Goal: Task Accomplishment & Management: Complete application form

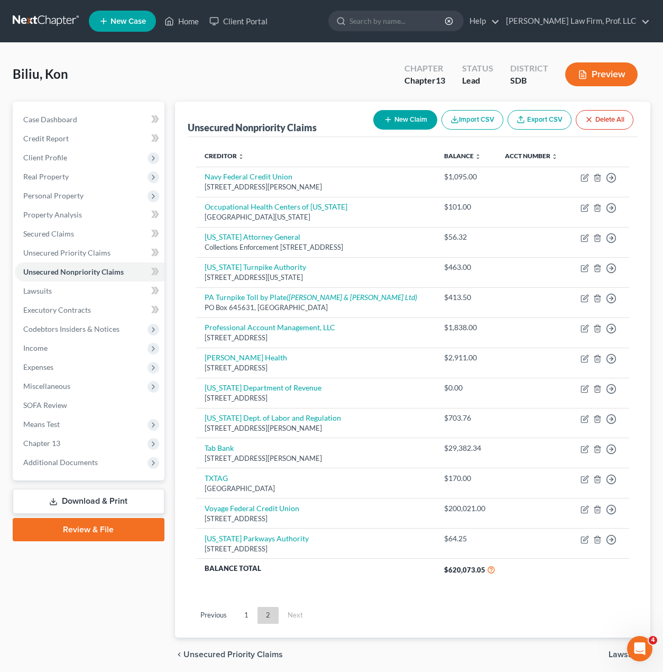
drag, startPoint x: 240, startPoint y: 638, endPoint x: 256, endPoint y: 632, distance: 16.9
click at [240, 624] on link "1" at bounding box center [246, 615] width 21 height 17
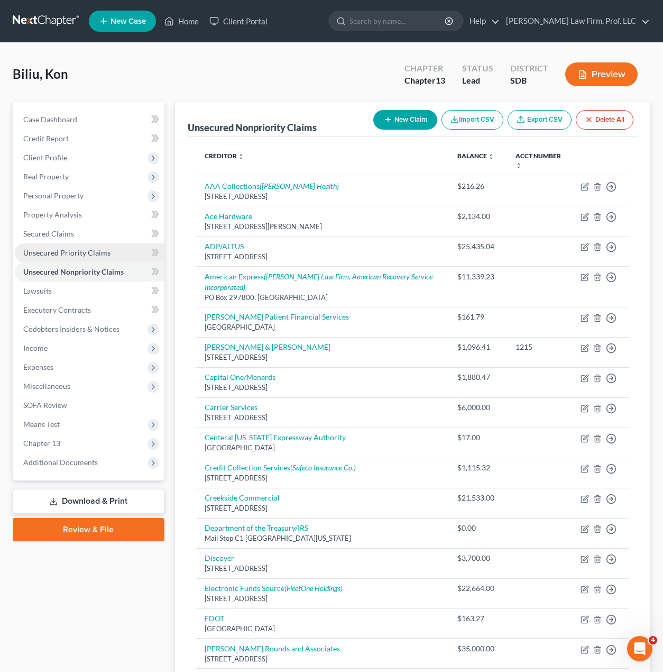
click at [59, 246] on link "Unsecured Priority Claims" at bounding box center [90, 252] width 150 height 19
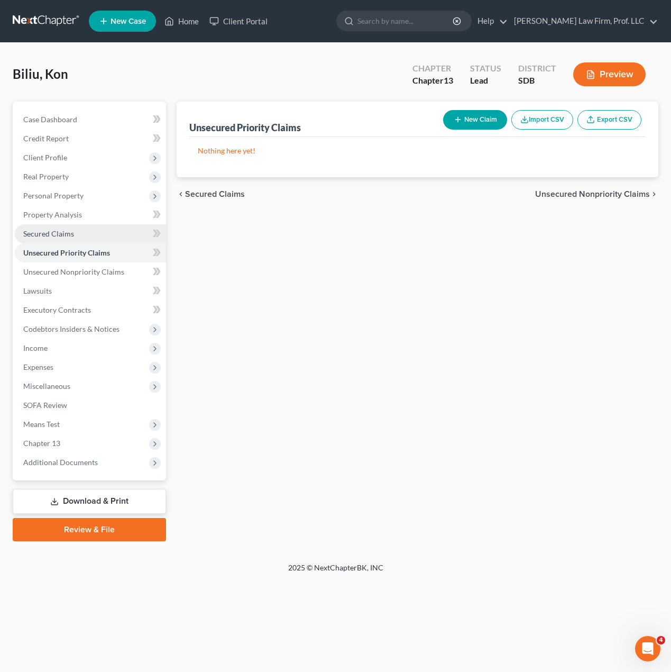
click at [59, 234] on span "Secured Claims" at bounding box center [48, 233] width 51 height 9
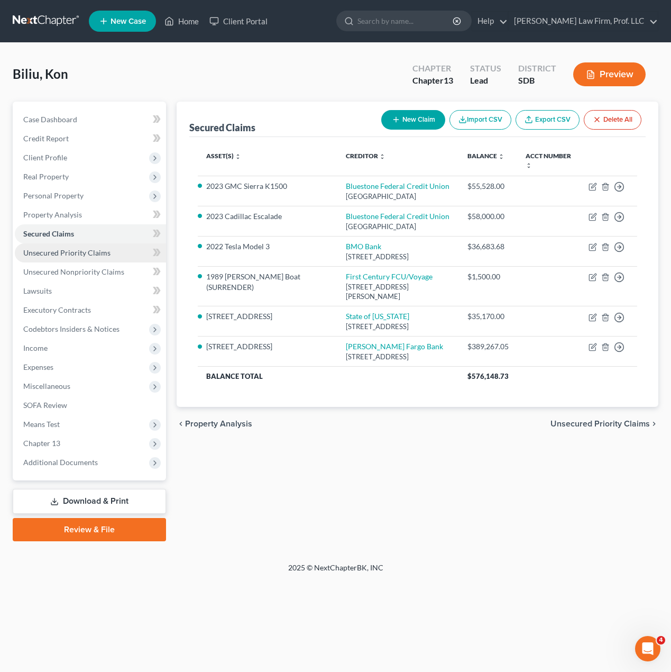
click at [58, 257] on span "Unsecured Priority Claims" at bounding box center [66, 252] width 87 height 9
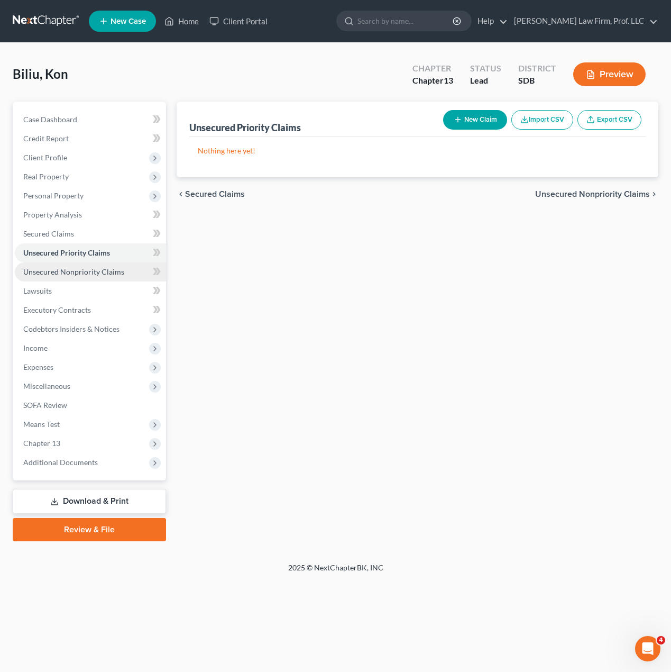
click at [77, 273] on span "Unsecured Nonpriority Claims" at bounding box center [73, 271] width 101 height 9
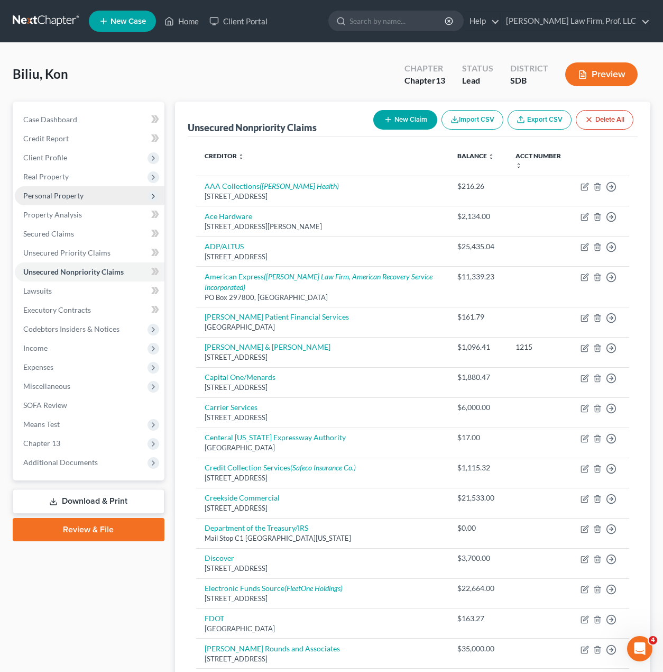
click at [77, 201] on span "Personal Property" at bounding box center [90, 195] width 150 height 19
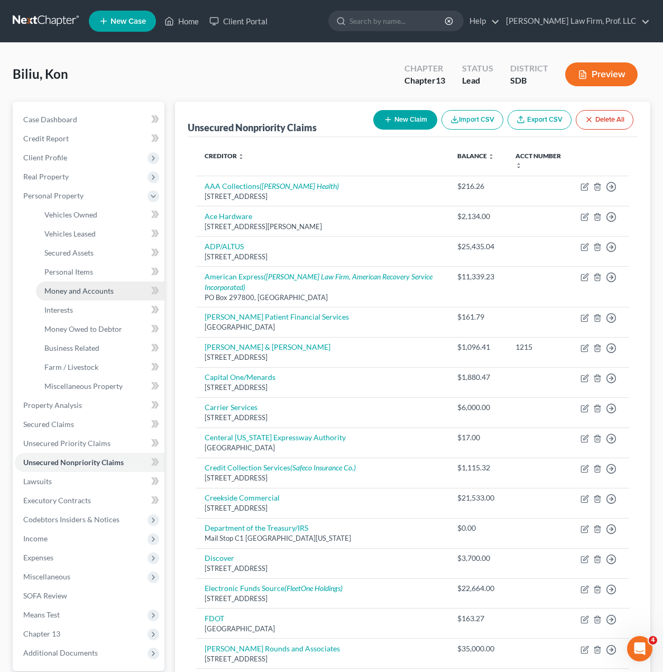
click at [85, 290] on span "Money and Accounts" at bounding box center [78, 290] width 69 height 9
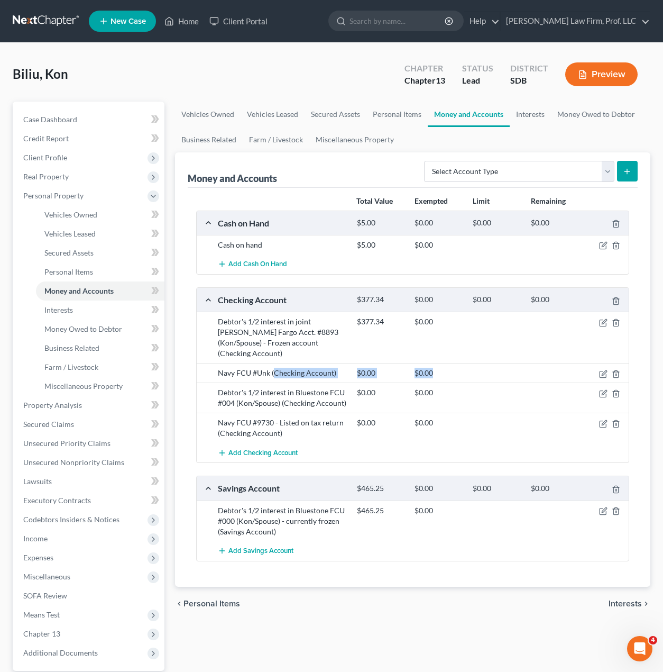
drag, startPoint x: 273, startPoint y: 366, endPoint x: 473, endPoint y: 362, distance: 200.0
click at [473, 368] on div "Navy FCU #Unk (Checking Account) $0.00 $0.00" at bounding box center [422, 373] width 418 height 11
click at [473, 368] on div at bounding box center [497, 373] width 58 height 11
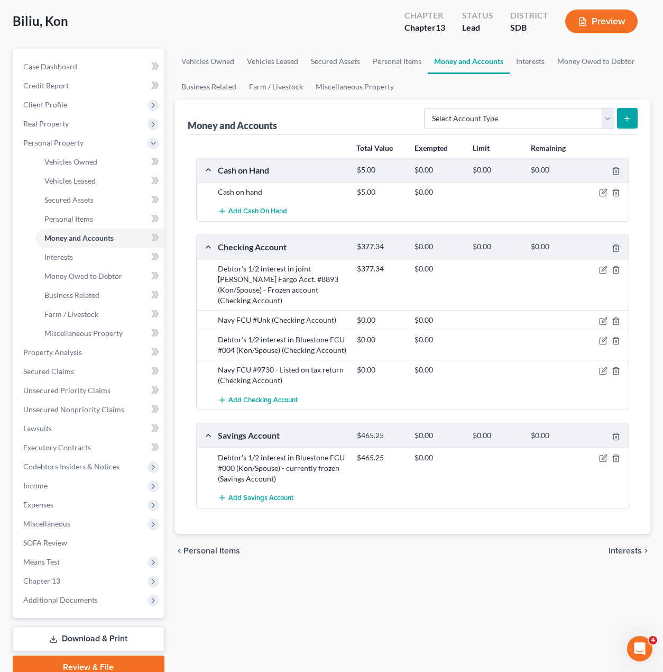
click at [378, 390] on div "Add Checking Account" at bounding box center [422, 400] width 418 height 20
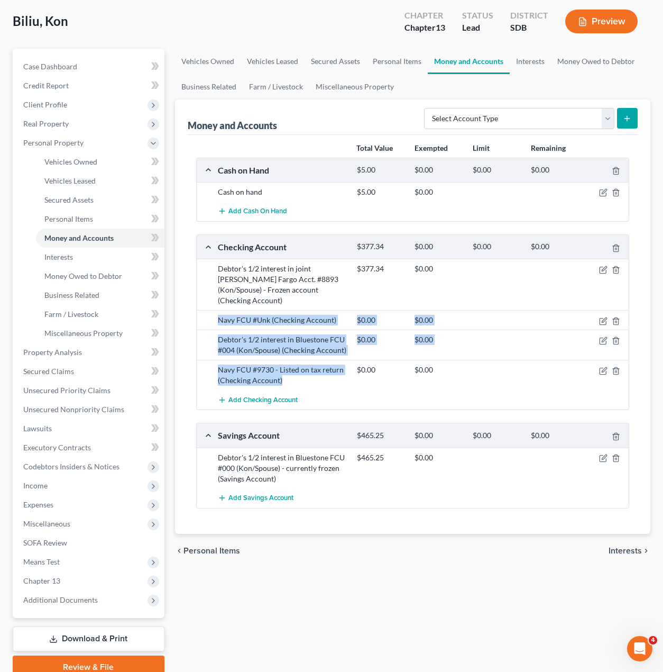
drag, startPoint x: 296, startPoint y: 369, endPoint x: 201, endPoint y: 305, distance: 114.6
click at [201, 305] on div "Debtor's 1/2 interest in joint Wells Fargo Acct. #8893 (Kon/Spouse) - Frozen ac…" at bounding box center [413, 334] width 433 height 151
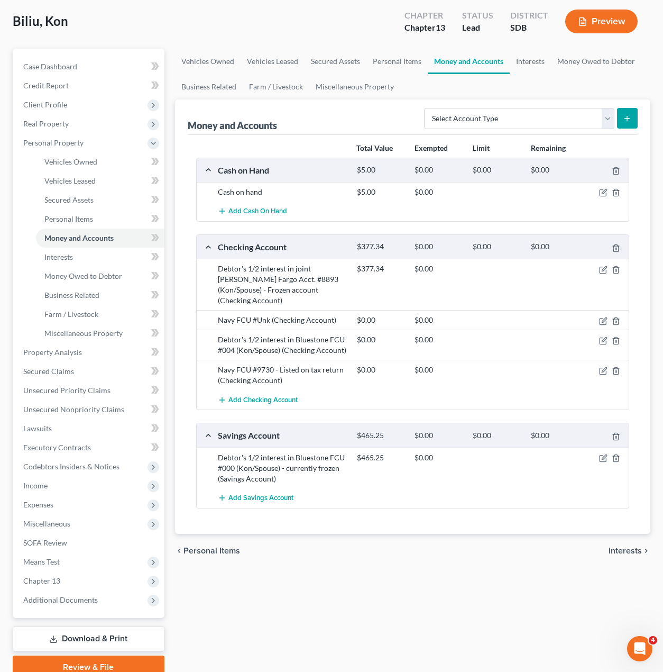
drag, startPoint x: 395, startPoint y: 379, endPoint x: 433, endPoint y: 379, distance: 38.1
click at [396, 390] on div "Add Checking Account" at bounding box center [422, 400] width 418 height 20
click at [202, 55] on link "Vehicles Owned" at bounding box center [208, 61] width 66 height 25
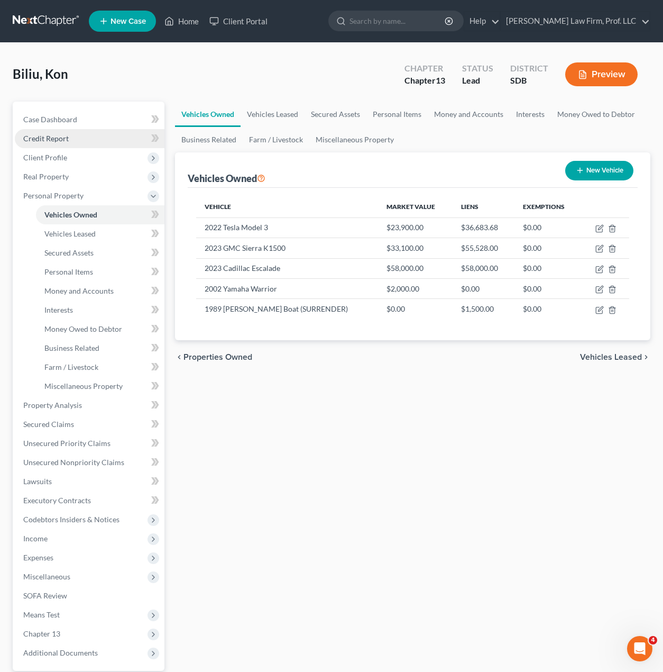
click at [48, 132] on link "Credit Report" at bounding box center [90, 138] width 150 height 19
click at [59, 157] on span "Client Profile" at bounding box center [45, 157] width 44 height 9
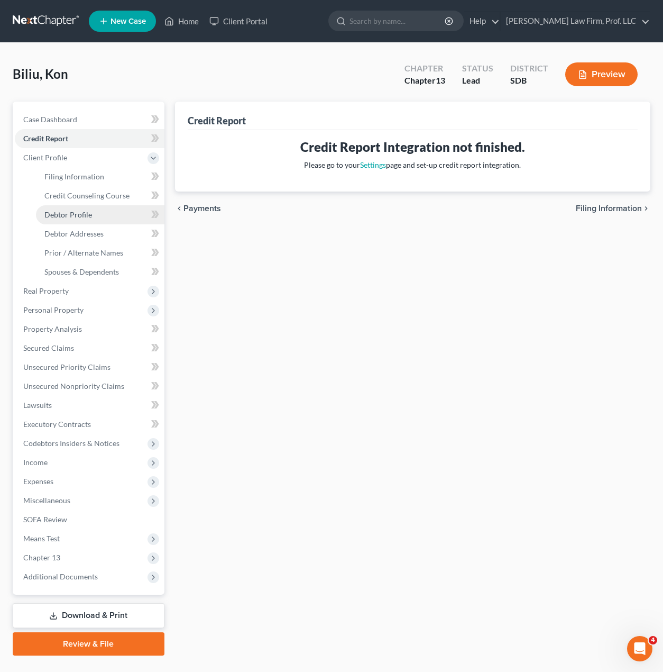
click at [94, 214] on link "Debtor Profile" at bounding box center [100, 214] width 129 height 19
select select "1"
select select "3"
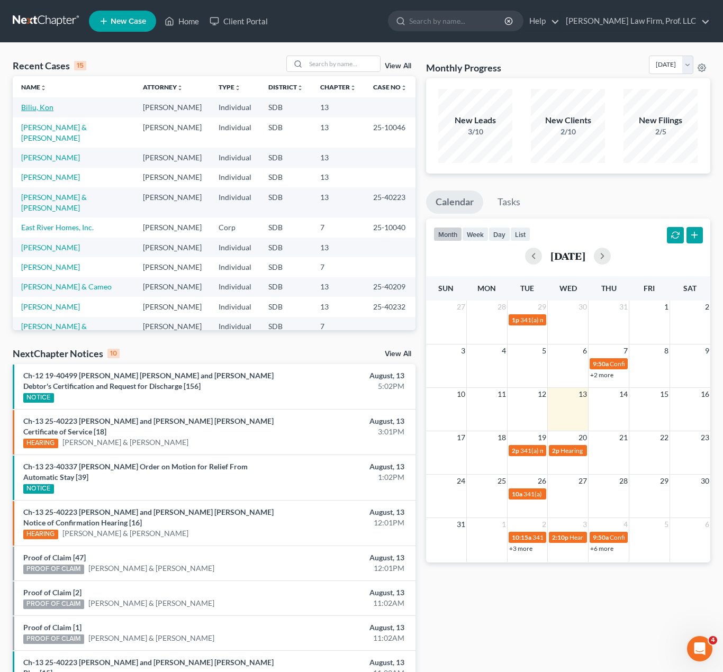
click at [44, 111] on link "Biliu, Kon" at bounding box center [37, 107] width 32 height 9
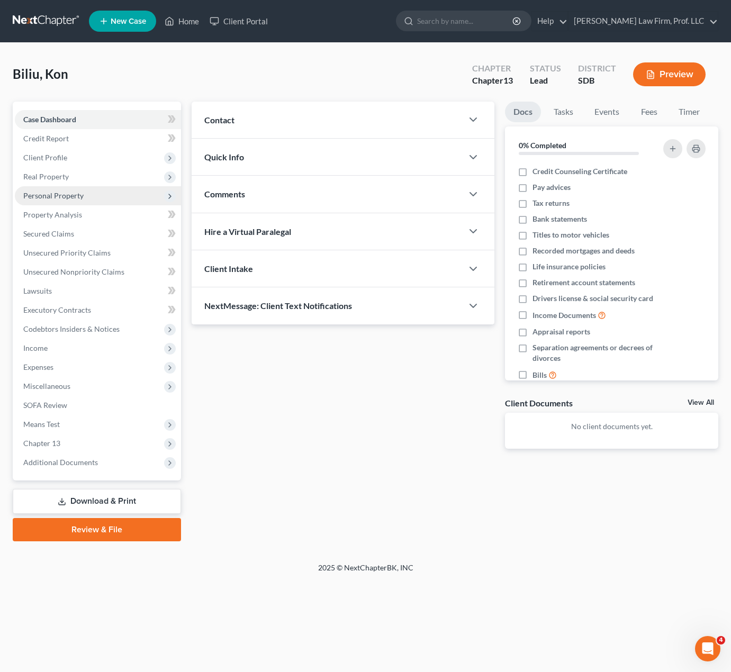
click at [54, 189] on span "Personal Property" at bounding box center [98, 195] width 166 height 19
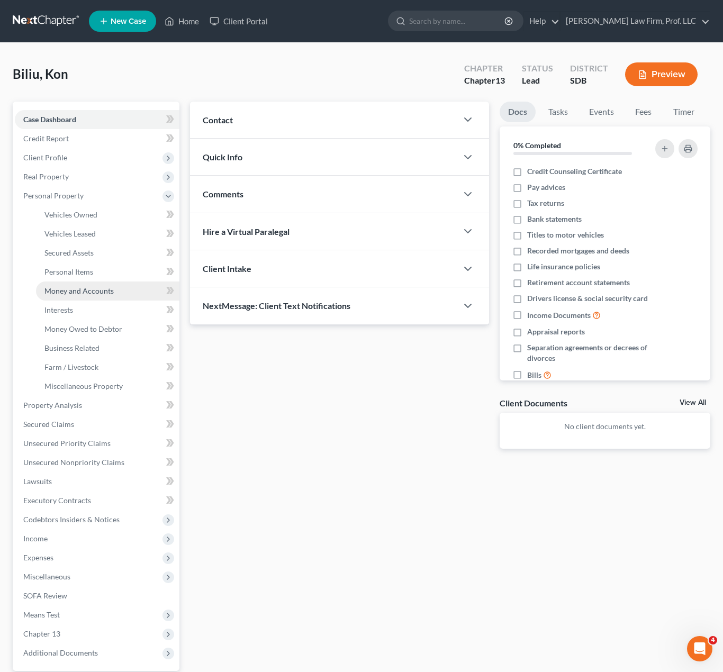
click at [92, 292] on span "Money and Accounts" at bounding box center [78, 290] width 69 height 9
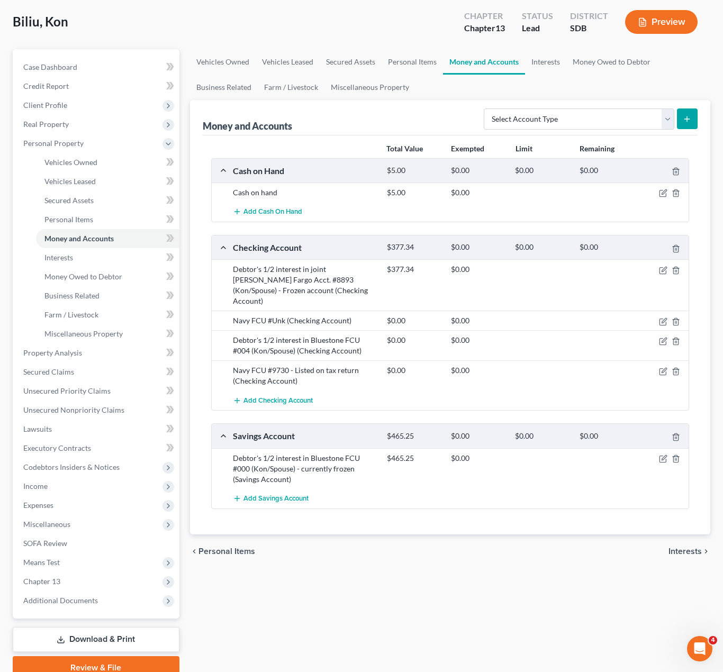
scroll to position [53, 0]
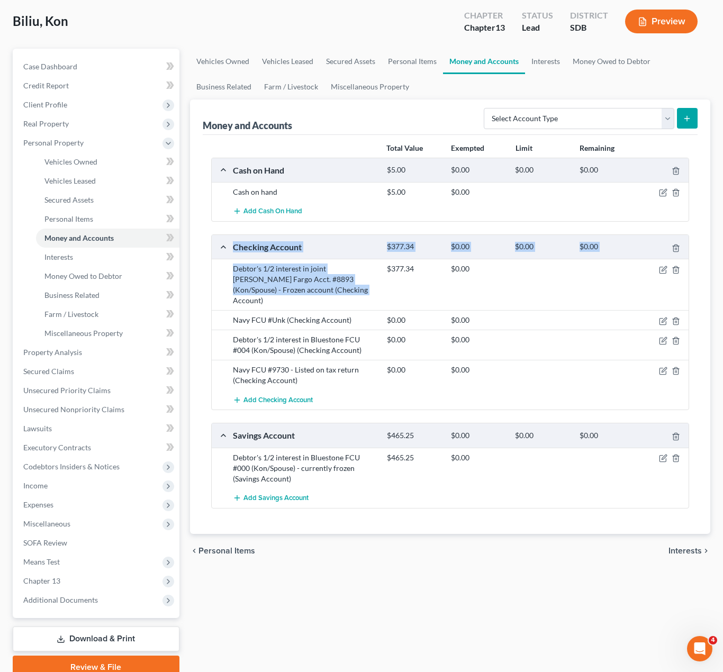
drag, startPoint x: 327, startPoint y: 295, endPoint x: 215, endPoint y: 253, distance: 119.7
click at [215, 253] on div "Checking Account $377.34 $0.00 $0.00 $0.00 Debtor's 1/2 interest in joint [PERS…" at bounding box center [450, 322] width 478 height 176
click at [323, 297] on div "Debtor's 1/2 interest in joint [PERSON_NAME] Fargo Acct. #8893 (Kon/Spouse) - F…" at bounding box center [450, 284] width 477 height 51
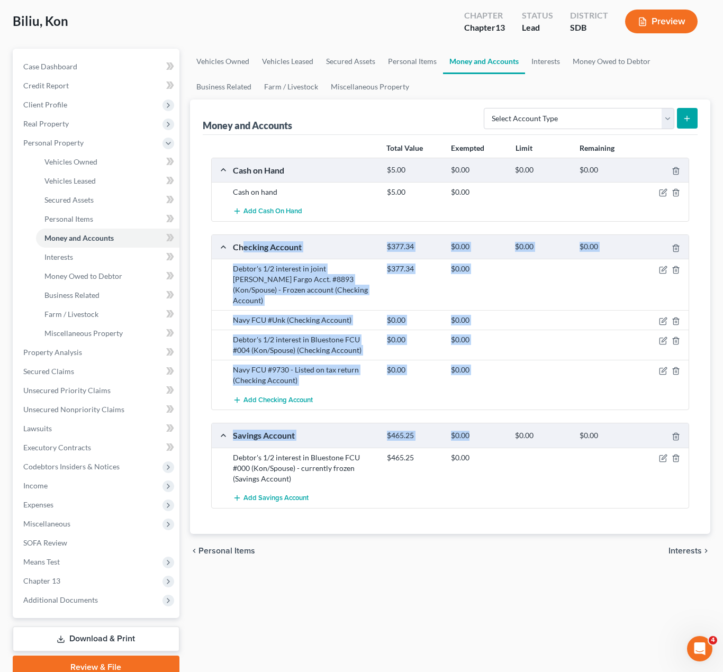
drag, startPoint x: 419, startPoint y: 385, endPoint x: 244, endPoint y: 248, distance: 222.6
click at [244, 248] on div "Cash on Hand $5.00 $0.00 $0.00 $0.00 Cash on hand $5.00 $0.00 Add Cash on Hand …" at bounding box center [450, 333] width 478 height 351
click at [454, 395] on div "Add Checking Account" at bounding box center [458, 400] width 462 height 20
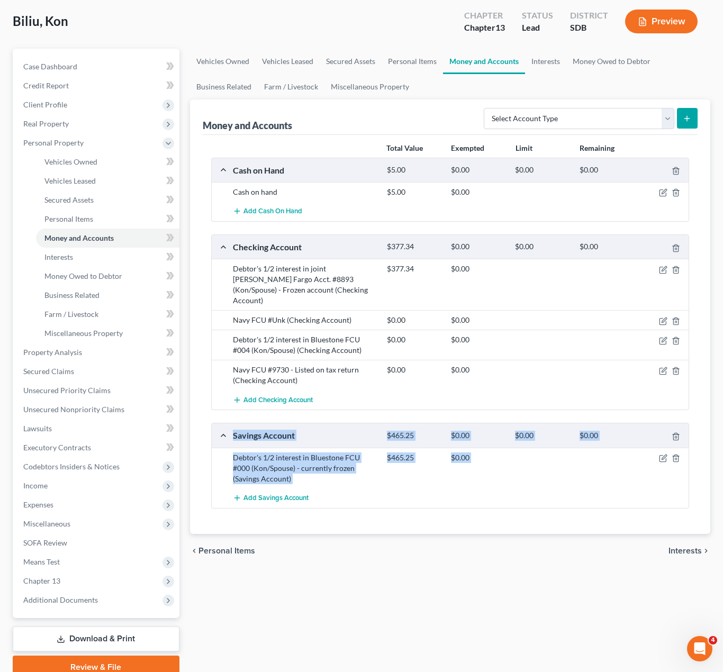
drag, startPoint x: 310, startPoint y: 465, endPoint x: 195, endPoint y: 423, distance: 122.3
click at [195, 423] on div "Money and Accounts Select Account Type Brokerage Cash on Hand Certificates of D…" at bounding box center [450, 316] width 521 height 434
drag, startPoint x: 513, startPoint y: 540, endPoint x: 509, endPoint y: 525, distance: 15.8
click at [512, 538] on div "chevron_left Personal Items Interests chevron_right" at bounding box center [450, 551] width 521 height 34
click at [489, 511] on div "Total Value Exempted Limit Remaining Cash on Hand $5.00 $0.00 $0.00 $0.00 Cash …" at bounding box center [450, 334] width 495 height 399
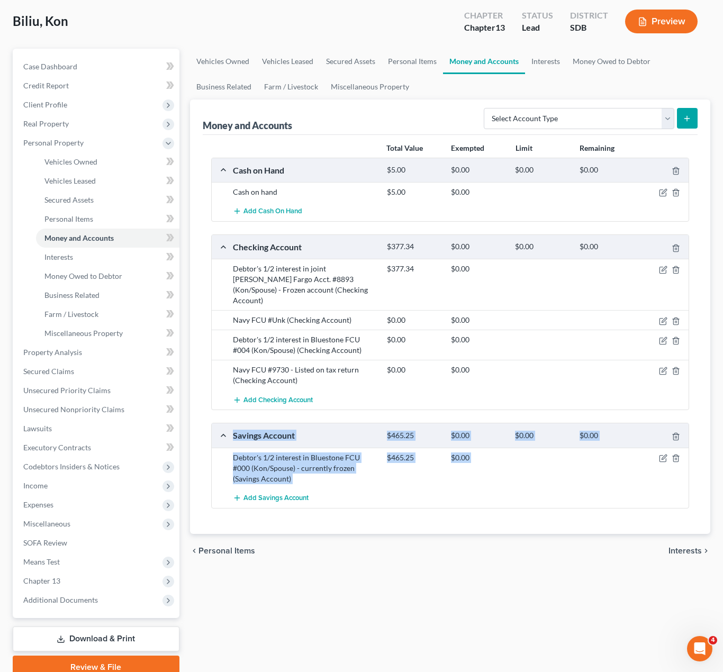
drag, startPoint x: 368, startPoint y: 478, endPoint x: 220, endPoint y: 444, distance: 151.8
click at [198, 428] on div "Money and Accounts Select Account Type Brokerage Cash on Hand Certificates of D…" at bounding box center [450, 316] width 521 height 434
click at [327, 462] on div "Debtor's 1/2 interest in Bluestone FCU #000 (Kon/Spouse) - currently frozen (Sa…" at bounding box center [304, 468] width 154 height 32
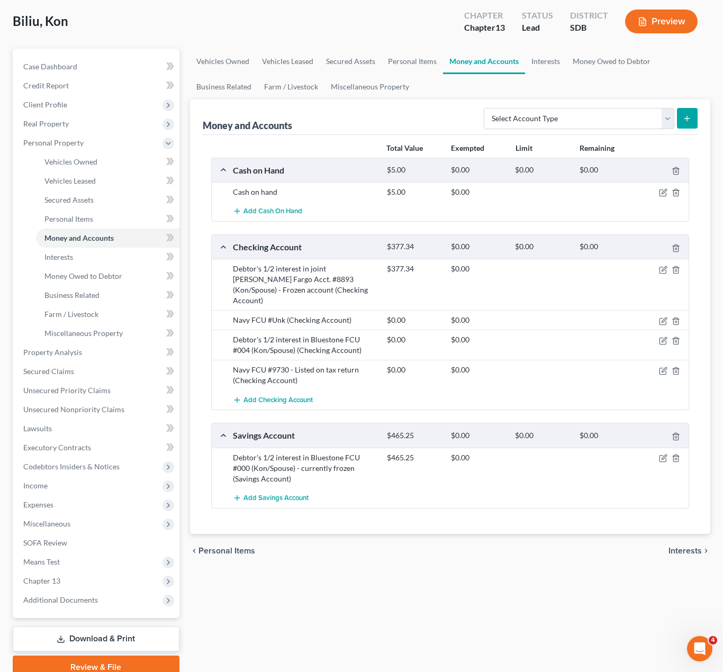
click at [390, 501] on div "Total Value Exempted Limit Remaining Cash on Hand $5.00 $0.00 $0.00 $0.00 Cash …" at bounding box center [450, 334] width 495 height 399
drag, startPoint x: 225, startPoint y: 479, endPoint x: 218, endPoint y: 439, distance: 41.3
click at [218, 439] on ui-view "Vehicles Owned Vehicles Leased Secured Assets Personal Items Money and Accounts…" at bounding box center [450, 308] width 521 height 519
click at [465, 578] on div "Vehicles Owned Vehicles Leased Secured Assets Personal Items Money and Accounts…" at bounding box center [450, 364] width 531 height 630
click at [476, 514] on div "Total Value Exempted Limit Remaining Cash on Hand $5.00 $0.00 $0.00 $0.00 Cash …" at bounding box center [450, 334] width 495 height 399
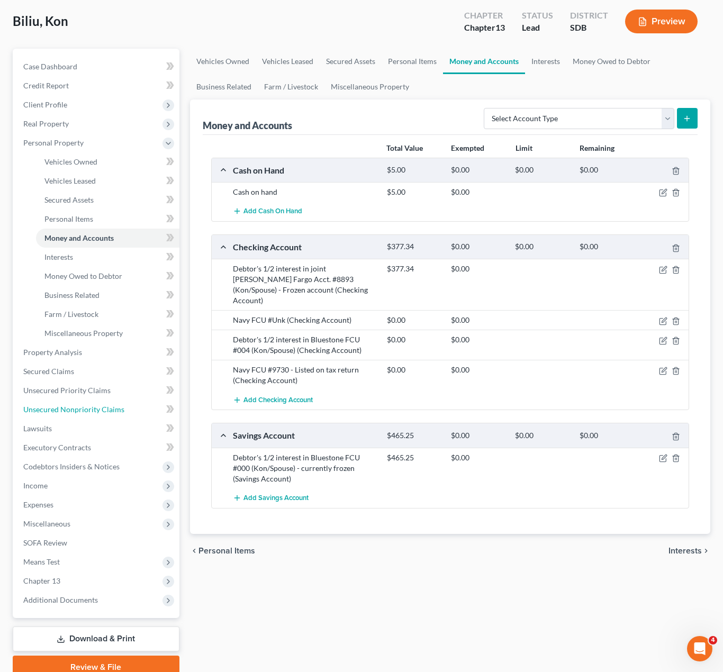
drag, startPoint x: 57, startPoint y: 407, endPoint x: 300, endPoint y: 434, distance: 244.8
click at [57, 407] on span "Unsecured Nonpriority Claims" at bounding box center [73, 409] width 101 height 9
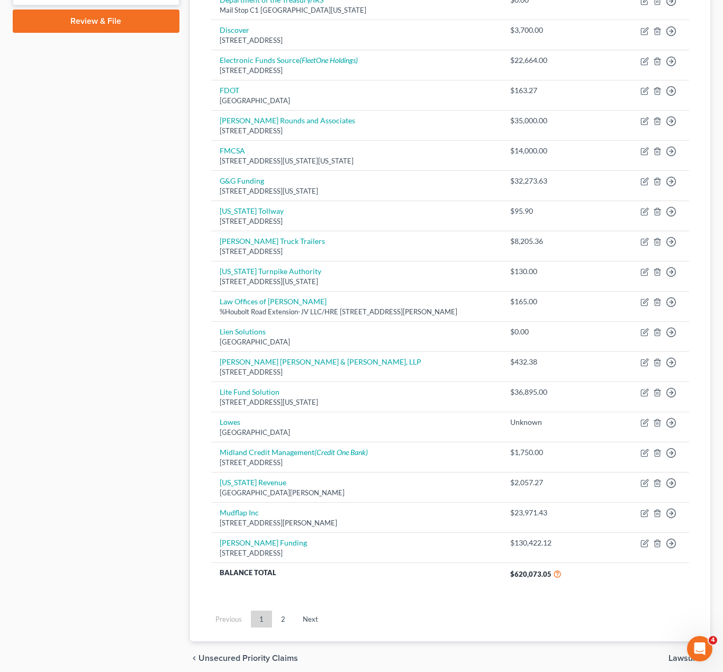
scroll to position [552, 0]
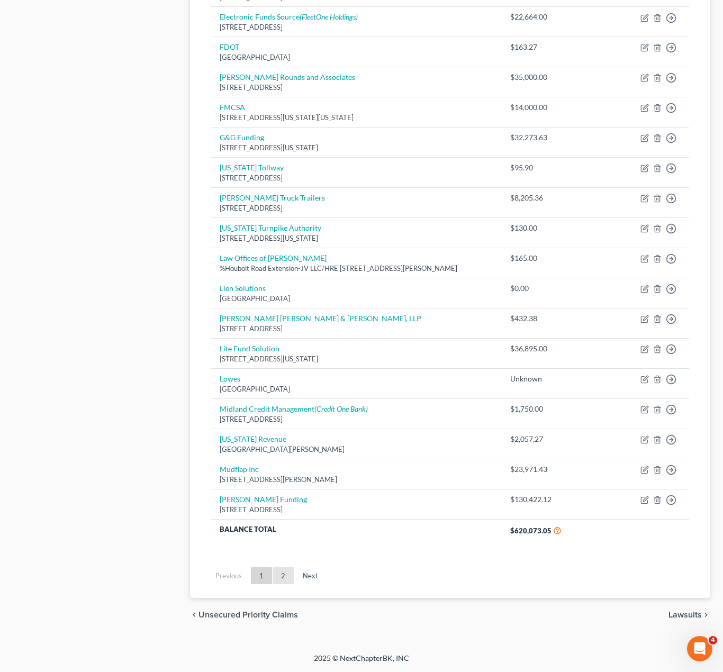
click at [273, 572] on link "2" at bounding box center [282, 575] width 21 height 17
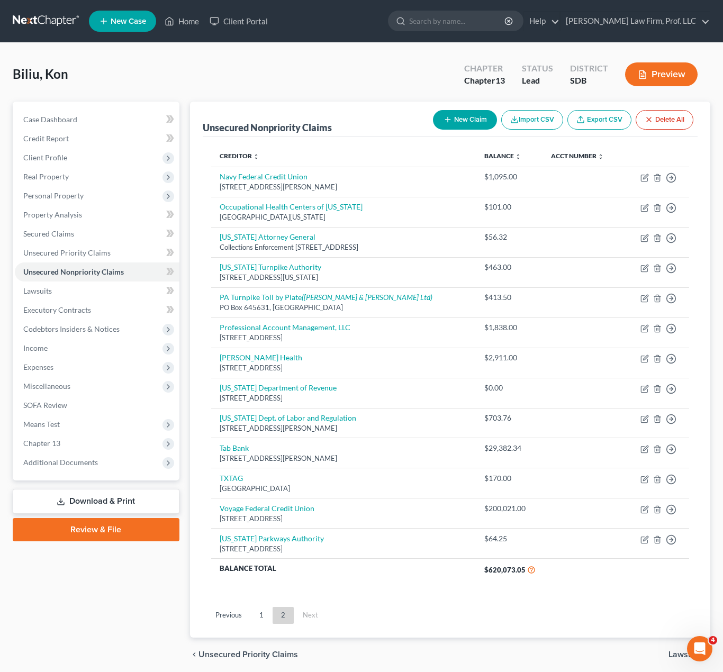
click at [437, 586] on div "Creditor expand_more expand_less unfold_more Balance expand_more expand_less un…" at bounding box center [450, 369] width 495 height 464
click at [425, 595] on div "Creditor expand_more expand_less unfold_more Balance expand_more expand_less un…" at bounding box center [450, 369] width 495 height 464
click at [49, 228] on link "Secured Claims" at bounding box center [97, 233] width 165 height 19
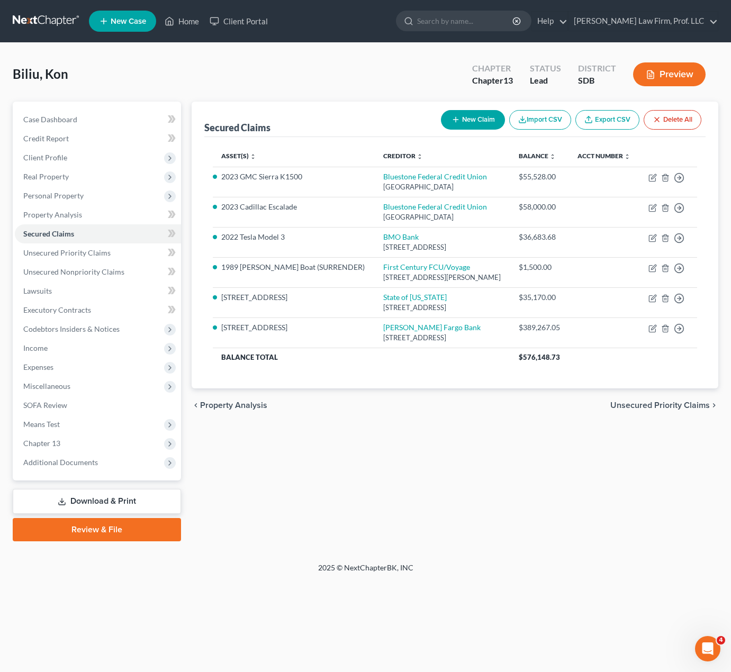
click at [426, 468] on div "Secured Claims New Claim Import CSV Export CSV Delete All Asset(s) expand_more …" at bounding box center [454, 322] width 537 height 440
click at [50, 161] on span "Client Profile" at bounding box center [45, 157] width 44 height 9
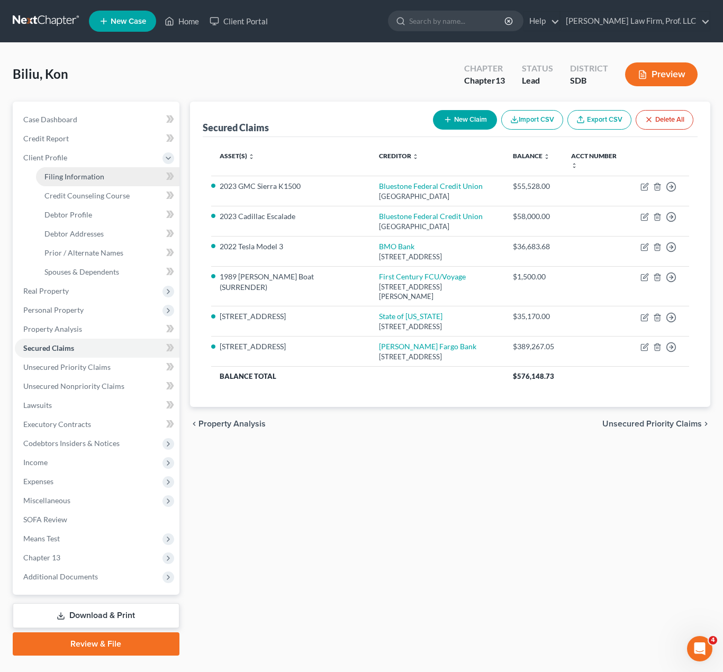
click at [63, 176] on span "Filing Information" at bounding box center [74, 176] width 60 height 9
select select "0"
select select "3"
select select "0"
select select "3"
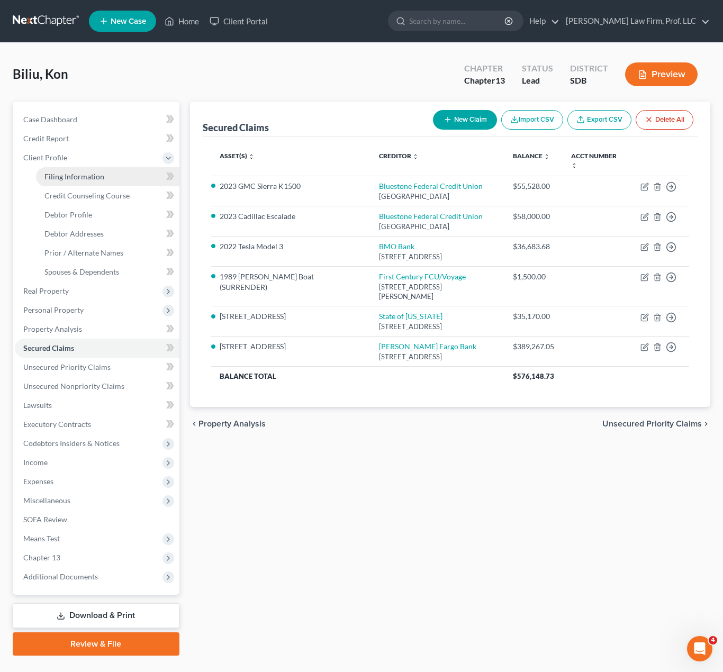
select select "43"
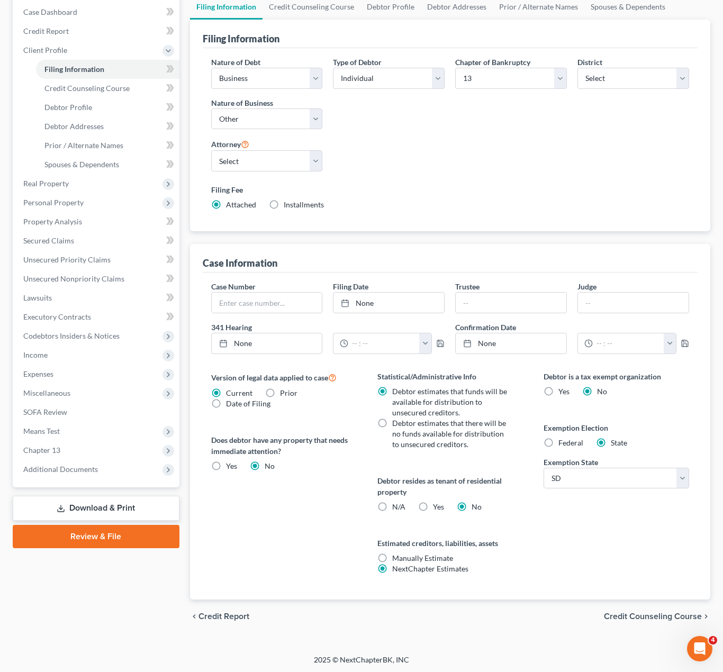
scroll to position [109, 0]
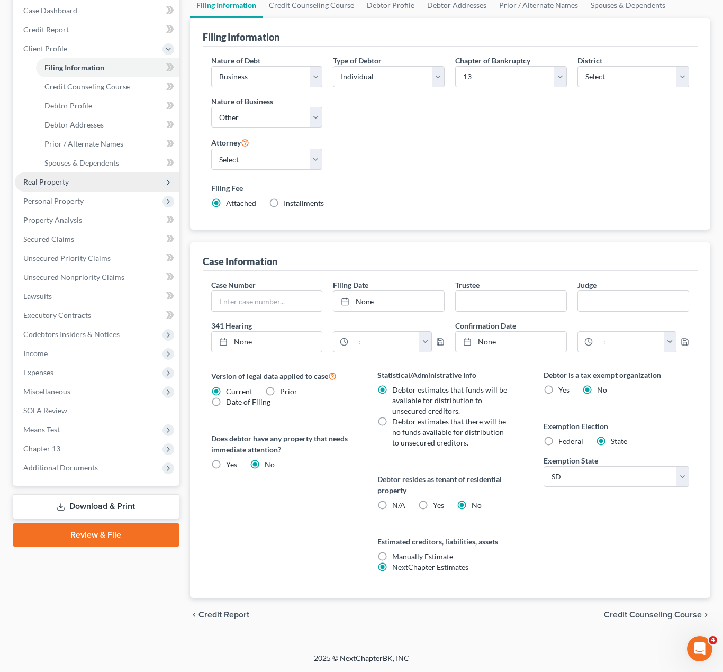
click at [43, 189] on span "Real Property" at bounding box center [97, 181] width 165 height 19
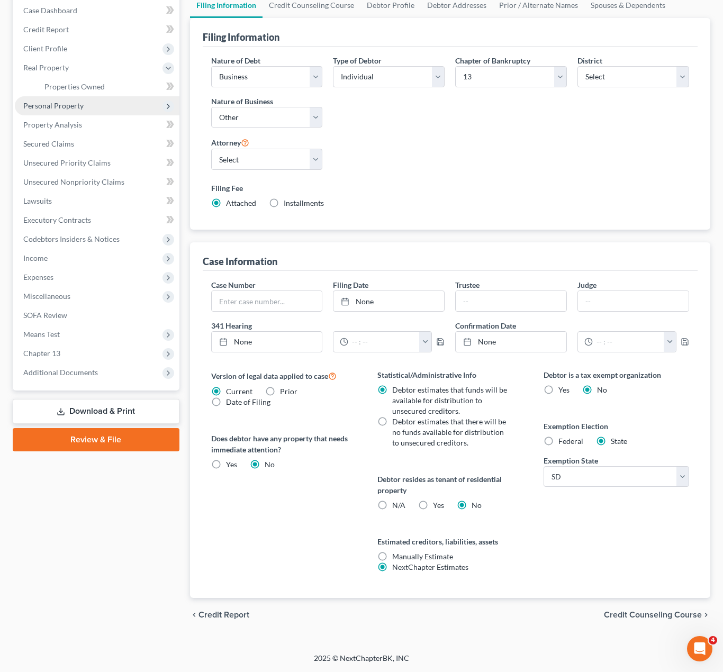
click at [55, 108] on span "Personal Property" at bounding box center [53, 105] width 60 height 9
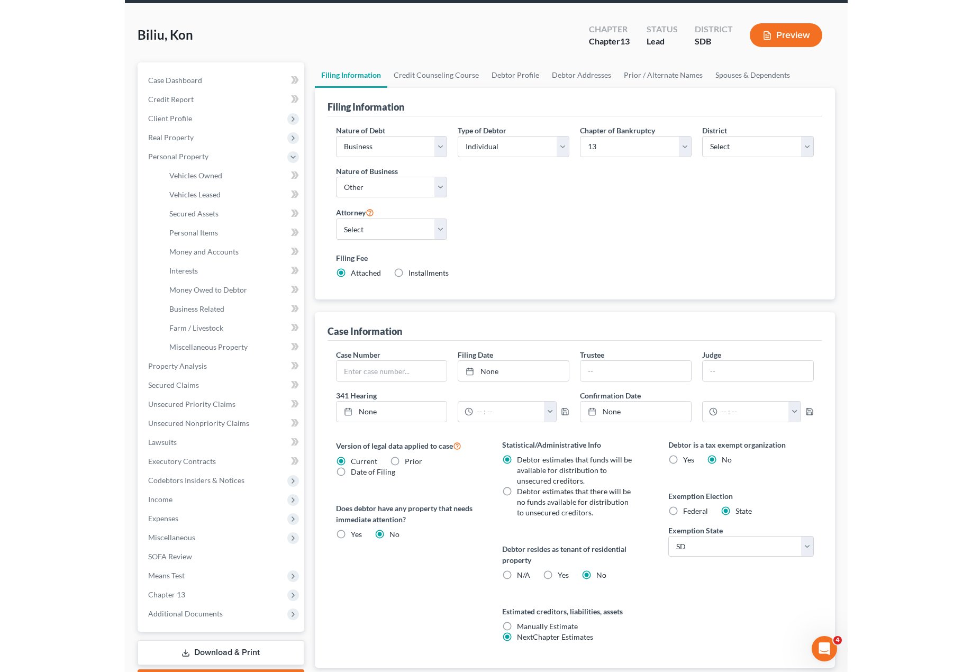
scroll to position [0, 0]
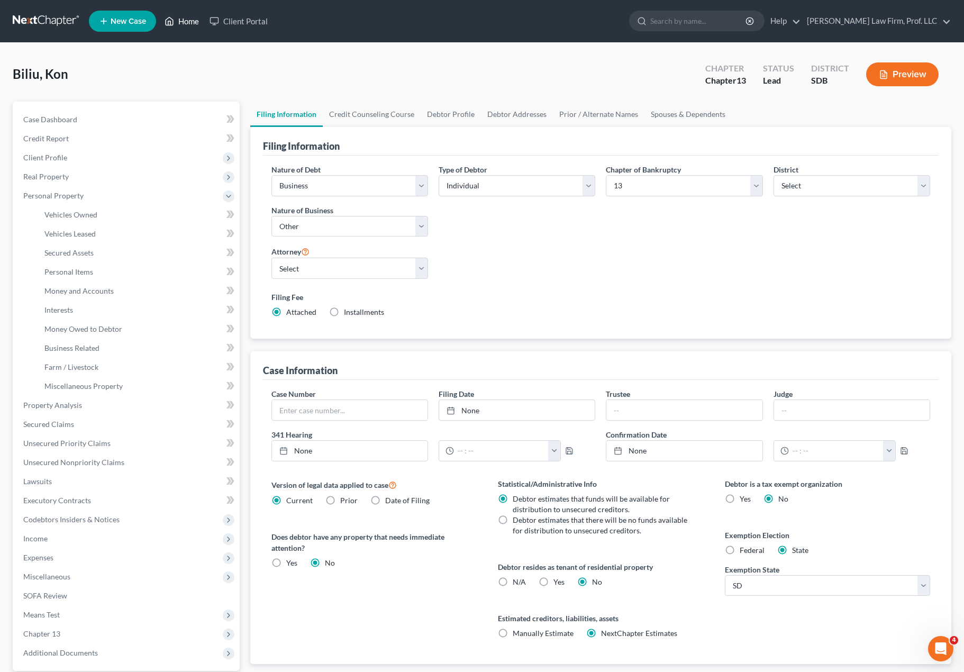
click at [174, 23] on icon at bounding box center [170, 21] width 10 height 13
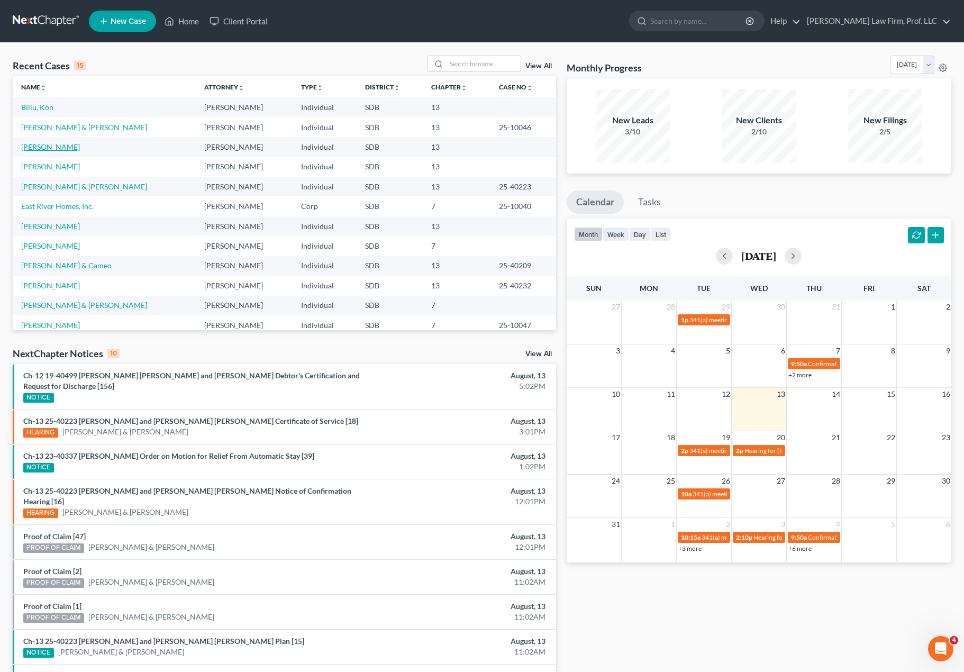
click at [69, 144] on link "[PERSON_NAME]" at bounding box center [50, 146] width 59 height 9
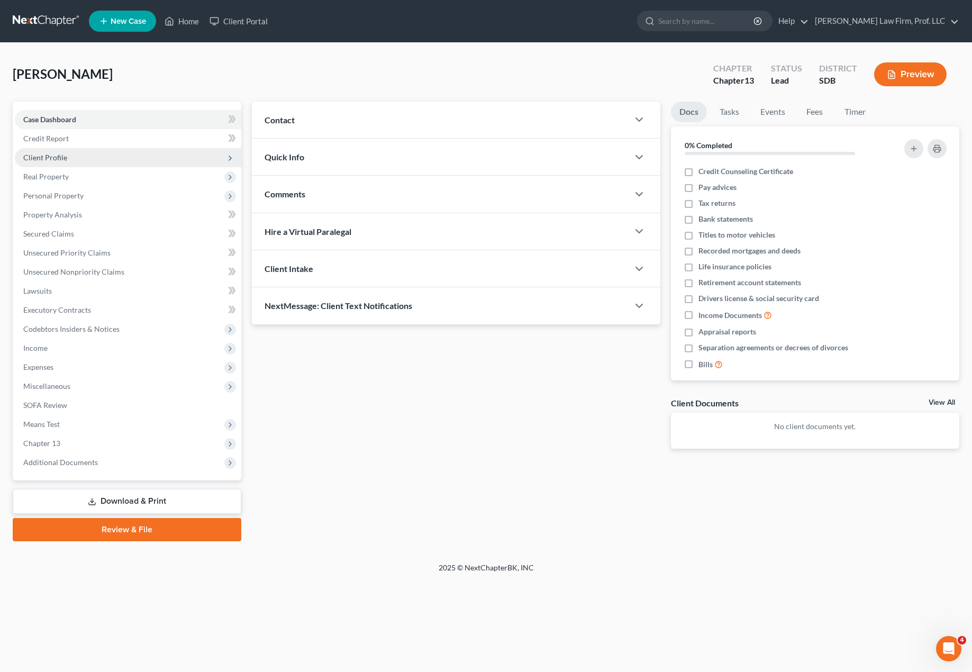
click at [50, 154] on span "Client Profile" at bounding box center [45, 157] width 44 height 9
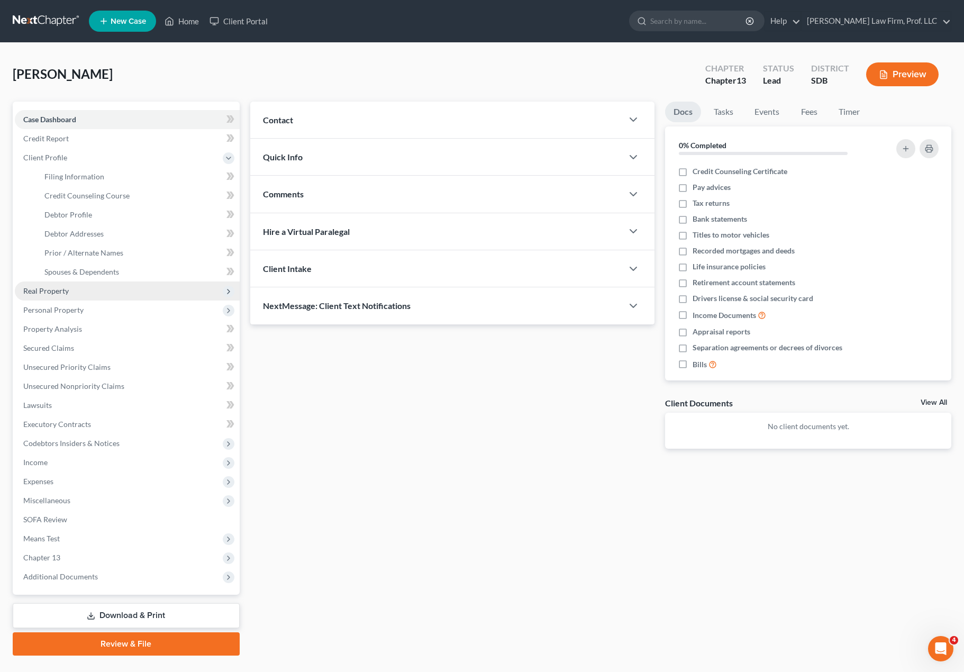
click at [48, 298] on span "Real Property" at bounding box center [127, 290] width 225 height 19
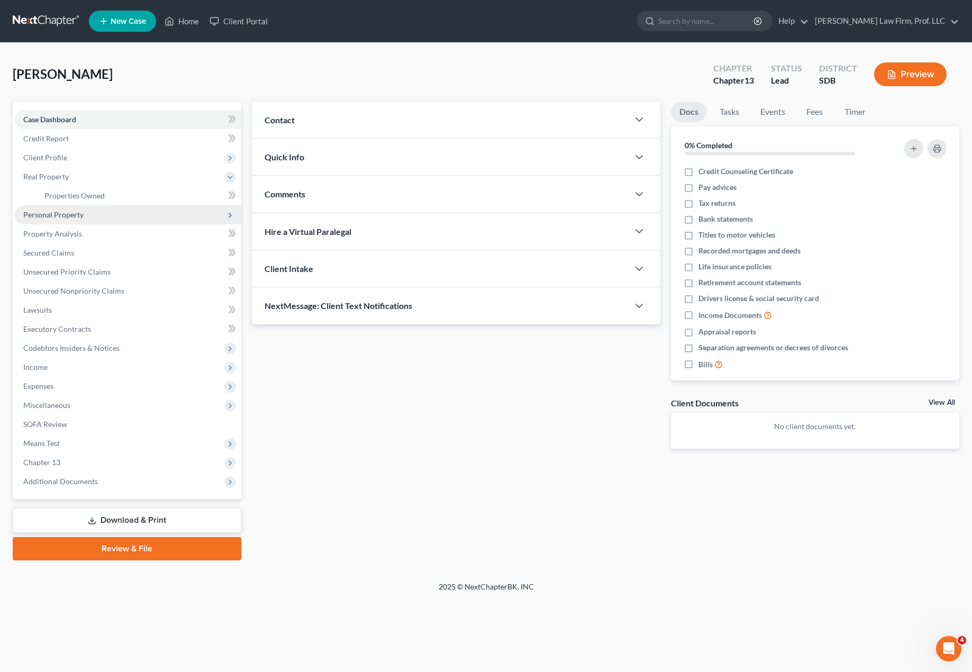
drag, startPoint x: 72, startPoint y: 211, endPoint x: 79, endPoint y: 211, distance: 6.4
click at [72, 211] on span "Personal Property" at bounding box center [53, 214] width 60 height 9
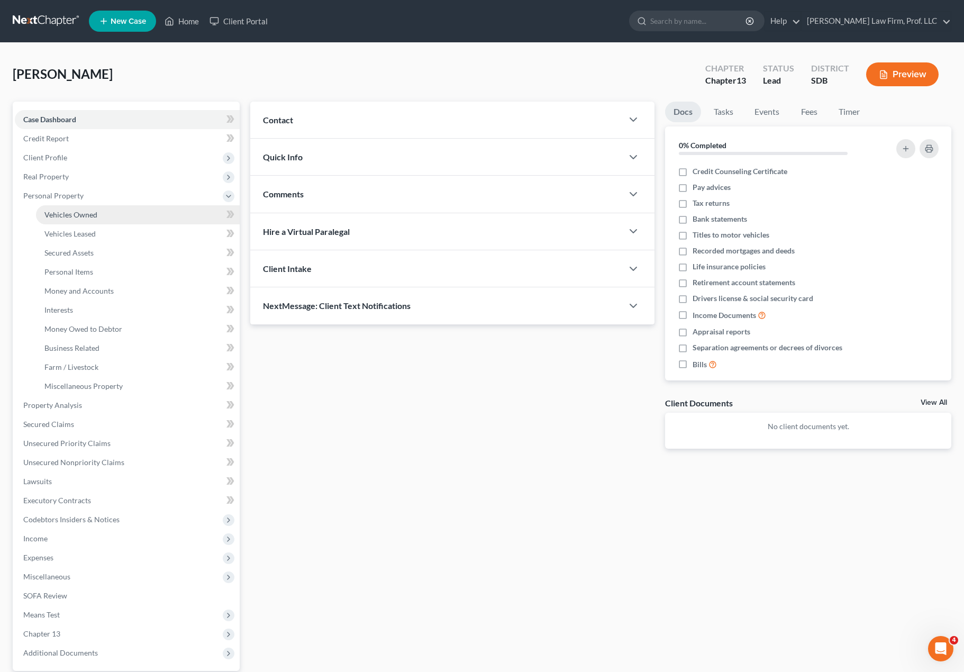
click at [81, 216] on span "Vehicles Owned" at bounding box center [70, 214] width 53 height 9
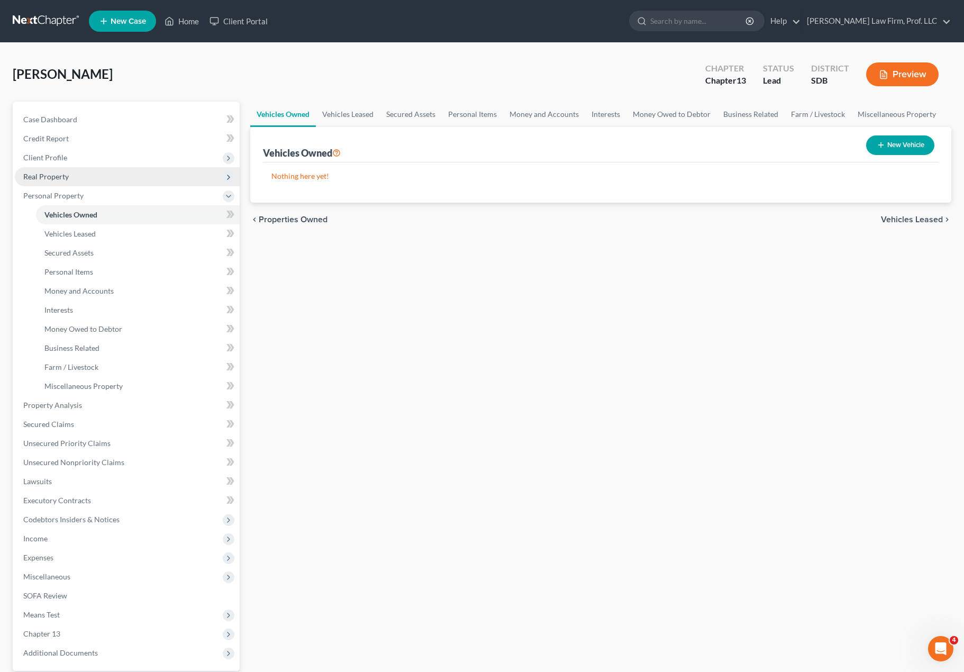
click at [75, 169] on span "Real Property" at bounding box center [127, 176] width 225 height 19
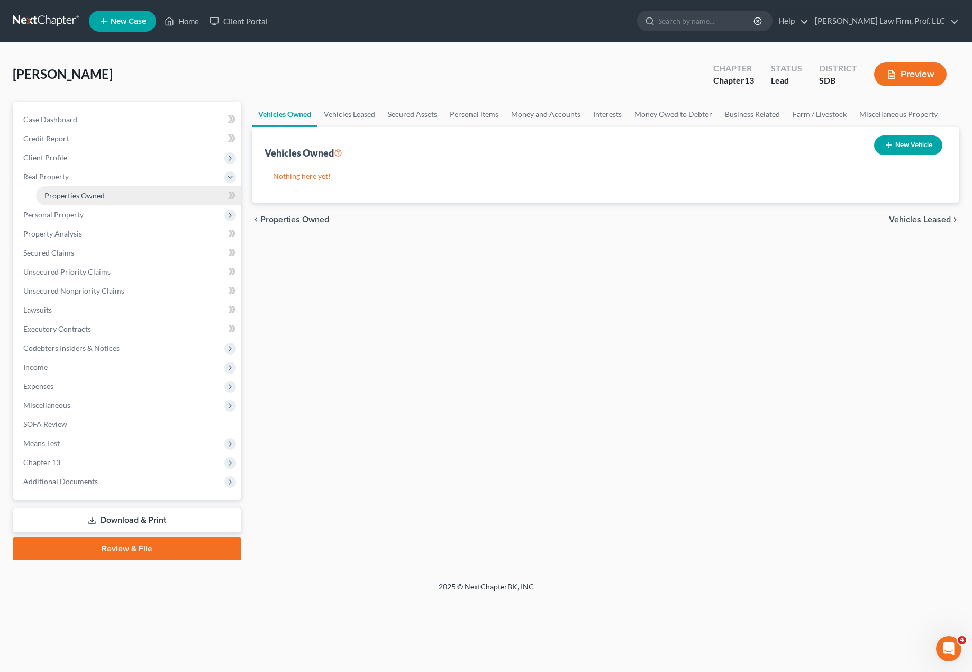
click at [56, 197] on span "Properties Owned" at bounding box center [74, 195] width 60 height 9
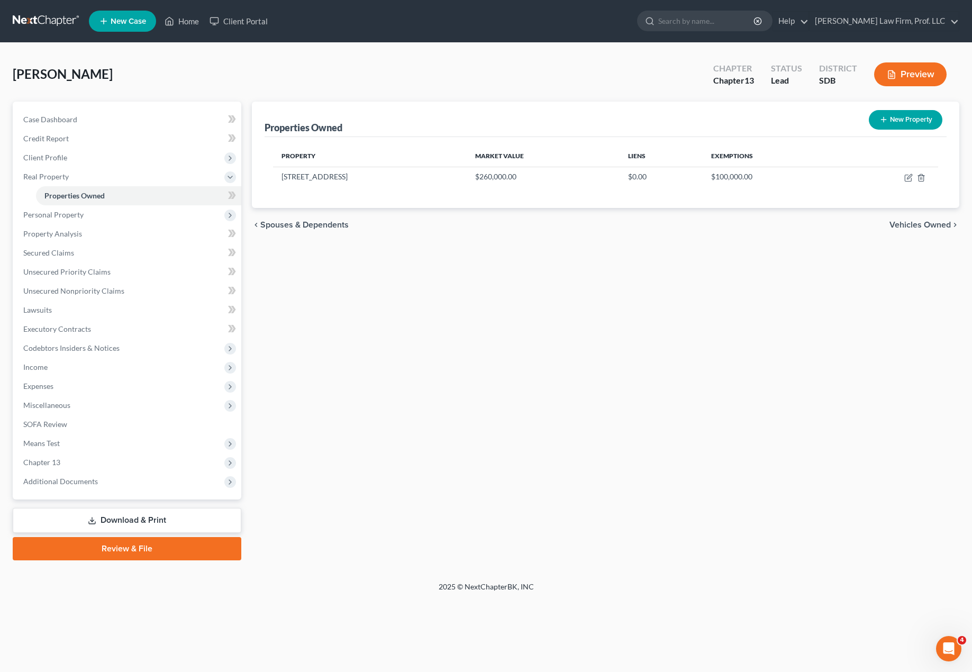
click at [709, 324] on div "Properties Owned New Property Property Market Value Liens Exemptions [STREET_AD…" at bounding box center [606, 331] width 718 height 459
click at [730, 179] on td at bounding box center [888, 177] width 99 height 20
click at [730, 179] on icon "button" at bounding box center [908, 178] width 8 height 8
select select "43"
select select "0"
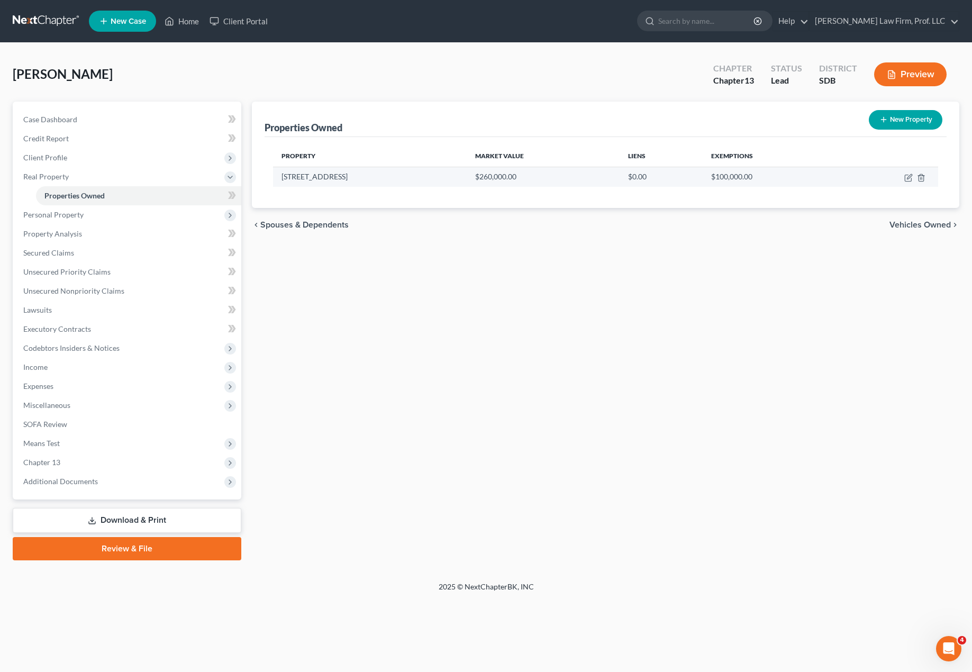
select select "0"
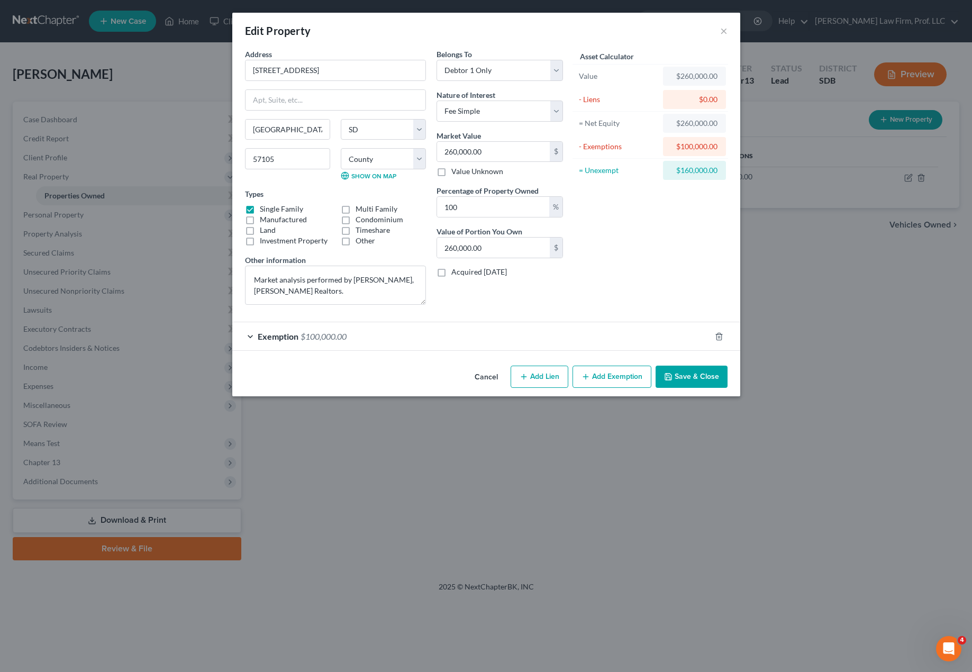
click at [457, 305] on div "Belongs To * Select Debtor 1 Only Debtor 2 Only Debtor 1 And Debtor 2 Only At L…" at bounding box center [499, 181] width 137 height 264
click at [394, 330] on div "Exemption $100,000.00" at bounding box center [471, 336] width 478 height 28
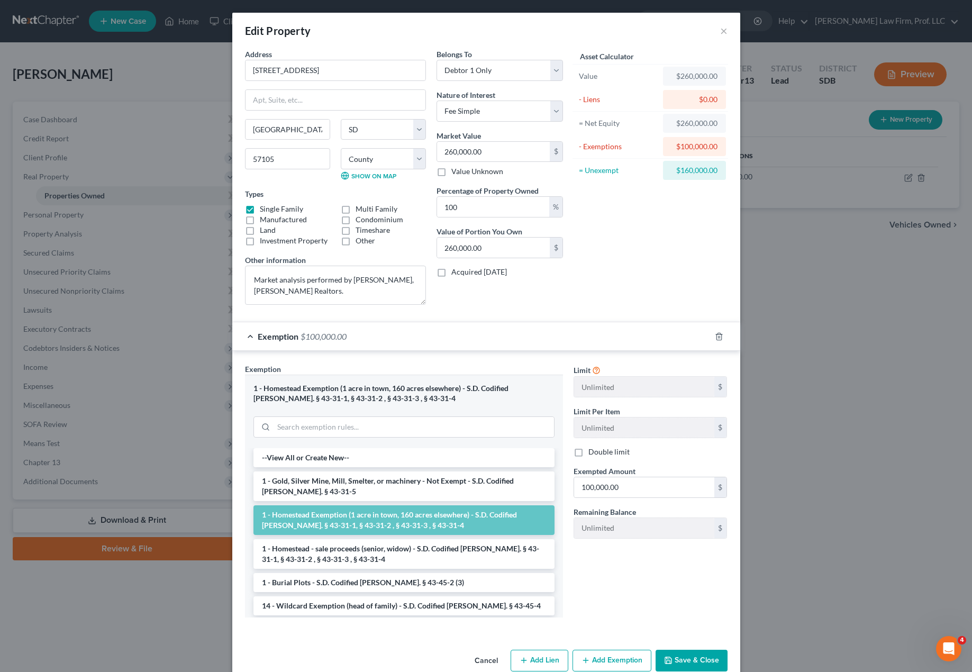
click at [636, 276] on div "Asset Calculator Value $260,000.00 - Liens $0.00 = Net Equity $260,000.00 - Exe…" at bounding box center [650, 181] width 165 height 264
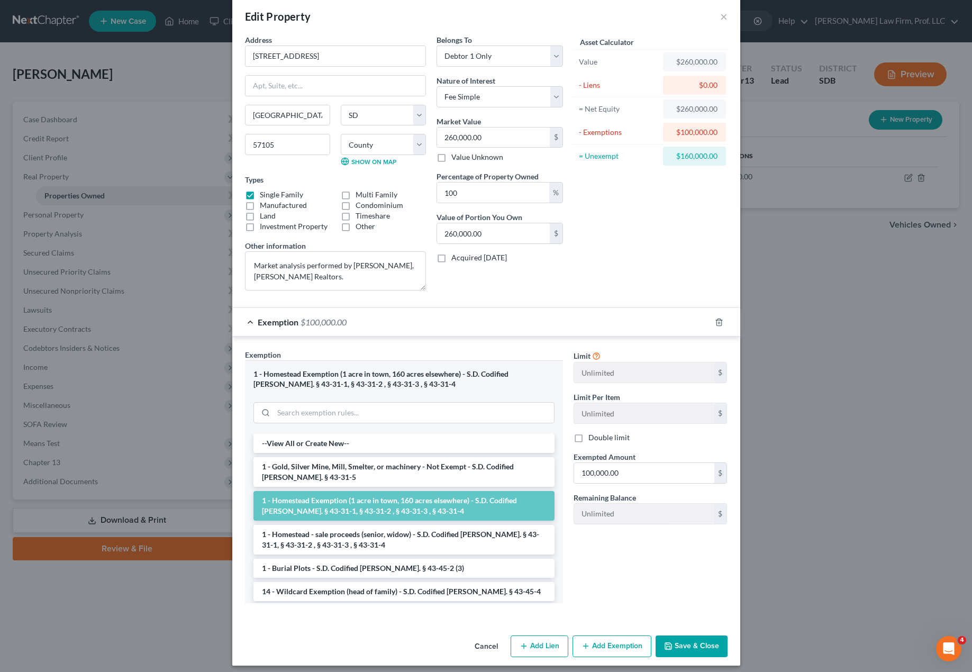
scroll to position [21, 0]
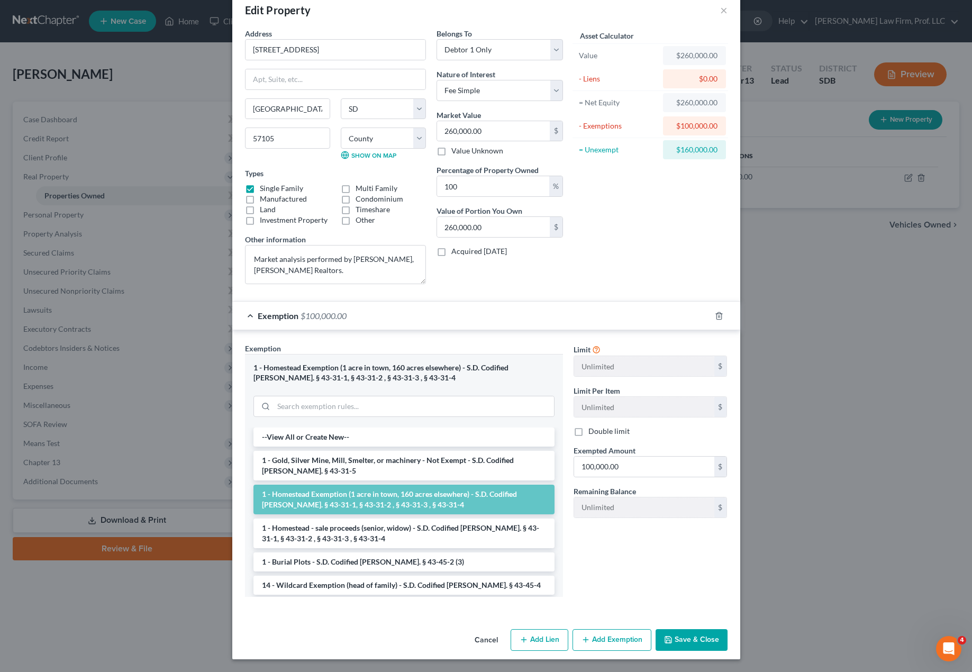
click at [538, 634] on button "Add Lien" at bounding box center [539, 640] width 58 height 22
select select "0"
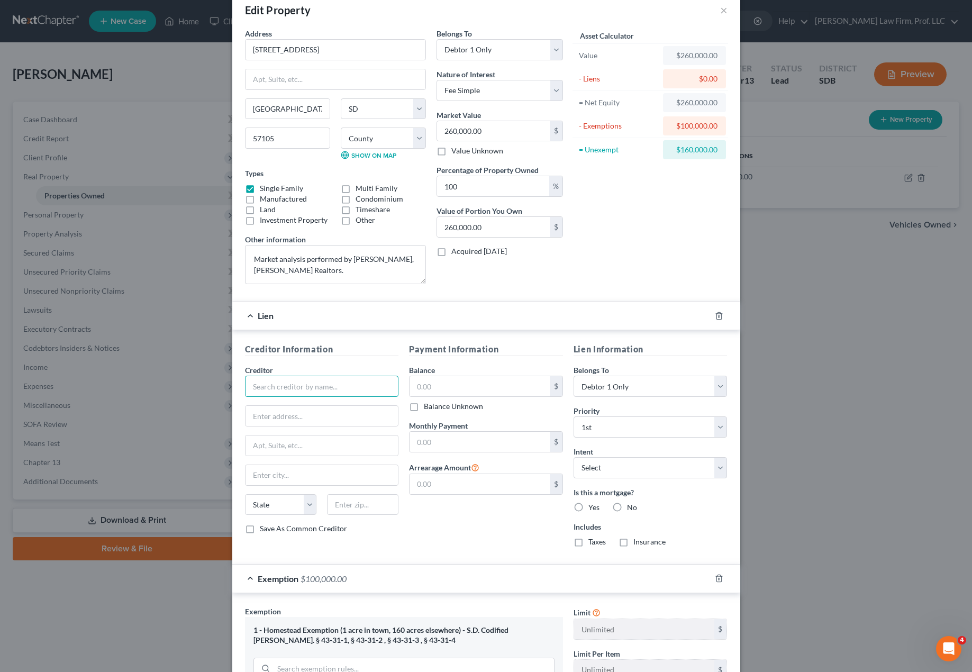
click at [358, 390] on input "text" at bounding box center [322, 386] width 154 height 21
type input "[PERSON_NAME]"
drag, startPoint x: 346, startPoint y: 414, endPoint x: 352, endPoint y: 407, distance: 8.6
click at [346, 414] on input "text" at bounding box center [321, 416] width 153 height 20
paste input "PO Box 650783"
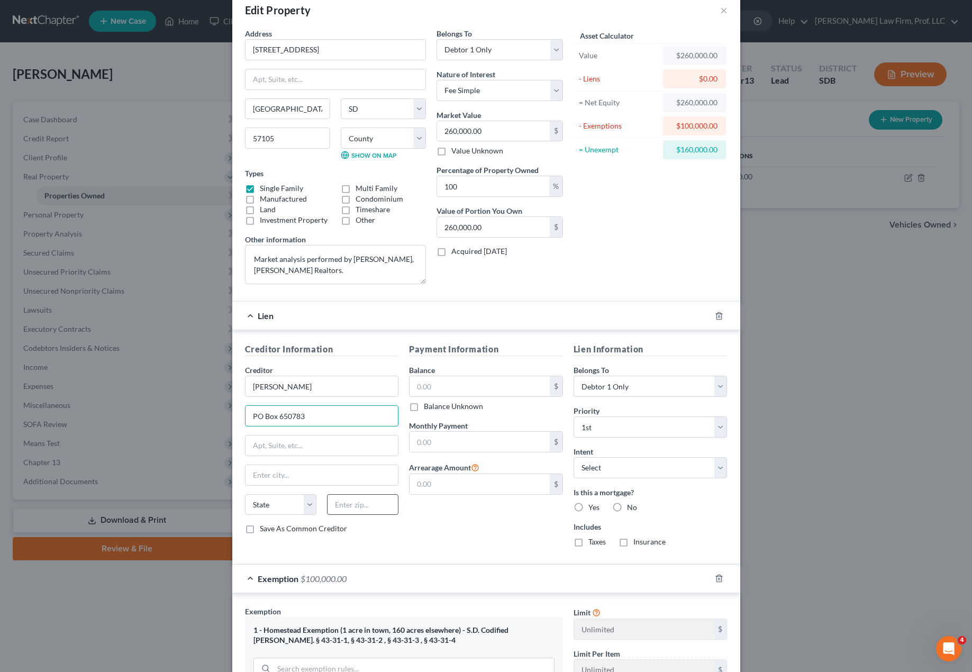
type input "PO Box 650783"
click at [332, 500] on input "text" at bounding box center [362, 504] width 71 height 21
type input "75265"
type input "[GEOGRAPHIC_DATA]"
select select "45"
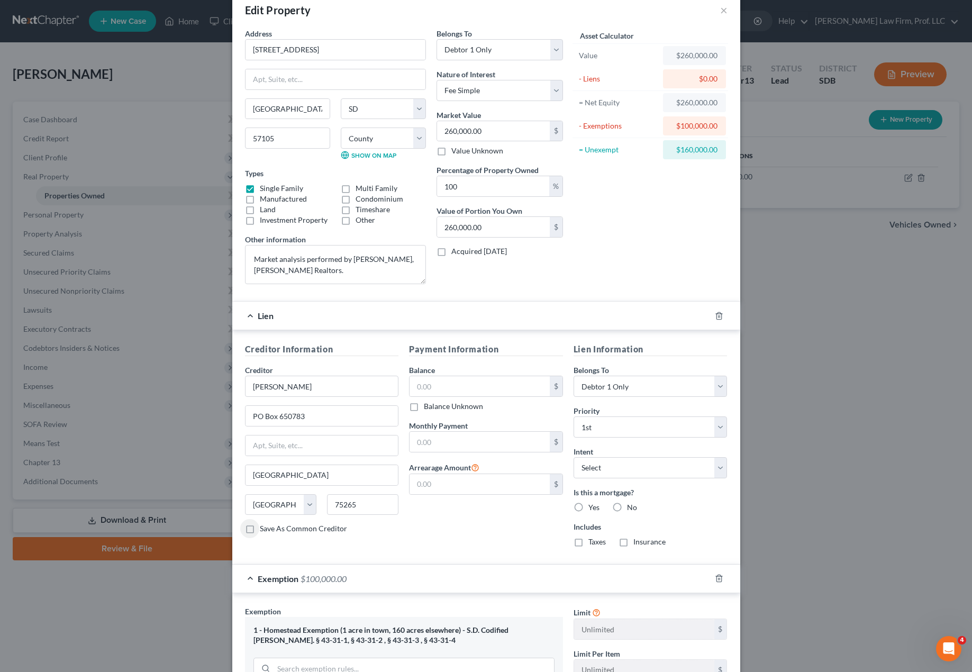
drag, startPoint x: 523, startPoint y: 522, endPoint x: 506, endPoint y: 426, distance: 96.7
click at [523, 521] on div "Payment Information Balance $ Balance Unknown Balance Undetermined $ Balance Un…" at bounding box center [486, 449] width 165 height 212
click at [505, 384] on input "text" at bounding box center [479, 386] width 140 height 20
click at [477, 516] on div "Payment Information Balance $ Balance Unknown Balance Undetermined $ Balance Un…" at bounding box center [486, 449] width 165 height 212
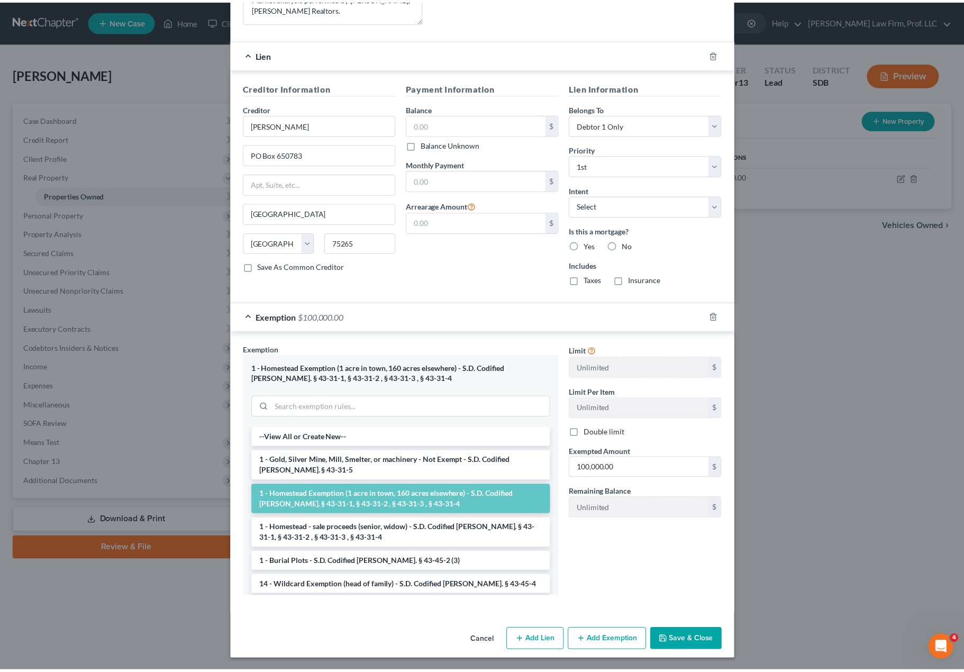
scroll to position [283, 0]
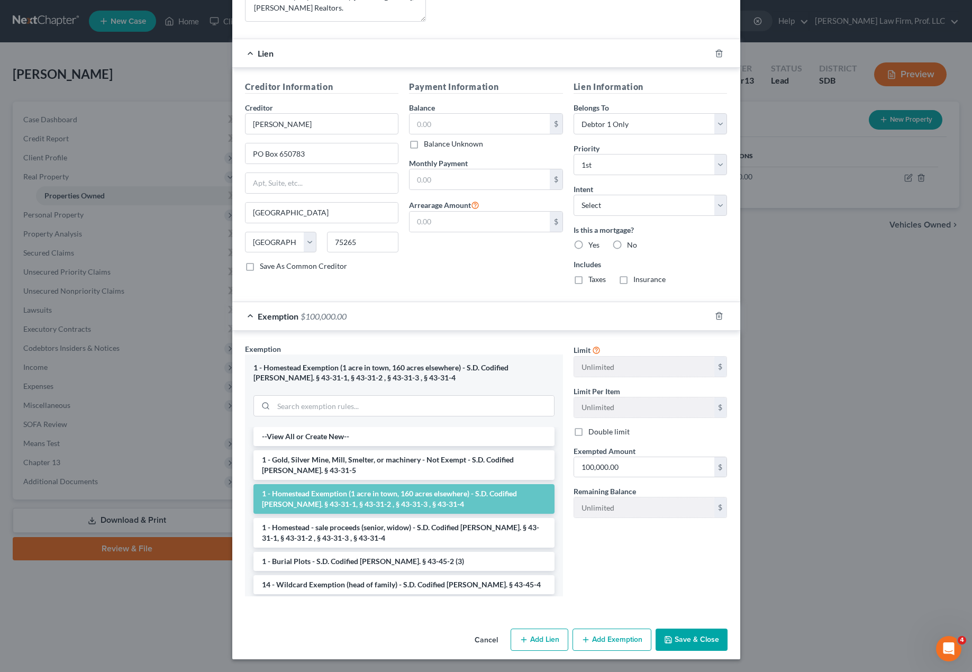
drag, startPoint x: 671, startPoint y: 636, endPoint x: 734, endPoint y: 184, distance: 456.7
click at [730, 233] on div "Edit Property × Address * [GEOGRAPHIC_DATA] [GEOGRAPHIC_DATA] [US_STATE][GEOGRA…" at bounding box center [486, 194] width 508 height 929
drag, startPoint x: 571, startPoint y: 245, endPoint x: 577, endPoint y: 245, distance: 5.8
click at [588, 245] on label "Yes" at bounding box center [593, 245] width 11 height 11
click at [592, 245] on input "Yes" at bounding box center [595, 243] width 7 height 7
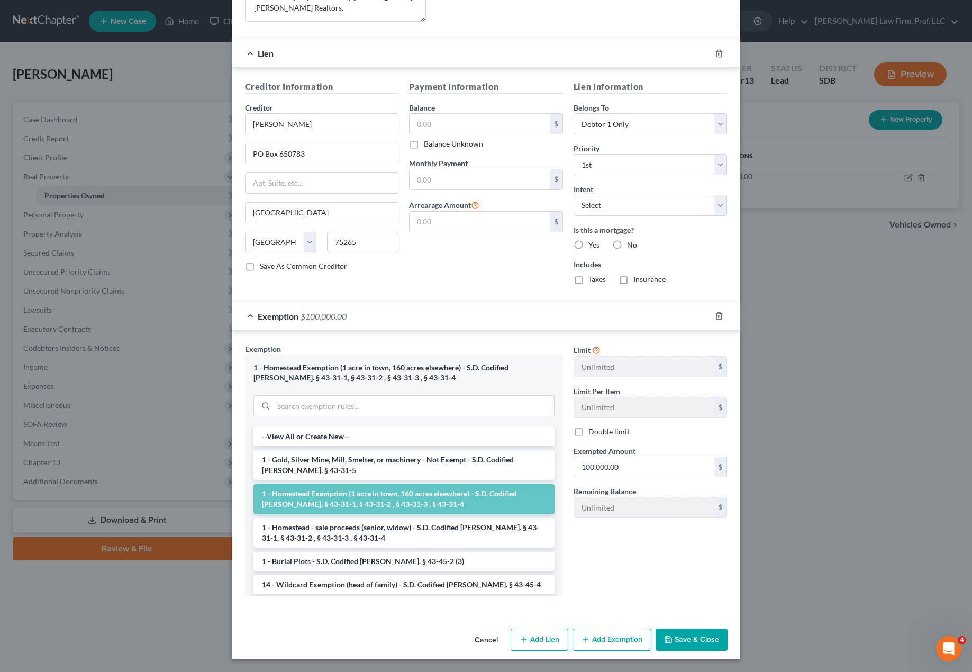
radio input "true"
click at [695, 636] on button "Save & Close" at bounding box center [691, 639] width 72 height 22
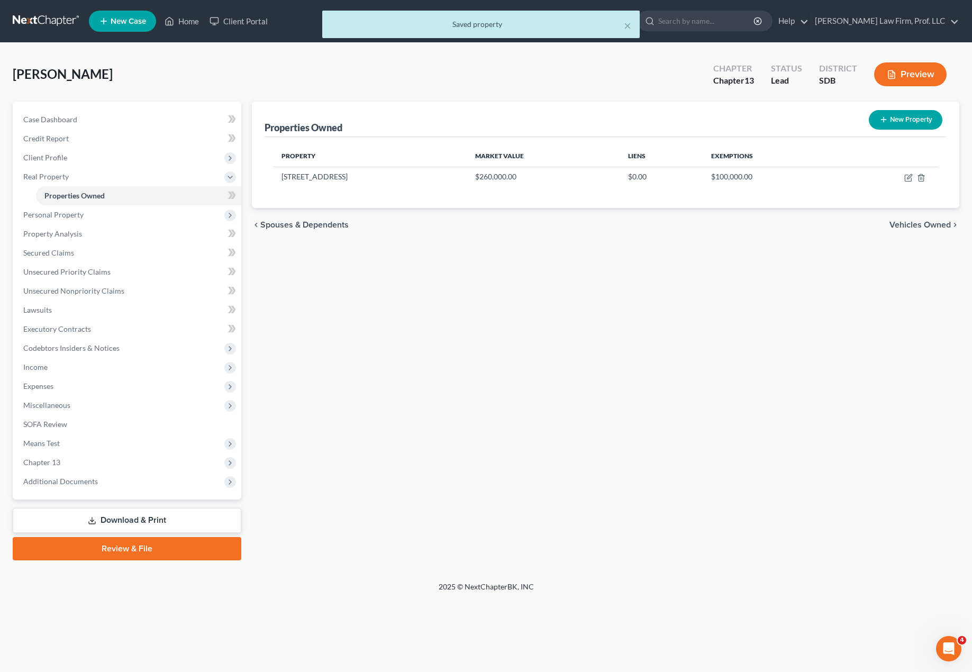
drag, startPoint x: 451, startPoint y: 364, endPoint x: 463, endPoint y: 362, distance: 12.5
click at [451, 365] on div "Properties Owned New Property Property Market Value Liens Exemptions [STREET_AD…" at bounding box center [606, 331] width 718 height 459
click at [95, 294] on span "Unsecured Nonpriority Claims" at bounding box center [73, 290] width 101 height 9
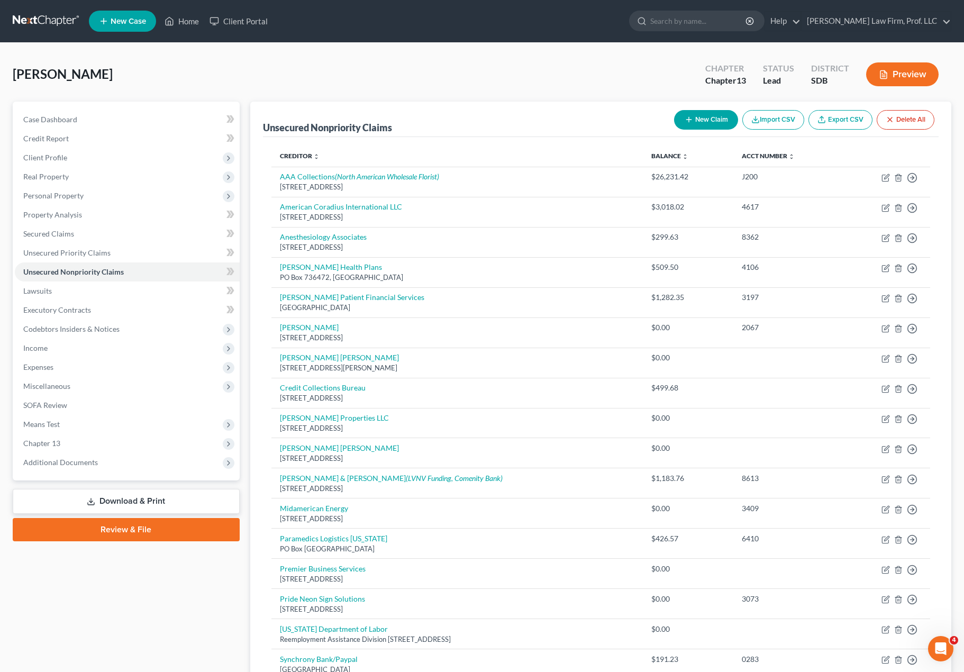
click at [706, 121] on button "New Claim" at bounding box center [706, 120] width 64 height 20
select select "0"
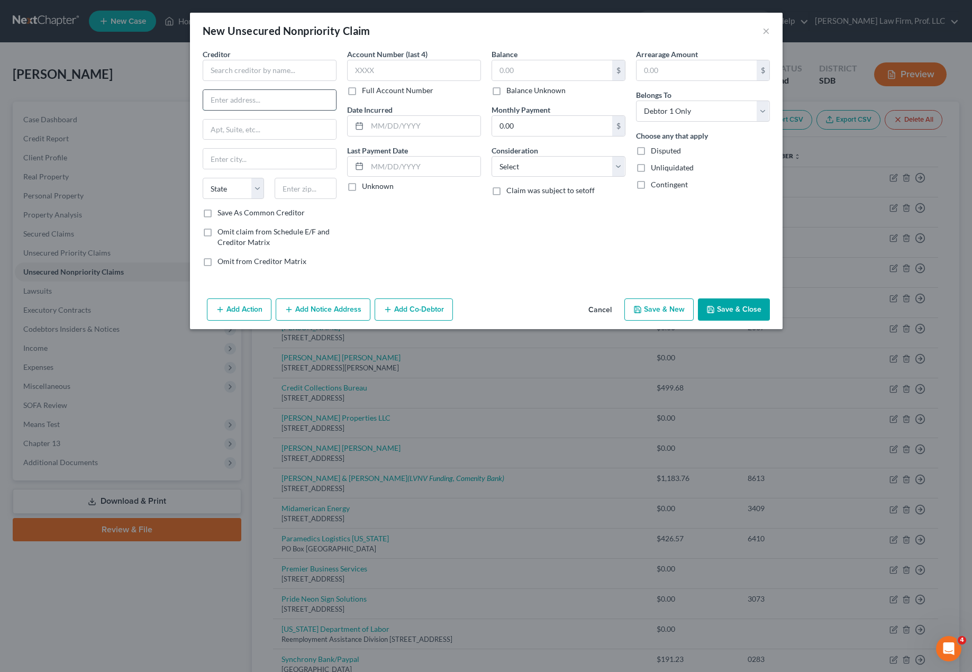
click at [250, 101] on input "text" at bounding box center [269, 100] width 133 height 20
paste input "[STREET_ADDRESS][PERSON_NAME]"
type input "[STREET_ADDRESS][PERSON_NAME]"
click at [298, 181] on input "text" at bounding box center [306, 188] width 62 height 21
type input "43026"
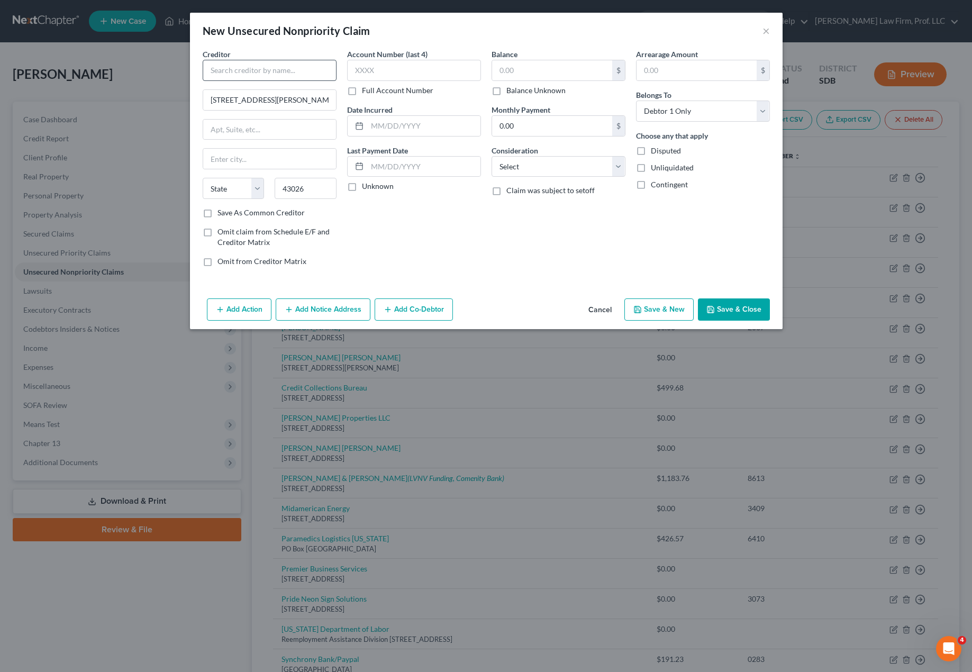
drag, startPoint x: 302, startPoint y: 83, endPoint x: 297, endPoint y: 62, distance: 20.7
click at [301, 79] on div "Creditor * 5550 [PERSON_NAME] Pkwy State [US_STATE] AK AR AZ CA CO CT DE DC [GE…" at bounding box center [270, 128] width 134 height 159
type input "[PERSON_NAME]"
select select "36"
click at [297, 62] on input "text" at bounding box center [270, 70] width 134 height 21
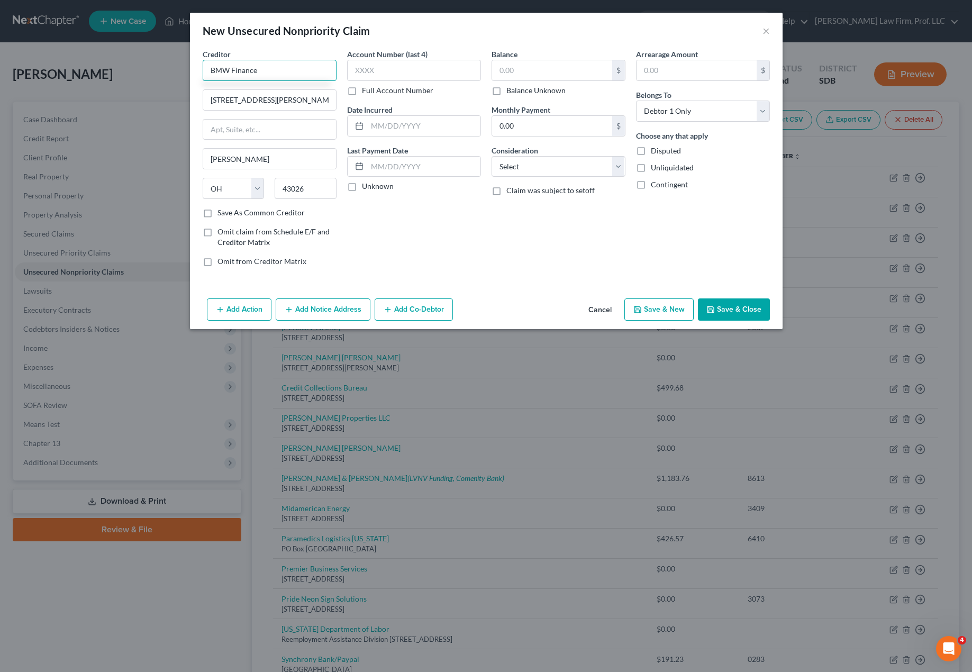
type input "BMW Finance"
drag, startPoint x: 414, startPoint y: 209, endPoint x: 472, endPoint y: 180, distance: 65.1
click at [414, 208] on div "Account Number (last 4) Full Account Number Date Incurred Last Payment Date Unk…" at bounding box center [414, 162] width 144 height 226
click at [523, 89] on label "Balance Unknown" at bounding box center [535, 90] width 59 height 11
click at [517, 89] on input "Balance Unknown" at bounding box center [513, 88] width 7 height 7
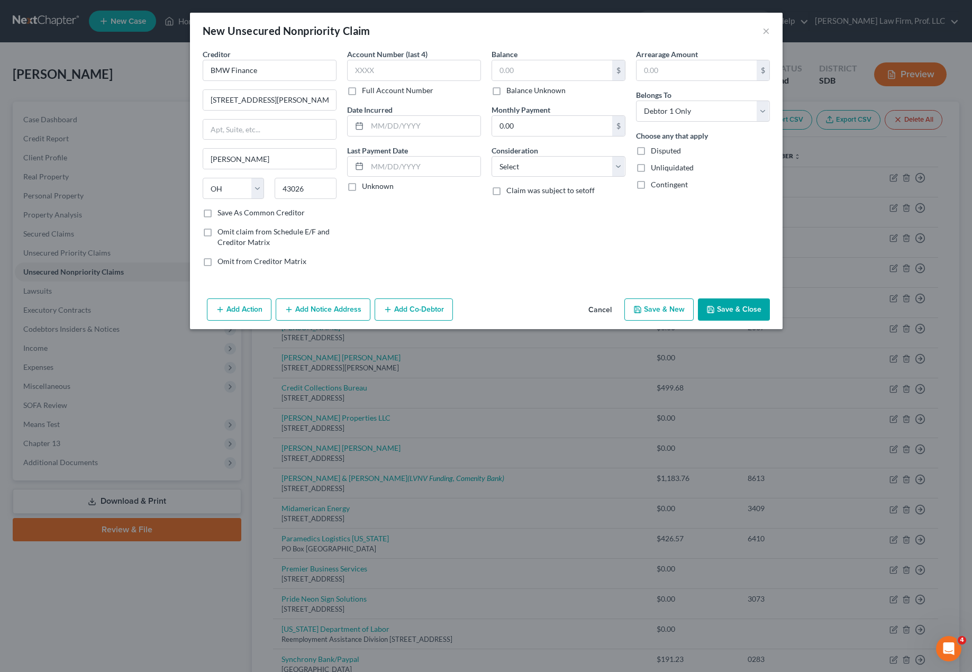
checkbox input "true"
type input "0.00"
drag, startPoint x: 752, startPoint y: 237, endPoint x: 695, endPoint y: 224, distance: 59.2
click at [730, 235] on div "Arrearage Amount $ Belongs To * Select Debtor 1 Only Debtor 2 Only Debtor 1 And…" at bounding box center [703, 162] width 144 height 226
click at [582, 177] on div "Balance 0.00 $ Balance Unknown Balance Undetermined 0.00 $ Balance Unknown Mont…" at bounding box center [558, 162] width 144 height 226
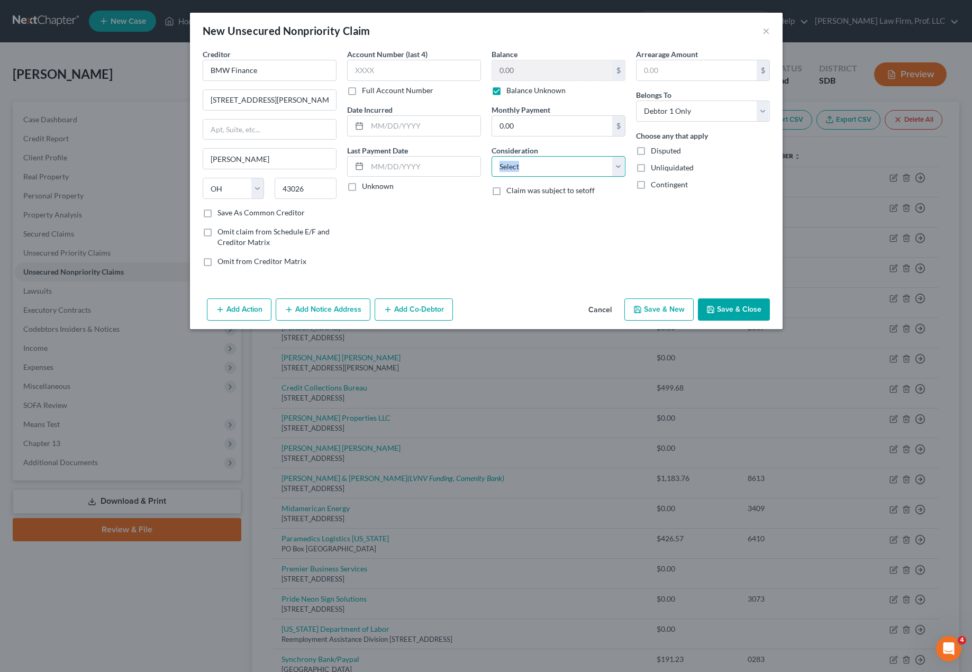
click at [585, 169] on select "Select Cable / Satellite Services Collection Agency Credit Card Debt Debt Couns…" at bounding box center [558, 166] width 134 height 21
select select "14"
click at [491, 156] on select "Select Cable / Satellite Services Collection Agency Credit Card Debt Debt Couns…" at bounding box center [558, 166] width 134 height 21
click at [570, 214] on input "text" at bounding box center [558, 207] width 133 height 20
click at [570, 212] on input "text" at bounding box center [558, 207] width 133 height 20
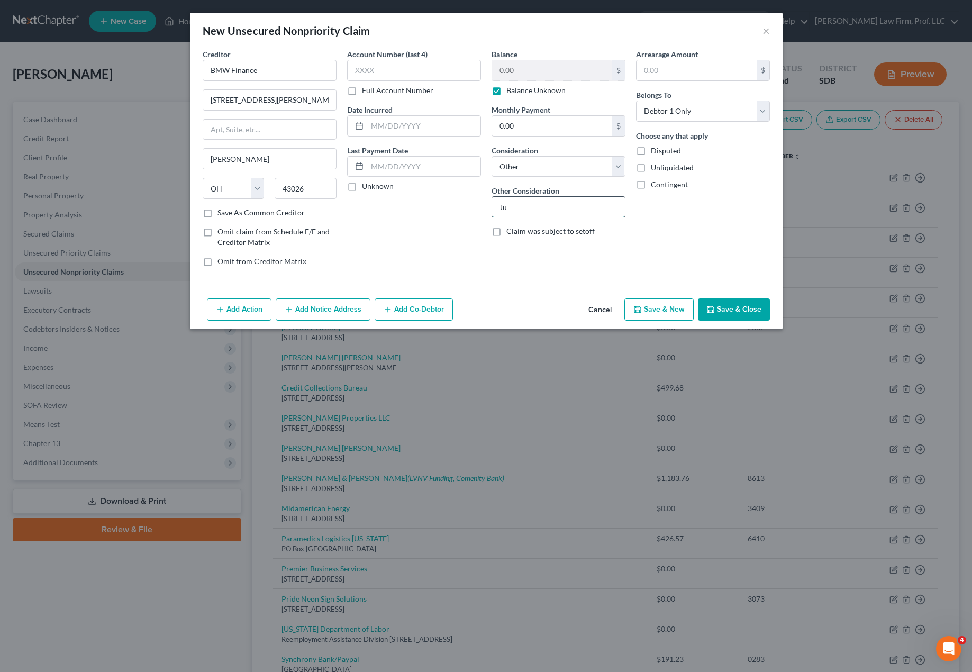
type input "J"
type input "D"
click at [682, 227] on div "Arrearage Amount $ Belongs To * Select Debtor 1 Only Debtor 2 Only Debtor 1 And…" at bounding box center [703, 162] width 144 height 226
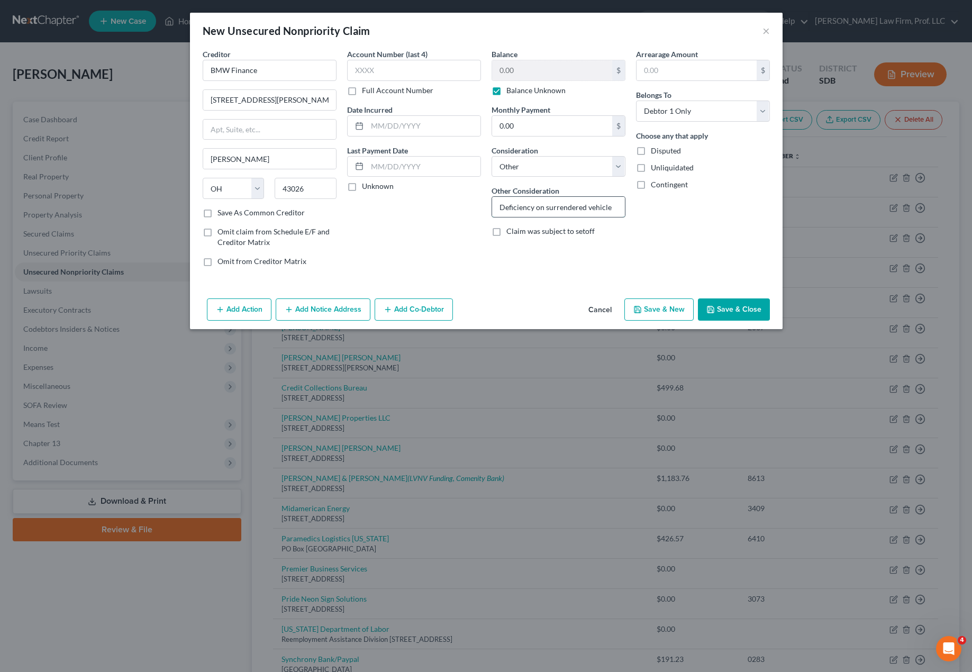
click at [530, 205] on input "Deficiency on surrendered vehicle" at bounding box center [558, 207] width 133 height 20
click at [525, 207] on input "Deficiency on surrendered vehicle" at bounding box center [558, 207] width 133 height 20
type input "Final payment on surrendered vehicle"
click at [637, 226] on div "Arrearage Amount $ Belongs To * Select Debtor 1 Only Debtor 2 Only Debtor 1 And…" at bounding box center [703, 162] width 144 height 226
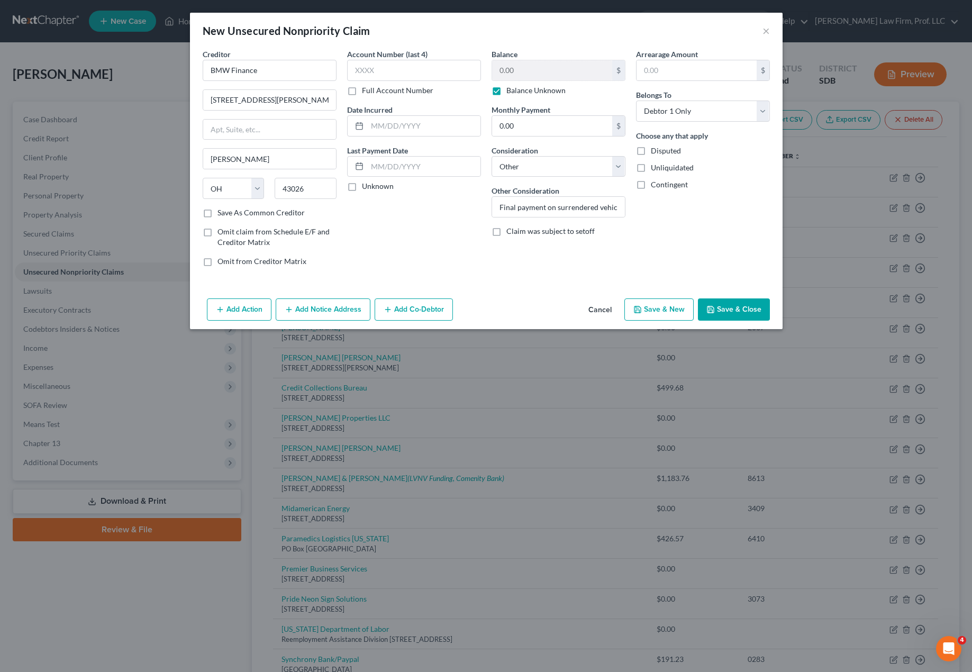
click at [427, 245] on div "Account Number (last 4) Full Account Number Date Incurred Last Payment Date Unk…" at bounding box center [414, 162] width 144 height 226
click at [730, 308] on button "Save & Close" at bounding box center [734, 309] width 72 height 22
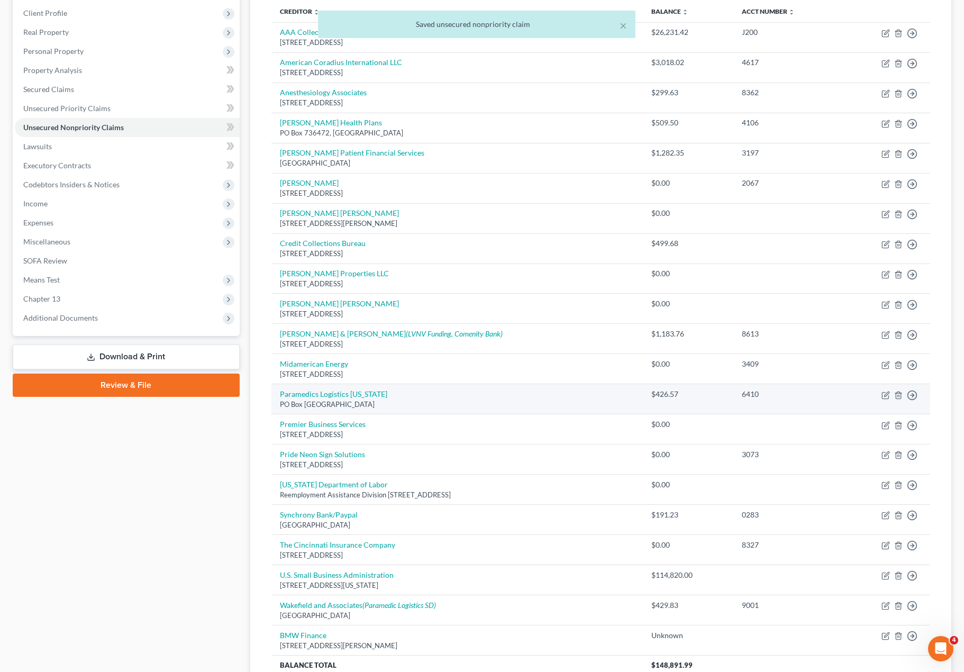
scroll to position [242, 0]
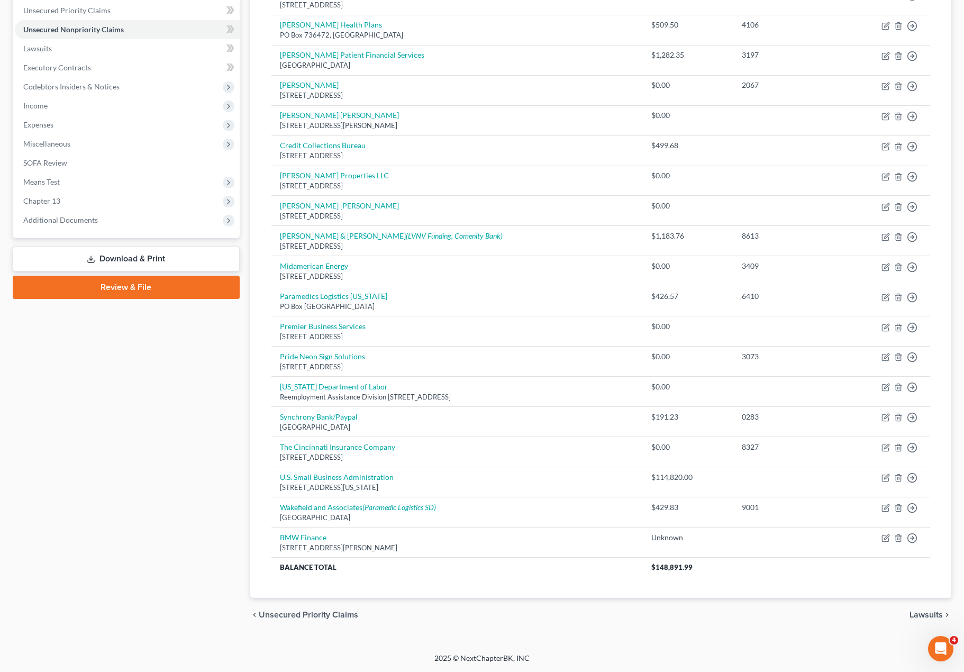
click at [650, 631] on div "chevron_left Unsecured Priority Claims Lawsuits chevron_right" at bounding box center [600, 615] width 701 height 34
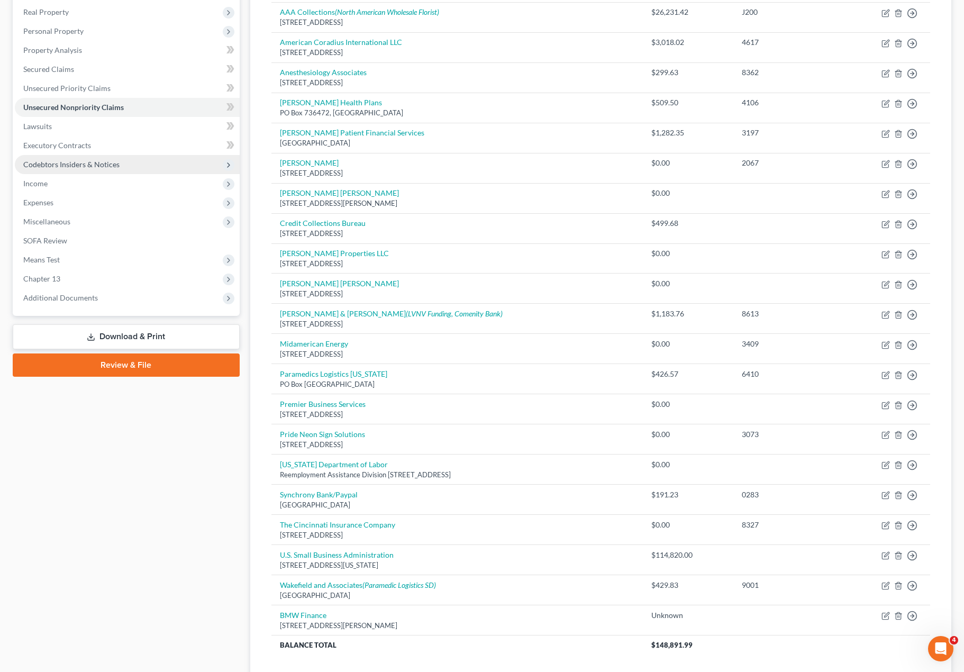
scroll to position [31, 0]
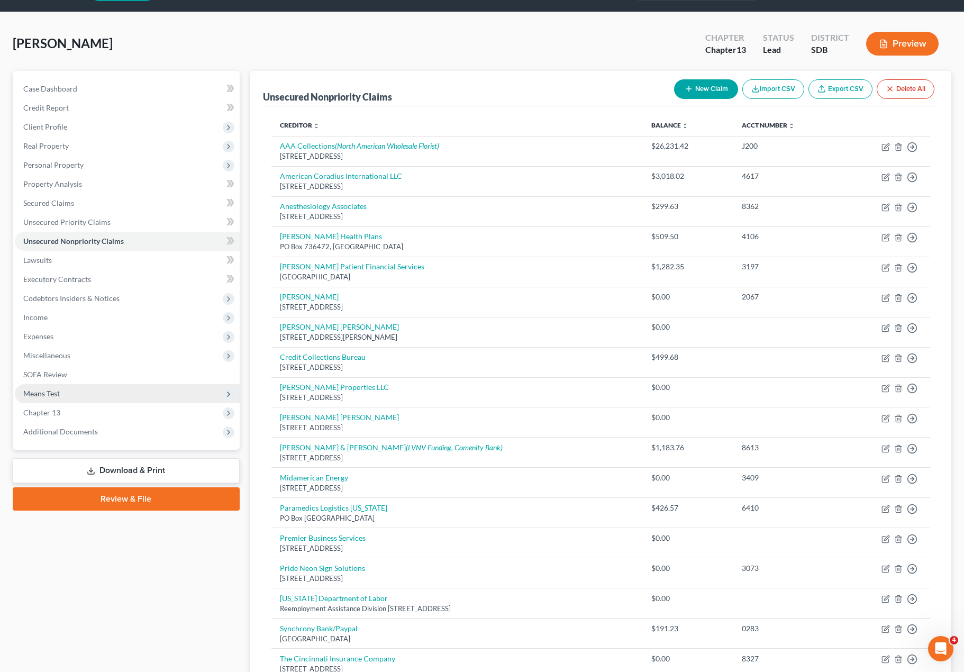
click at [51, 393] on span "Means Test" at bounding box center [41, 393] width 36 height 9
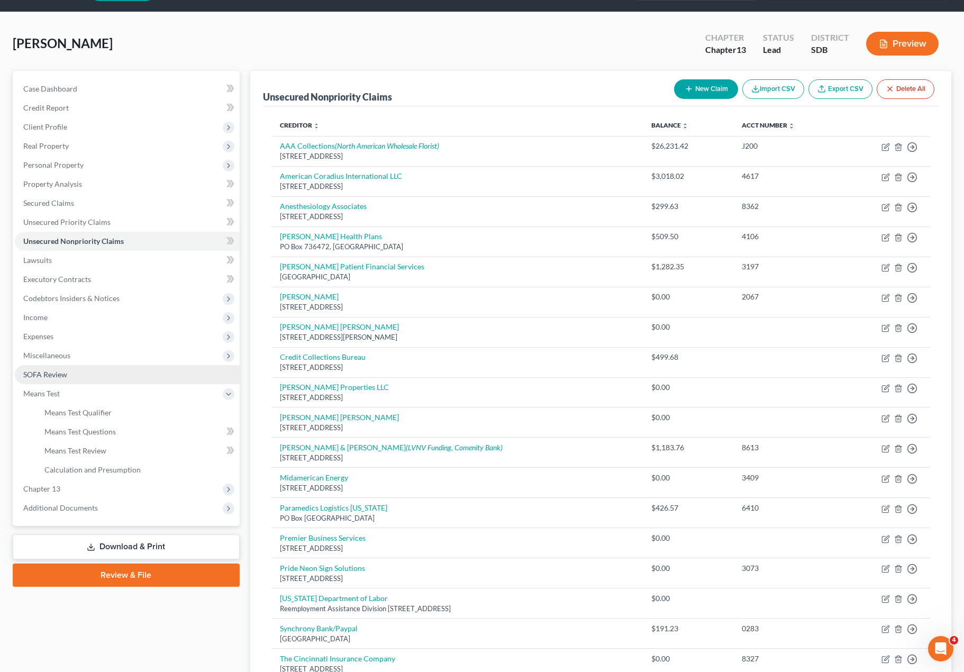
click at [66, 374] on span "SOFA Review" at bounding box center [45, 374] width 44 height 9
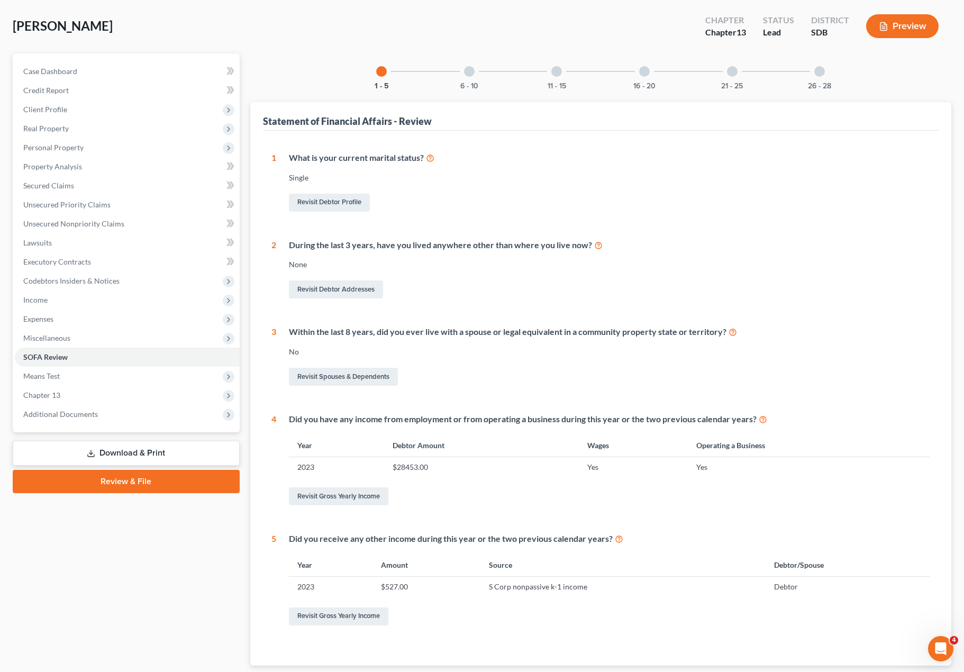
scroll to position [53, 0]
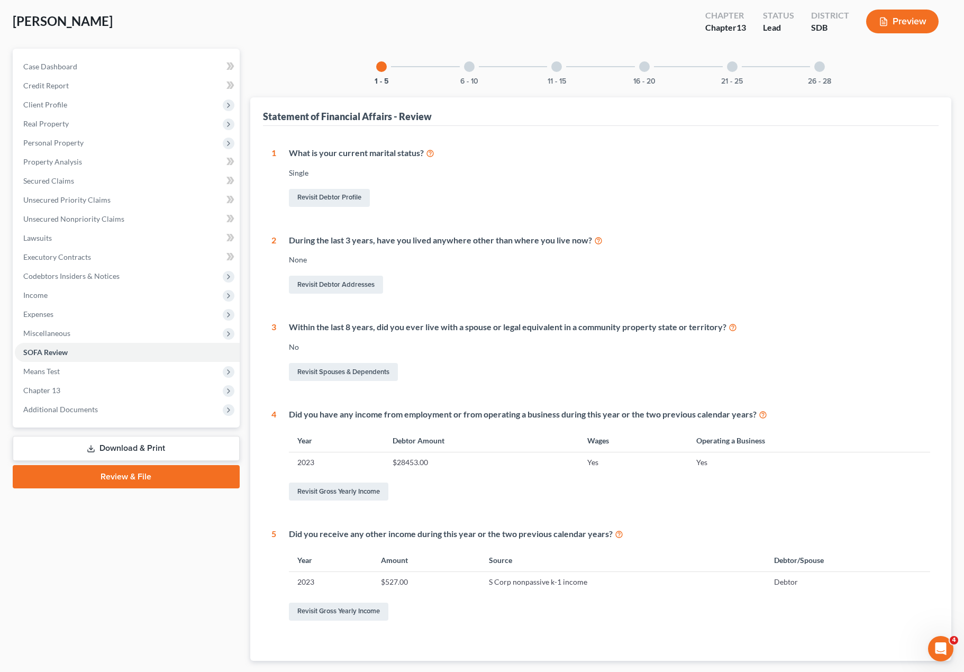
click at [479, 71] on div "6 - 10" at bounding box center [469, 67] width 36 height 36
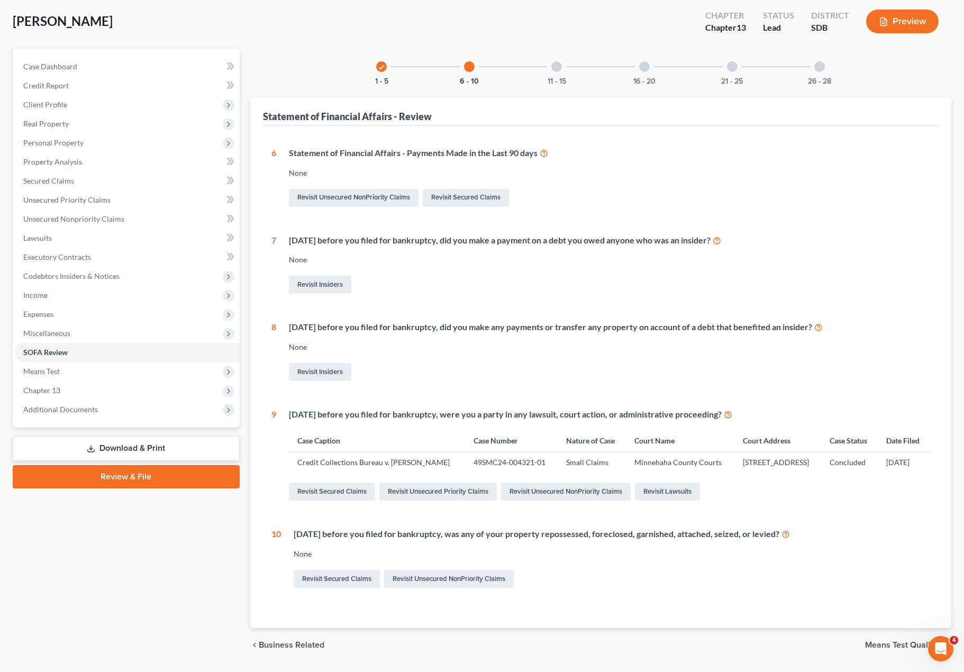
click at [556, 70] on div at bounding box center [556, 66] width 11 height 11
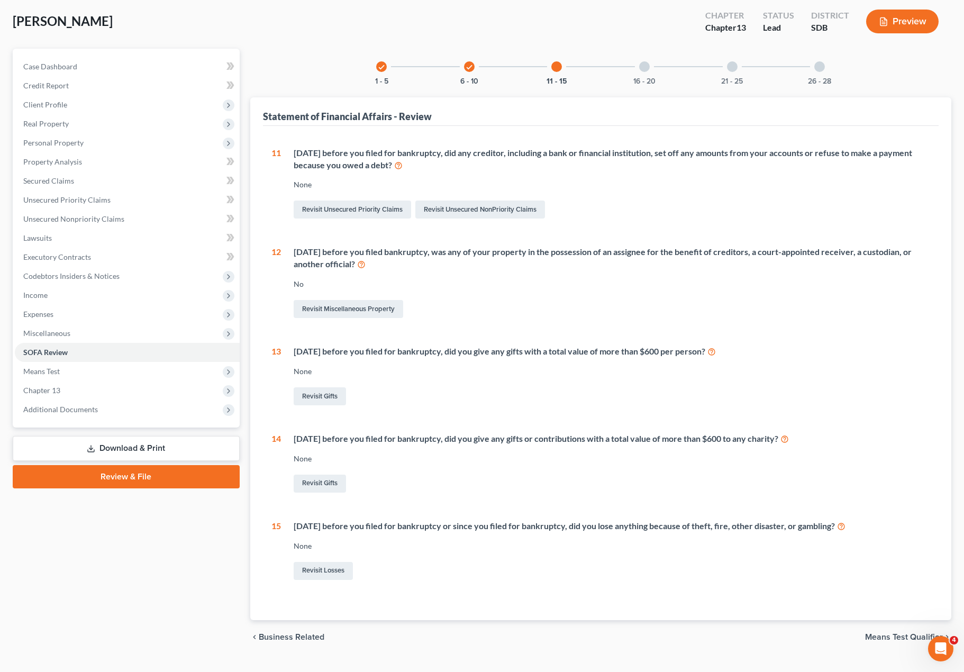
click at [643, 70] on div at bounding box center [644, 66] width 11 height 11
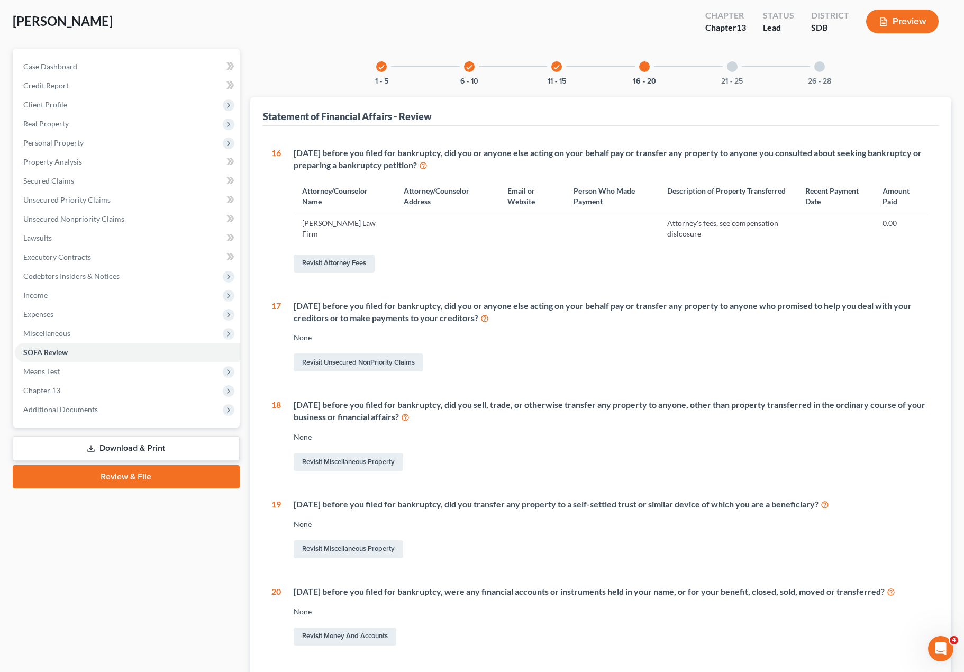
click at [730, 71] on div "check 1 - 5 check 6 - 10 check 11 - 15 16 - 20 21 - 25 26 - 28" at bounding box center [600, 67] width 474 height 36
click at [730, 71] on div at bounding box center [732, 66] width 11 height 11
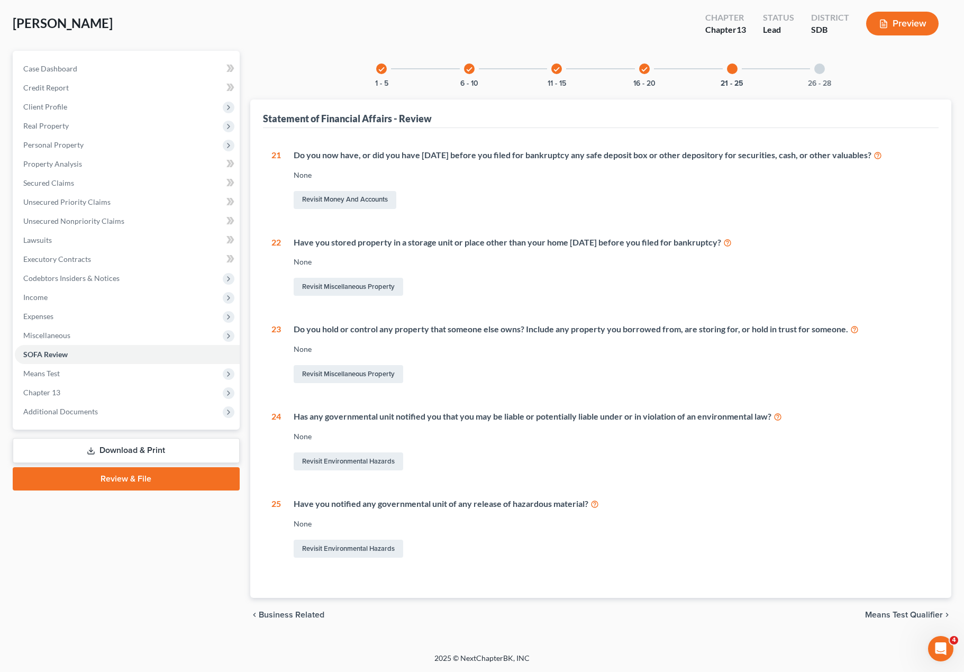
click at [730, 73] on div "check 1 - 5 check 6 - 10 check 11 - 15 check 16 - 20 21 - 25 26 - 28" at bounding box center [600, 69] width 474 height 36
click at [561, 70] on div "check" at bounding box center [556, 68] width 11 height 11
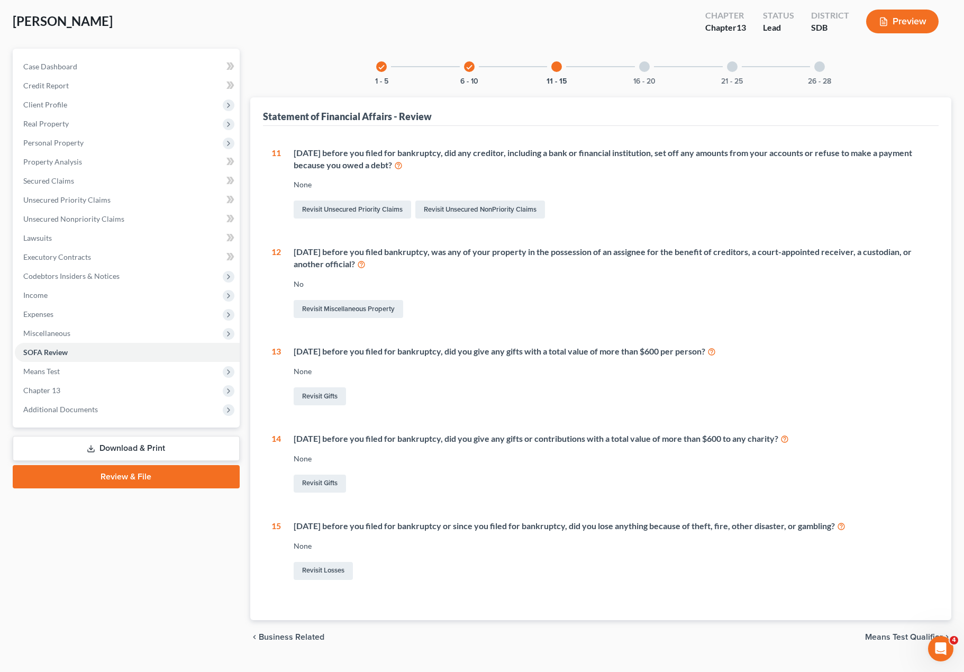
click at [448, 74] on div "check 1 - 5 check 6 - 10 11 - 15 16 - 20 21 - 25 26 - 28" at bounding box center [600, 67] width 474 height 36
click at [476, 64] on div "check 6 - 10" at bounding box center [469, 67] width 36 height 36
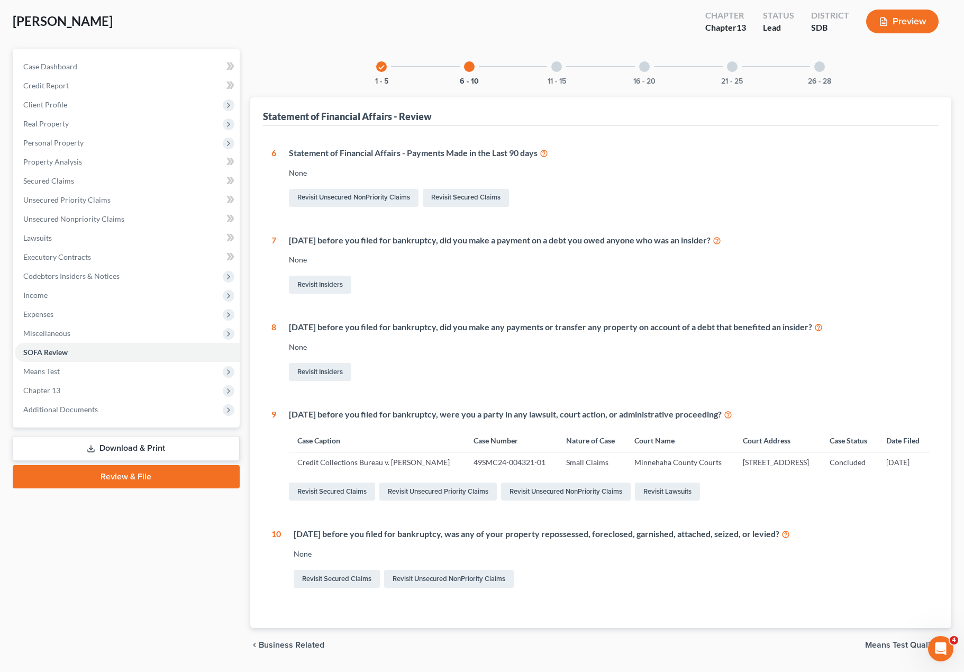
click at [730, 590] on div "Revisit Secured Claims Revisit Unsecured NonPriority Claims" at bounding box center [612, 579] width 637 height 22
drag, startPoint x: 386, startPoint y: 492, endPoint x: 343, endPoint y: 449, distance: 61.0
click at [270, 456] on div "1 What is your current marital status? [DEMOGRAPHIC_DATA] Revisit Debtor Profil…" at bounding box center [601, 377] width 676 height 502
click at [730, 472] on td "[STREET_ADDRESS]" at bounding box center [777, 462] width 87 height 20
click at [651, 627] on div "1 What is your current marital status? [DEMOGRAPHIC_DATA] Revisit Debtor Profil…" at bounding box center [601, 377] width 676 height 502
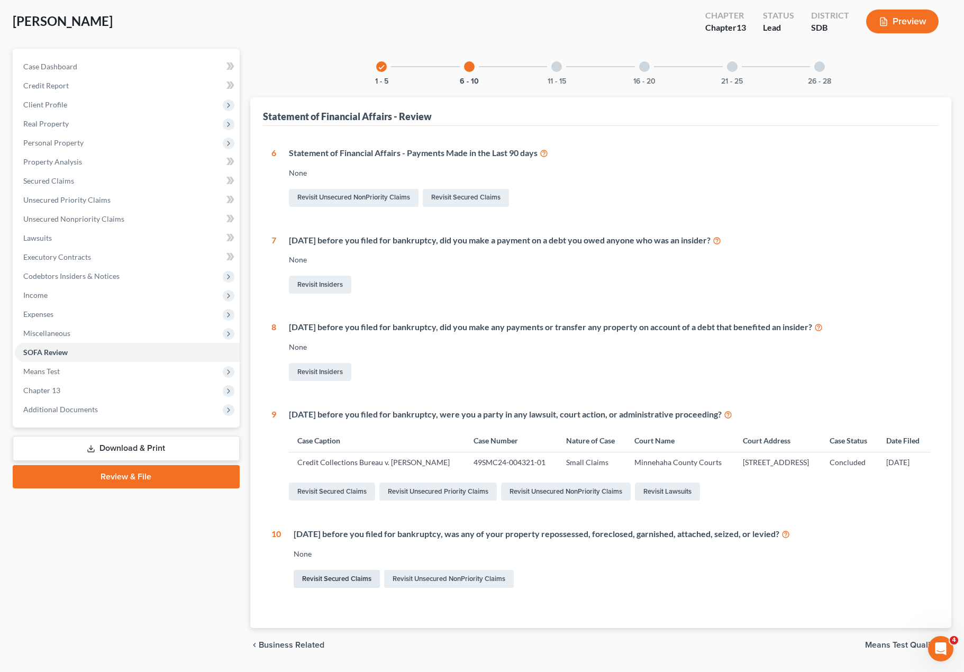
click at [344, 588] on link "Revisit Secured Claims" at bounding box center [337, 579] width 86 height 18
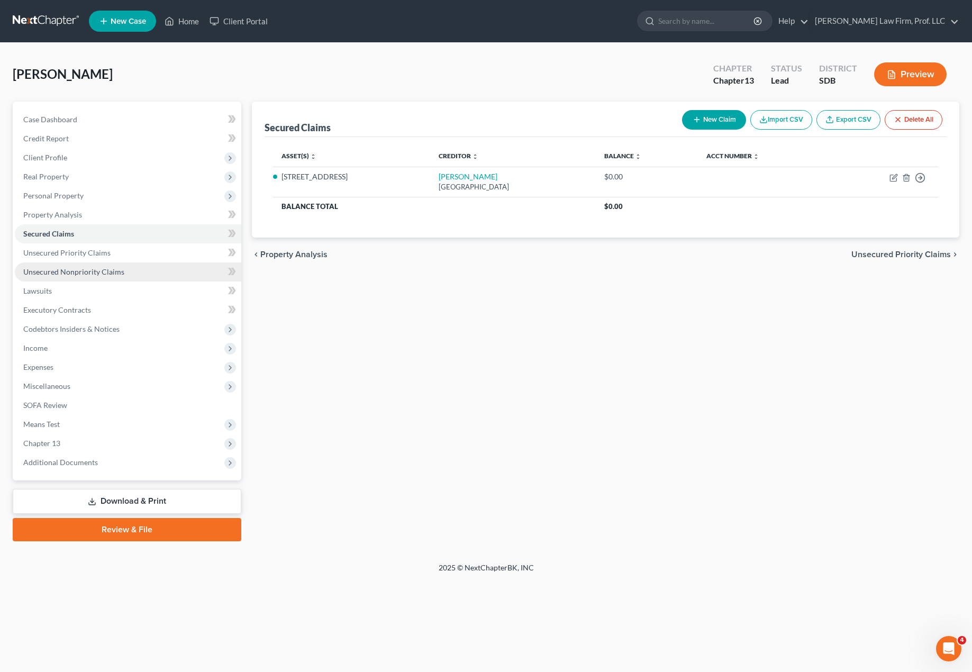
click at [92, 268] on span "Unsecured Nonpriority Claims" at bounding box center [73, 271] width 101 height 9
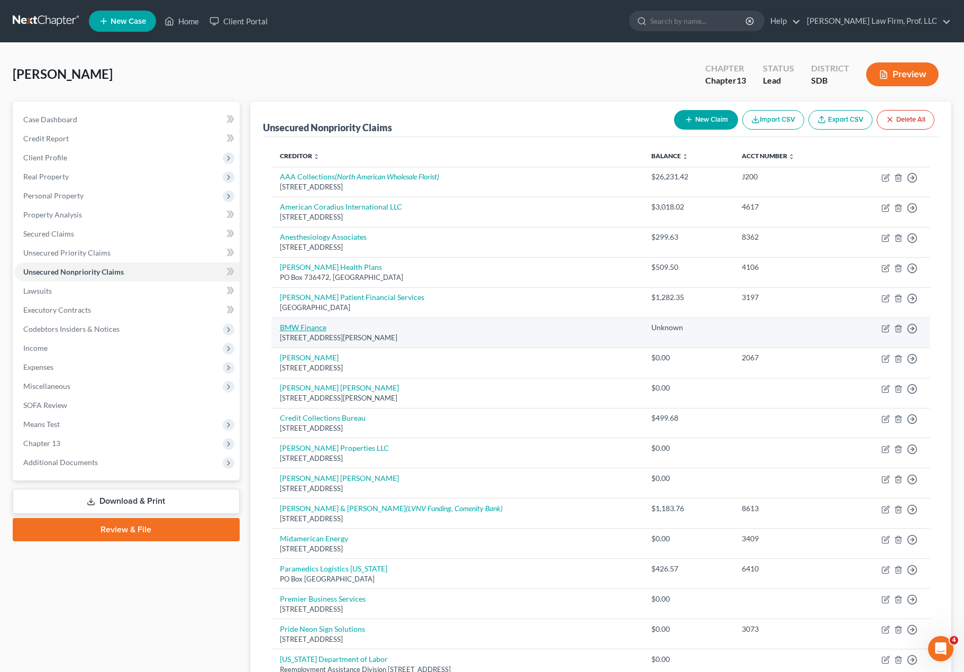
click at [310, 328] on link "BMW Finance" at bounding box center [303, 327] width 47 height 9
select select "36"
select select "14"
select select "0"
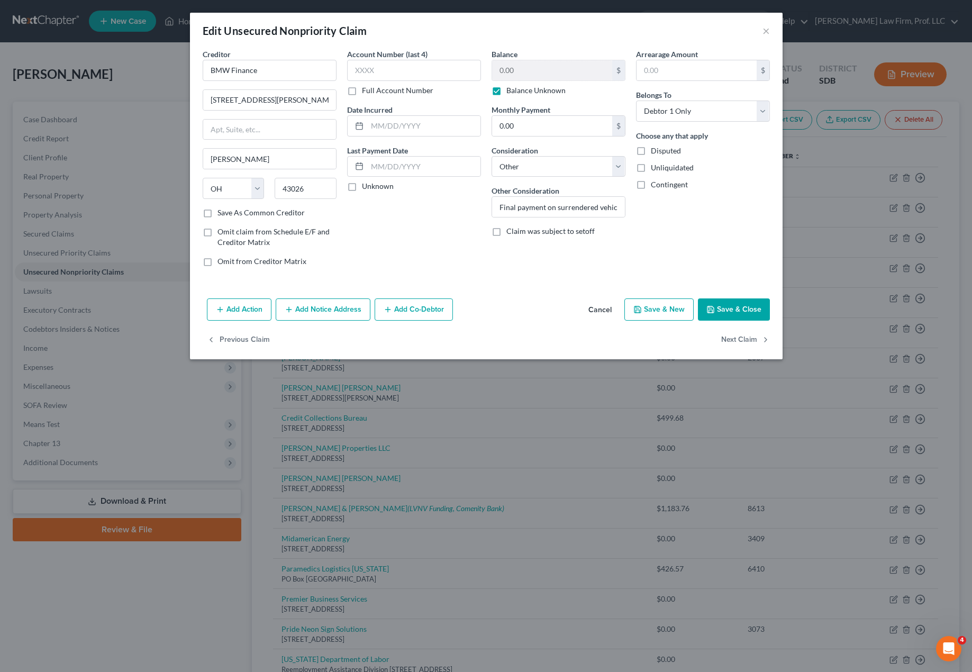
drag, startPoint x: 514, startPoint y: 317, endPoint x: 508, endPoint y: 315, distance: 5.7
click at [514, 316] on div "Add Action Add Notice Address Add Co-Debtor Cancel Save & New Save & Close" at bounding box center [486, 311] width 592 height 35
click at [258, 313] on button "Add Action" at bounding box center [239, 309] width 65 height 22
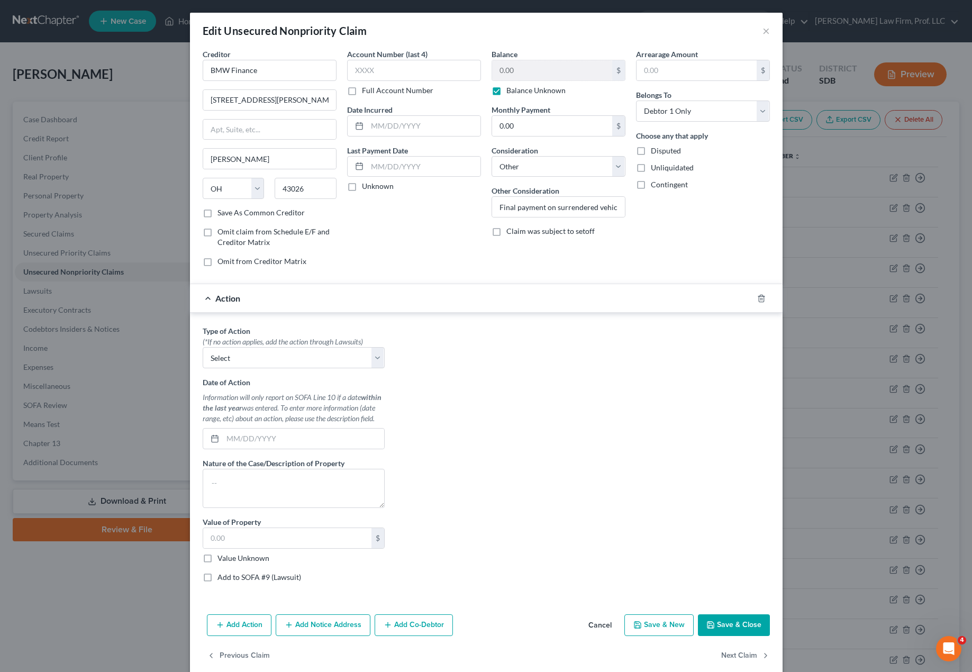
scroll to position [16, 0]
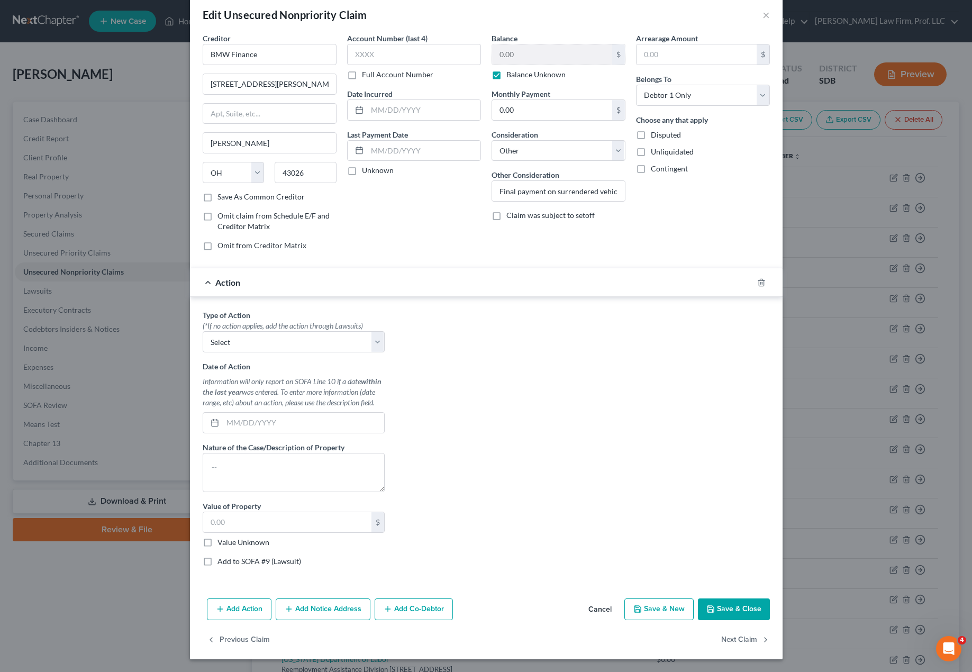
click at [293, 312] on div "Type of Action * (*If no action applies, add the action through Lawsuits) Selec…" at bounding box center [294, 330] width 182 height 43
click at [300, 345] on select "Select Repossession Garnishment Foreclosure Personal Injury Attached, Seized, O…" at bounding box center [294, 341] width 182 height 21
select select "0"
click at [203, 331] on select "Select Repossession Garnishment Foreclosure Personal Injury Attached, Seized, O…" at bounding box center [294, 341] width 182 height 21
click at [500, 392] on div "Type of Action * (*If no action applies, add the action through Lawsuits) Selec…" at bounding box center [486, 441] width 578 height 265
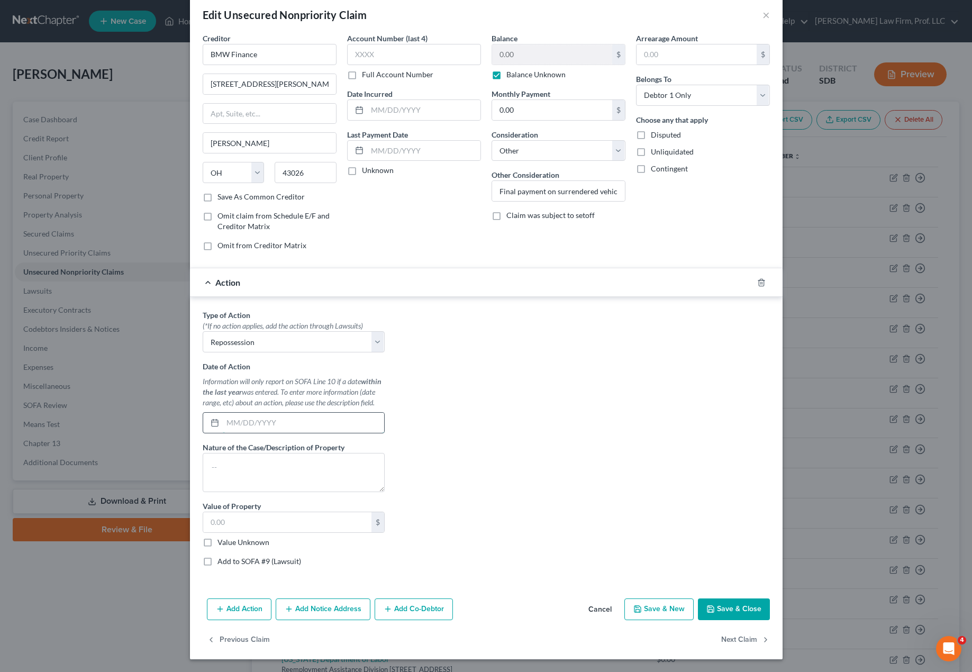
click at [261, 421] on input "text" at bounding box center [303, 423] width 161 height 20
click at [317, 481] on textarea at bounding box center [294, 472] width 182 height 39
type textarea "Surrender of vehicle"
click at [354, 347] on select "Select Repossession Garnishment Foreclosure Personal Injury Attached, Seized, O…" at bounding box center [294, 341] width 182 height 21
click at [474, 423] on div "Type of Action * (*If no action applies, add the action through Lawsuits) Selec…" at bounding box center [486, 441] width 578 height 265
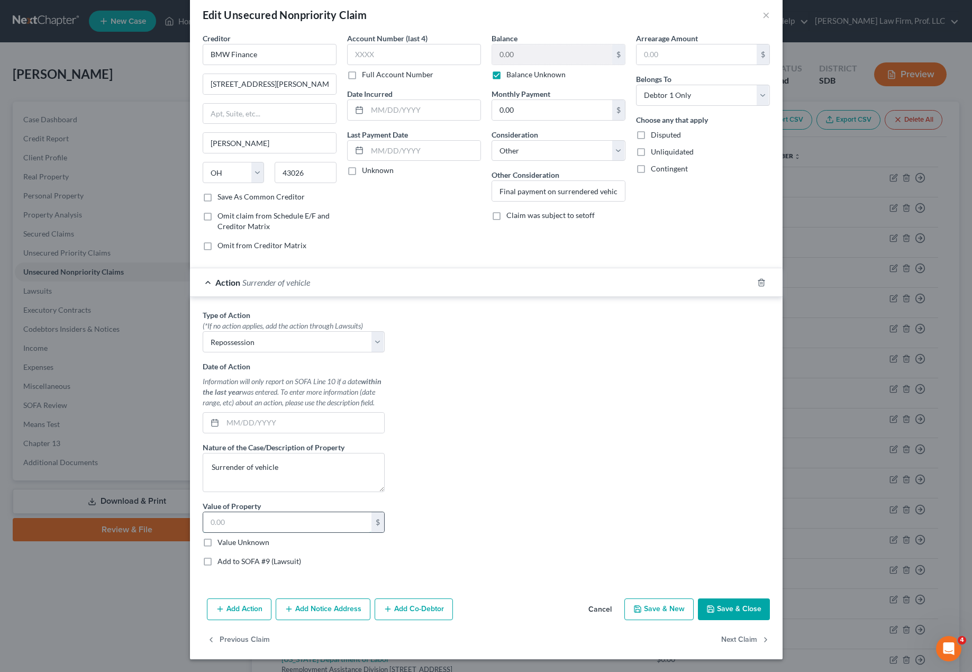
click at [309, 525] on input "text" at bounding box center [287, 522] width 168 height 20
click at [234, 540] on label "Value Unknown" at bounding box center [243, 542] width 52 height 11
click at [229, 540] on input "Value Unknown" at bounding box center [225, 540] width 7 height 7
checkbox input "true"
type input "0.00"
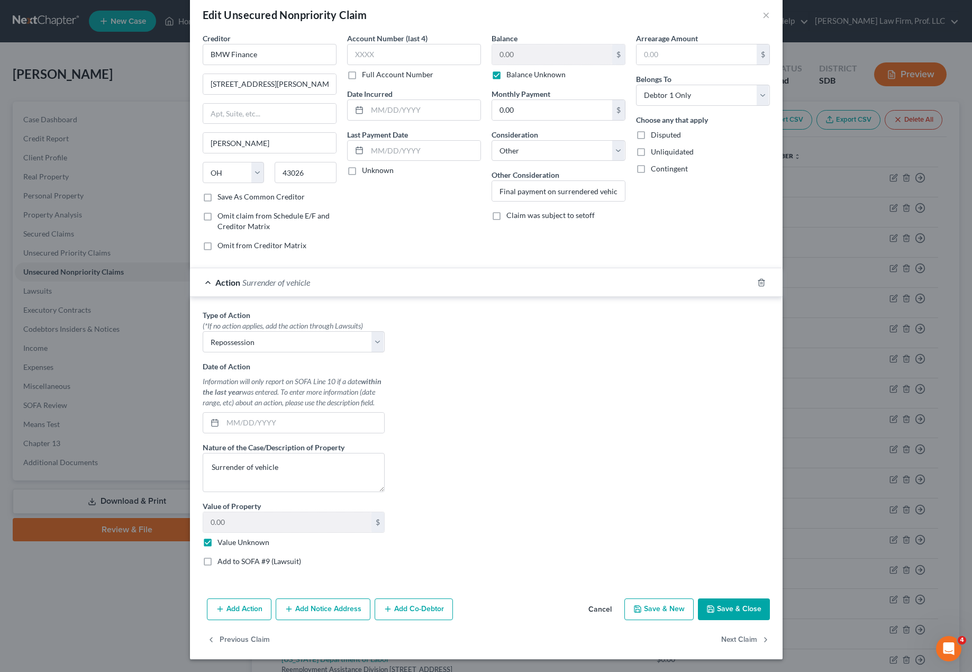
click at [530, 533] on div "Type of Action * (*If no action applies, add the action through Lawsuits) Selec…" at bounding box center [486, 441] width 578 height 265
click at [302, 422] on input "text" at bounding box center [303, 423] width 161 height 20
drag, startPoint x: 206, startPoint y: 465, endPoint x: 207, endPoint y: 452, distance: 12.8
click at [206, 465] on textarea "Surrender of vehicle" at bounding box center [294, 472] width 182 height 39
click at [341, 468] on textarea "Voluntary surrender of vehicle" at bounding box center [294, 472] width 182 height 39
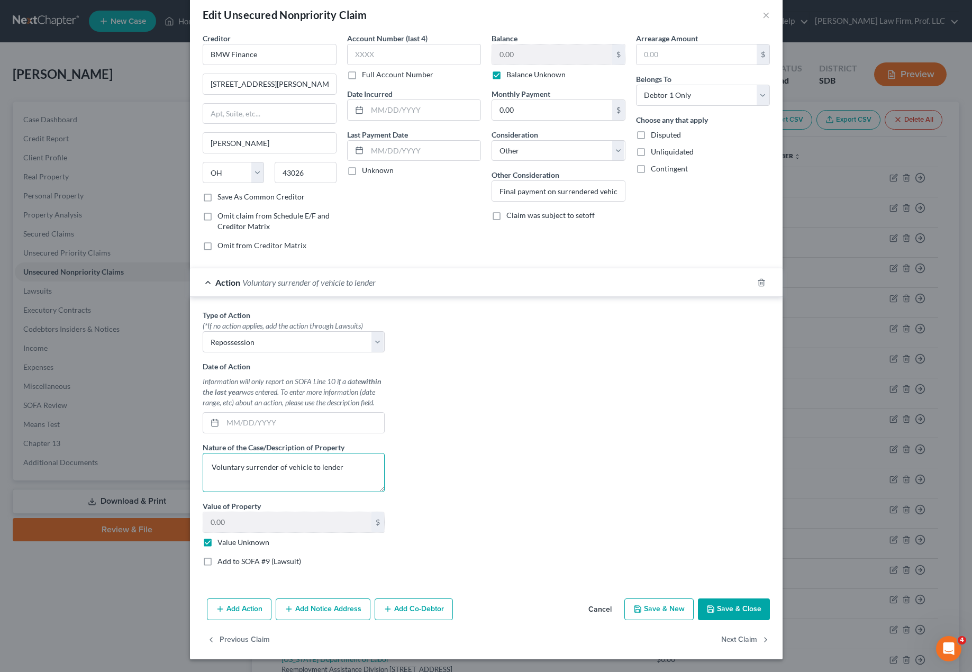
type textarea "Voluntary surrender of vehicle to lender"
drag, startPoint x: 556, startPoint y: 391, endPoint x: 353, endPoint y: 349, distance: 207.5
click at [556, 390] on div "Type of Action * (*If no action applies, add the action through Lawsuits) Selec…" at bounding box center [486, 441] width 578 height 265
click at [322, 339] on select "Select Repossession Garnishment Foreclosure Personal Injury Attached, Seized, O…" at bounding box center [294, 341] width 182 height 21
click at [504, 383] on div "Type of Action * (*If no action applies, add the action through Lawsuits) Selec…" at bounding box center [486, 441] width 578 height 265
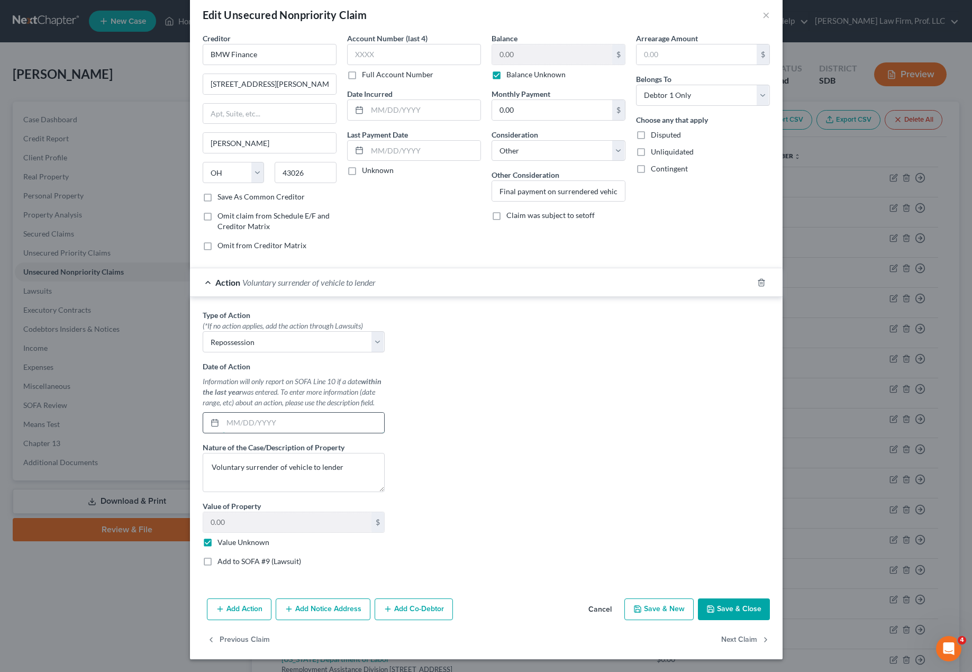
click at [298, 424] on input "text" at bounding box center [303, 423] width 161 height 20
click at [458, 442] on div "Type of Action * (*If no action applies, add the action through Lawsuits) Selec…" at bounding box center [486, 441] width 578 height 265
click at [730, 607] on button "Save & Close" at bounding box center [734, 609] width 72 height 22
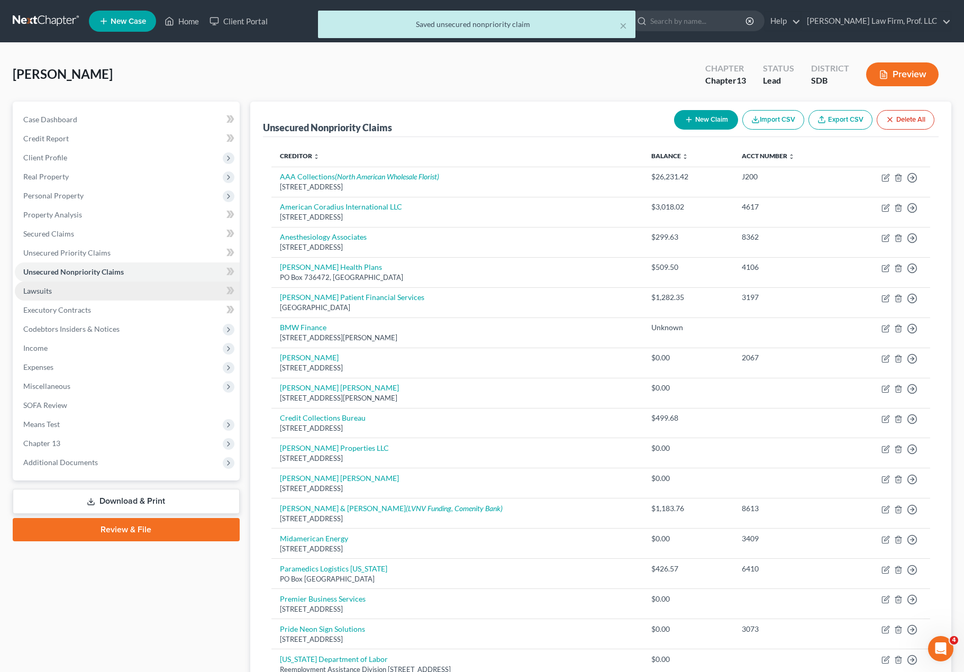
click at [77, 288] on link "Lawsuits" at bounding box center [127, 290] width 225 height 19
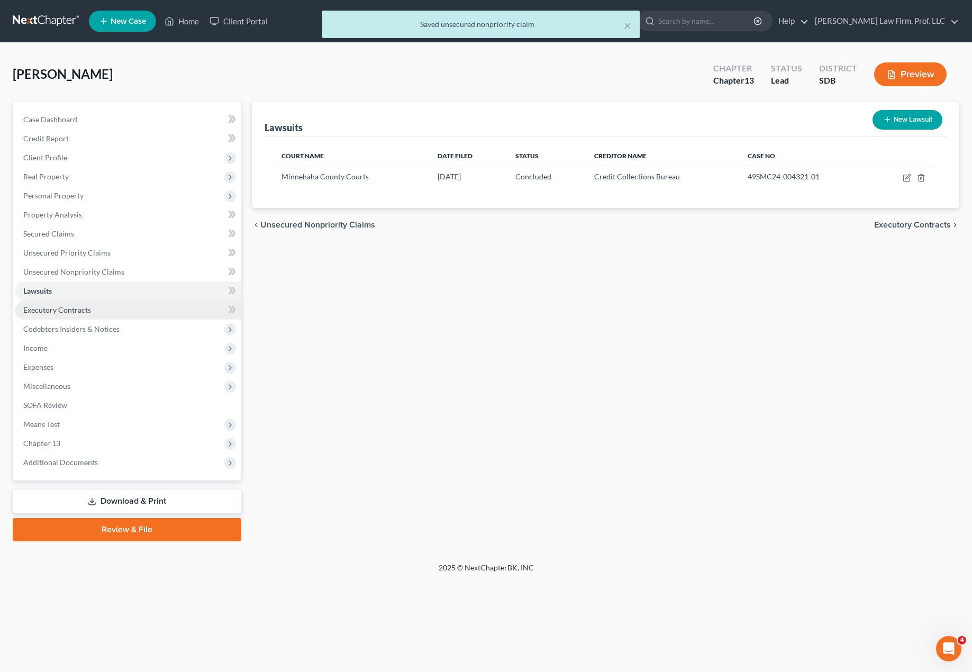
click at [113, 308] on link "Executory Contracts" at bounding box center [128, 309] width 226 height 19
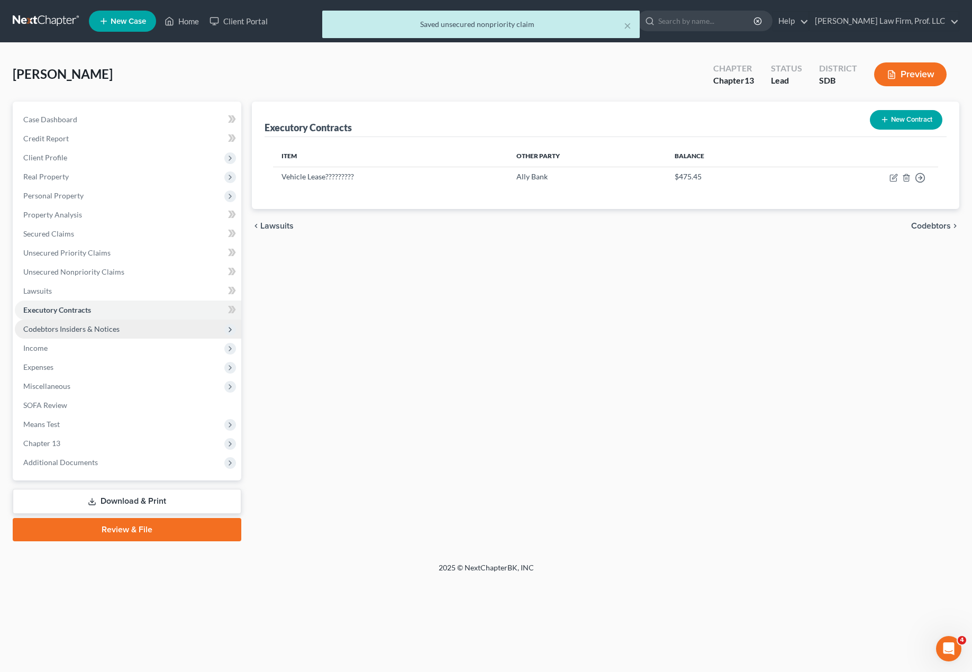
click at [107, 332] on span "Codebtors Insiders & Notices" at bounding box center [71, 328] width 96 height 9
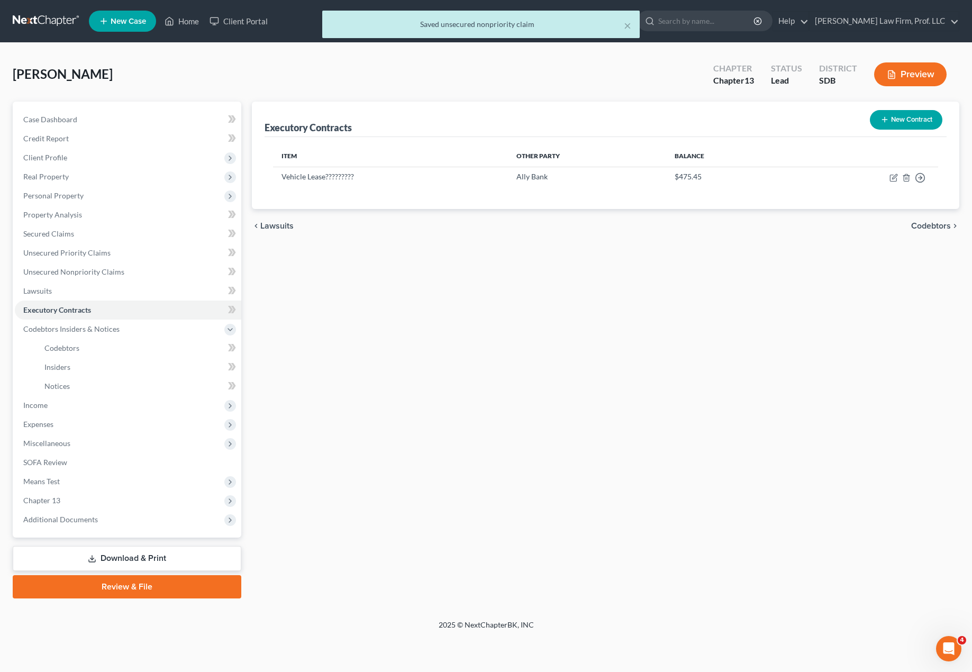
click at [590, 274] on div "Executory Contracts New Contract Item Other Party Balance Vehicle Lease????????…" at bounding box center [606, 350] width 718 height 497
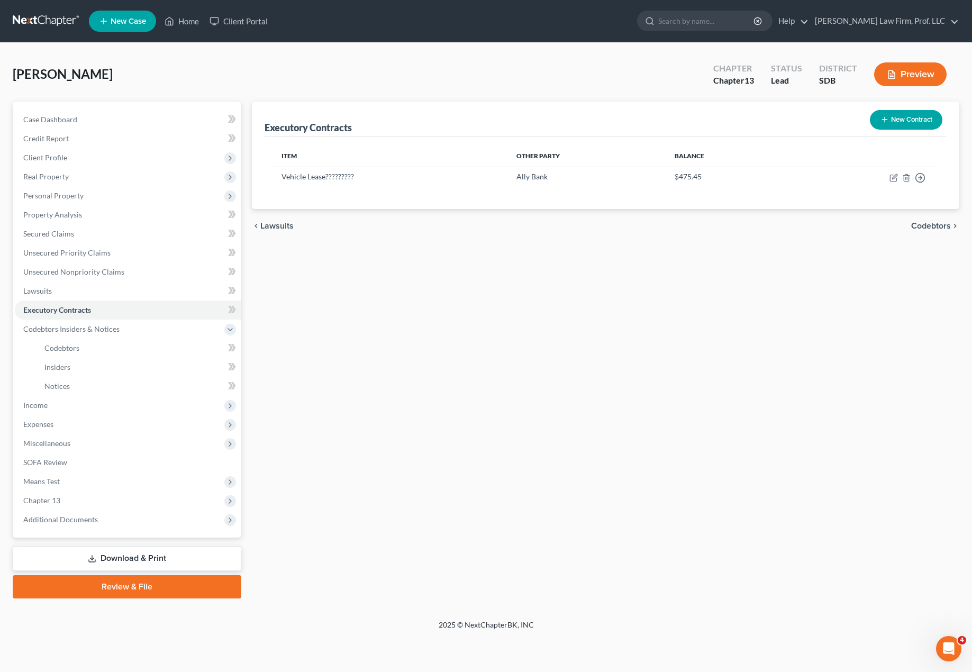
click at [496, 345] on div "Executory Contracts New Contract Item Other Party Balance Vehicle Lease????????…" at bounding box center [606, 350] width 718 height 497
click at [730, 178] on icon "button" at bounding box center [893, 178] width 8 height 8
select select "3"
select select "24"
select select "0"
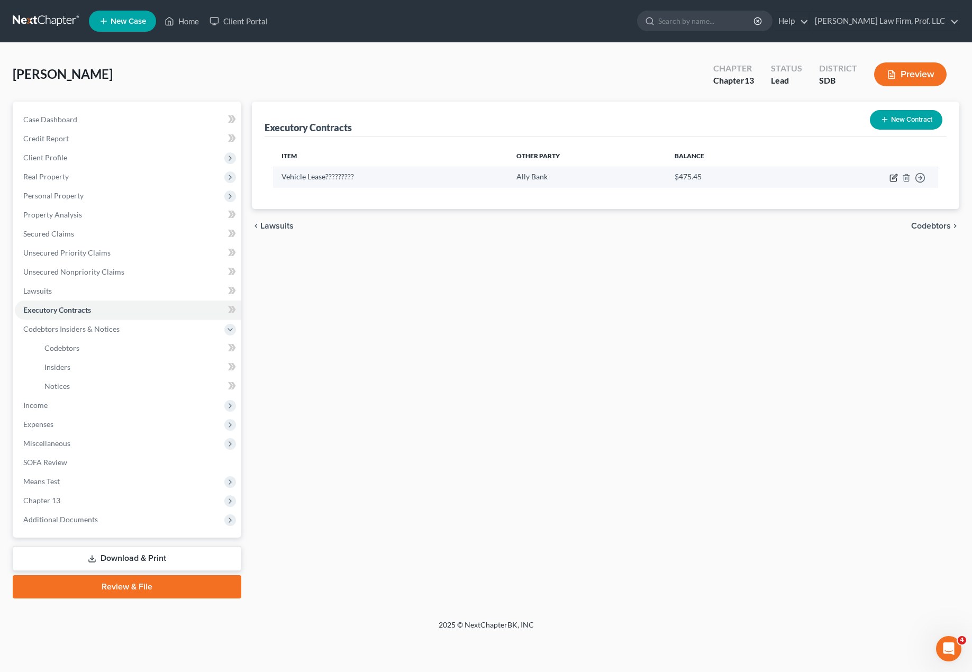
select select "1"
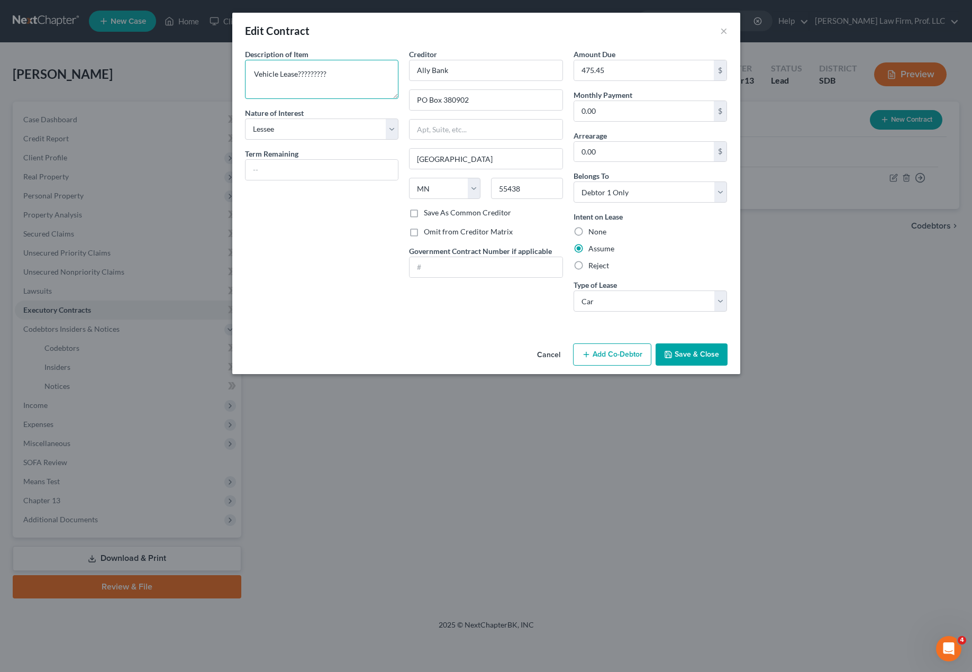
drag, startPoint x: 371, startPoint y: 93, endPoint x: 180, endPoint y: 56, distance: 195.0
click at [202, 71] on div "Edit Contract × Description of non-residential real property * Description of I…" at bounding box center [486, 336] width 972 height 672
type textarea "VAN Vehicle Lease (SURRENDER)"
click at [592, 270] on label "Reject" at bounding box center [598, 265] width 21 height 11
click at [592, 267] on input "Reject" at bounding box center [595, 263] width 7 height 7
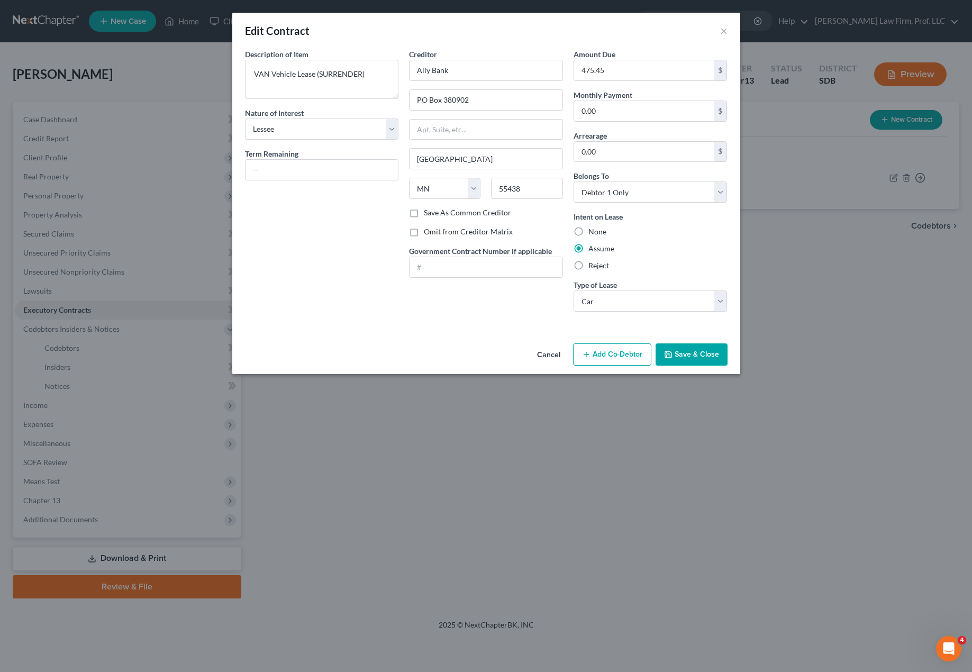
radio input "true"
click at [361, 276] on div "Description of non-residential real property * Description of Item * VAN Vehicl…" at bounding box center [322, 184] width 165 height 271
click at [694, 255] on div "Intent on Lease None Assume Reject" at bounding box center [650, 241] width 154 height 60
click at [439, 314] on div "Creditor * Ally Bank PO Box 380902 [GEOGRAPHIC_DATA][US_STATE] AZ CA CO [GEOGRA…" at bounding box center [486, 184] width 165 height 271
click at [697, 351] on button "Save & Close" at bounding box center [691, 354] width 72 height 22
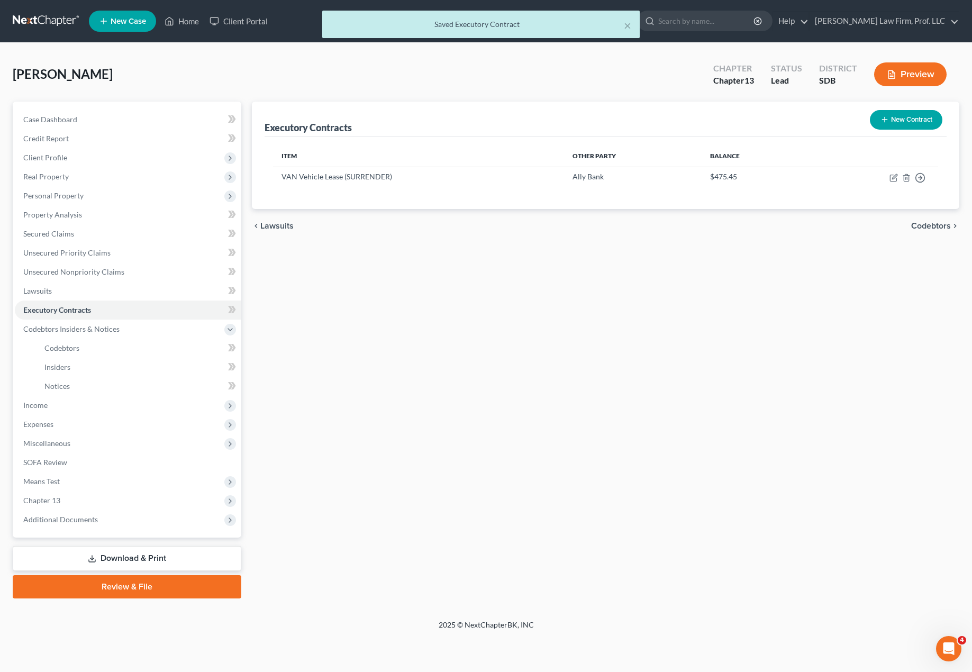
drag, startPoint x: 714, startPoint y: 406, endPoint x: 690, endPoint y: 405, distance: 24.3
click at [712, 405] on div "Executory Contracts New Contract Item Other Party Balance VAN Vehicle Lease (SU…" at bounding box center [606, 350] width 718 height 497
click at [83, 348] on link "Codebtors" at bounding box center [138, 348] width 205 height 19
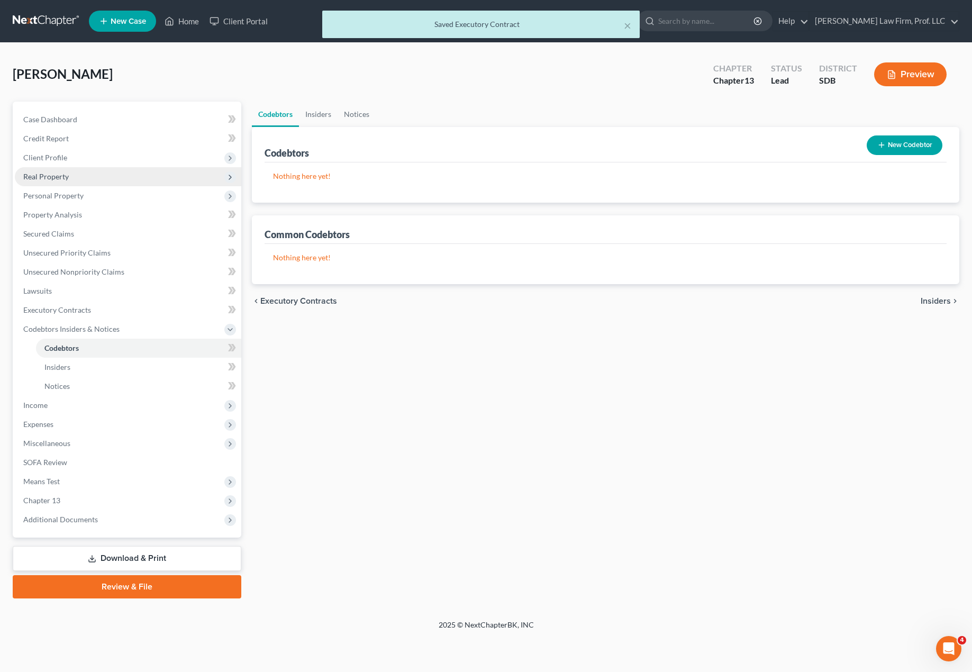
click at [57, 183] on span "Real Property" at bounding box center [128, 176] width 226 height 19
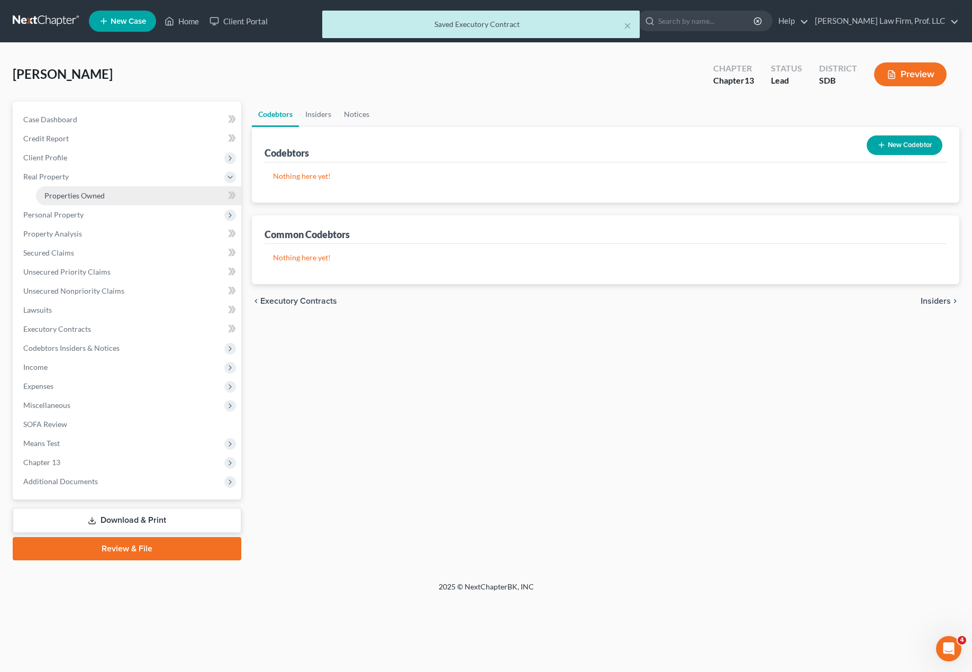
click at [76, 195] on span "Properties Owned" at bounding box center [74, 195] width 60 height 9
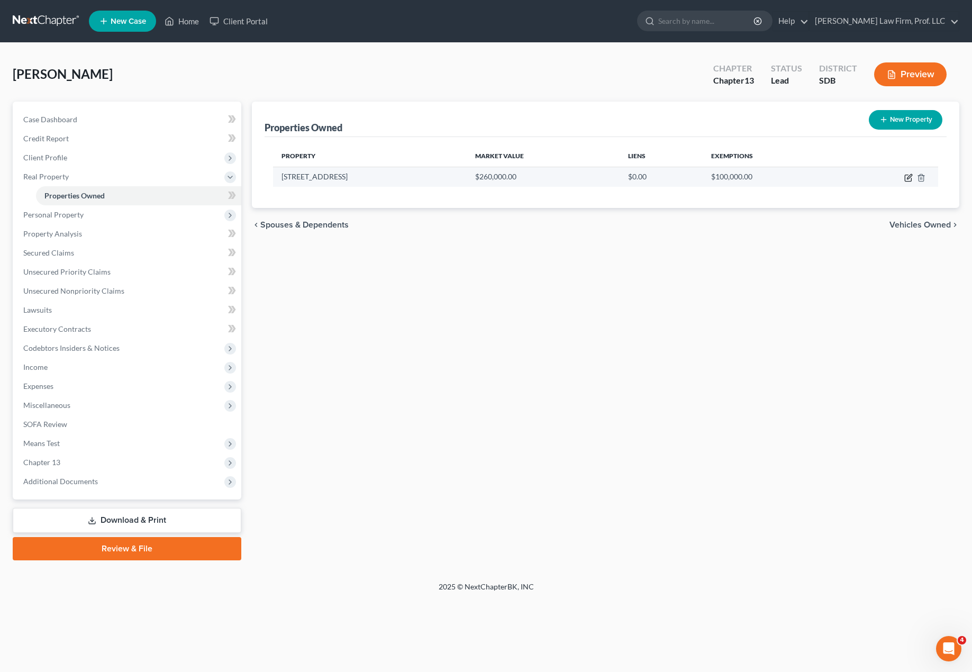
click at [730, 181] on icon "button" at bounding box center [908, 178] width 8 height 8
select select "43"
select select "48"
select select "0"
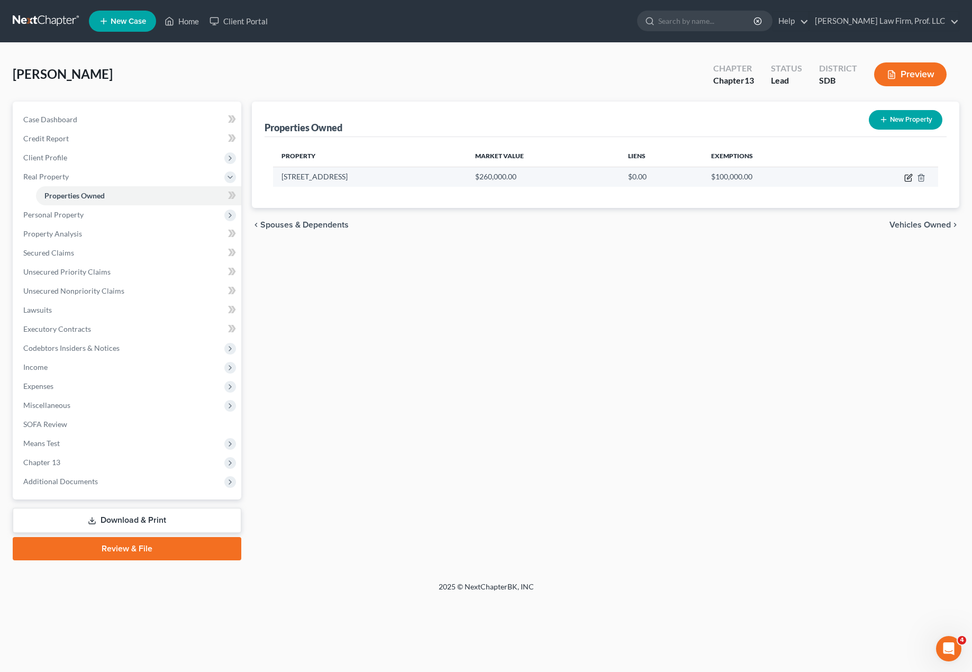
select select "45"
select select "0"
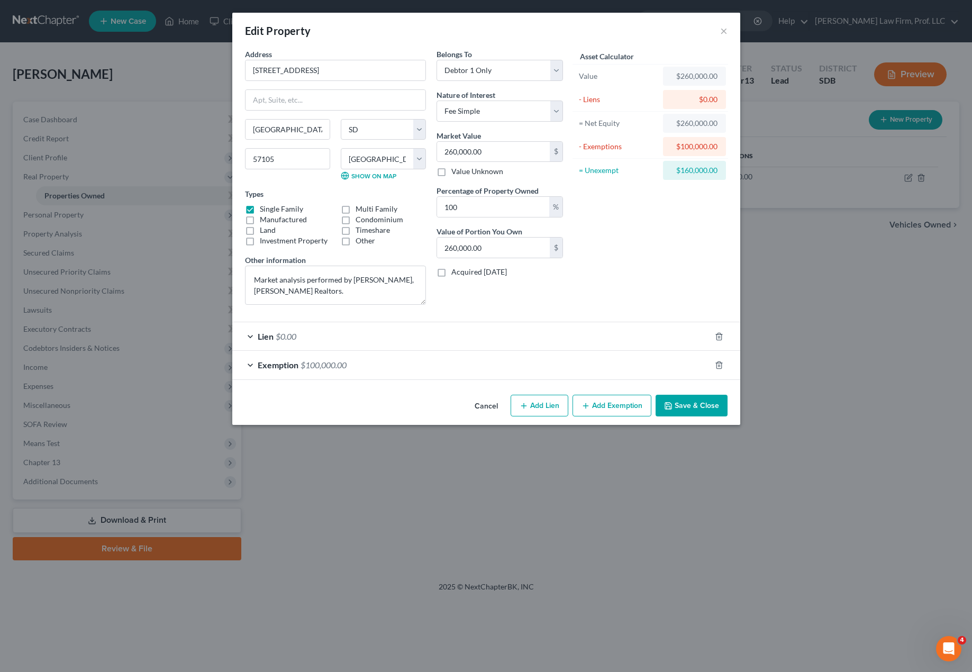
click at [426, 337] on div "Lien $0.00" at bounding box center [471, 336] width 478 height 28
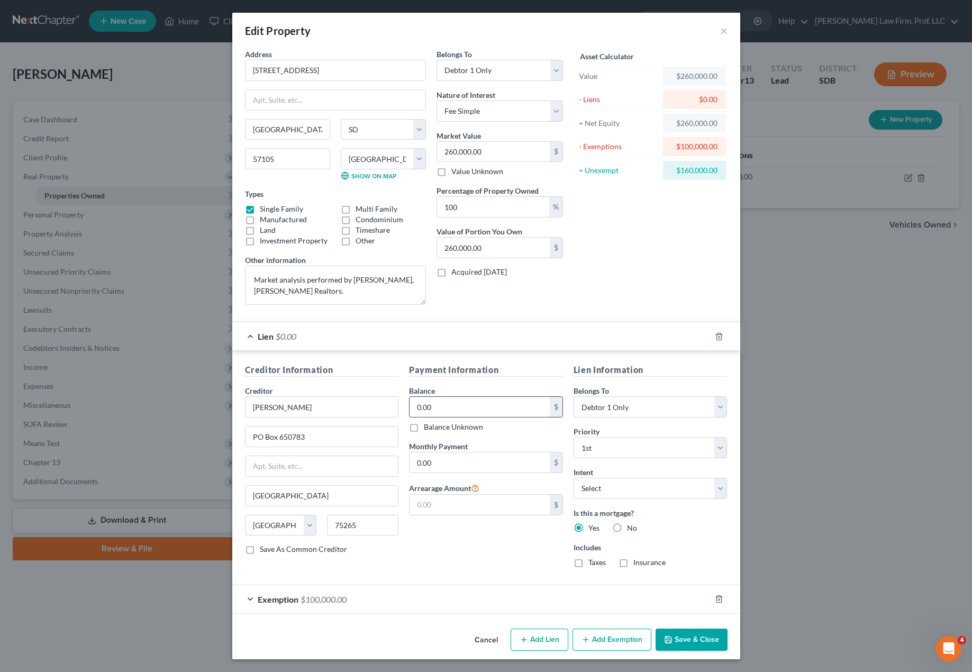
click at [489, 409] on input "0.00" at bounding box center [479, 407] width 140 height 20
type input "97,000"
click at [675, 633] on button "Save & Close" at bounding box center [691, 639] width 72 height 22
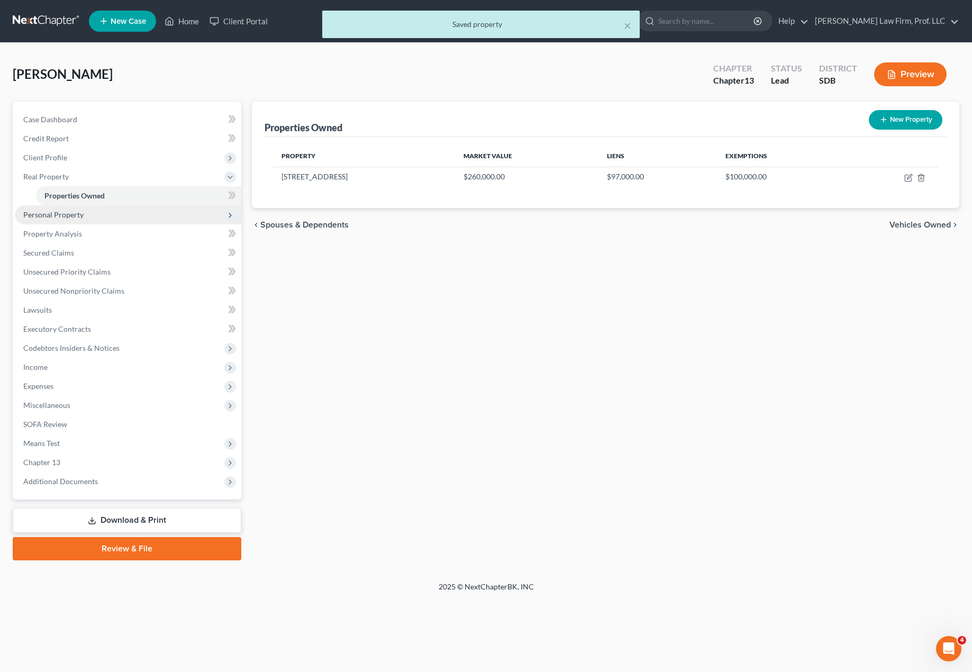
click at [102, 220] on span "Personal Property" at bounding box center [128, 214] width 226 height 19
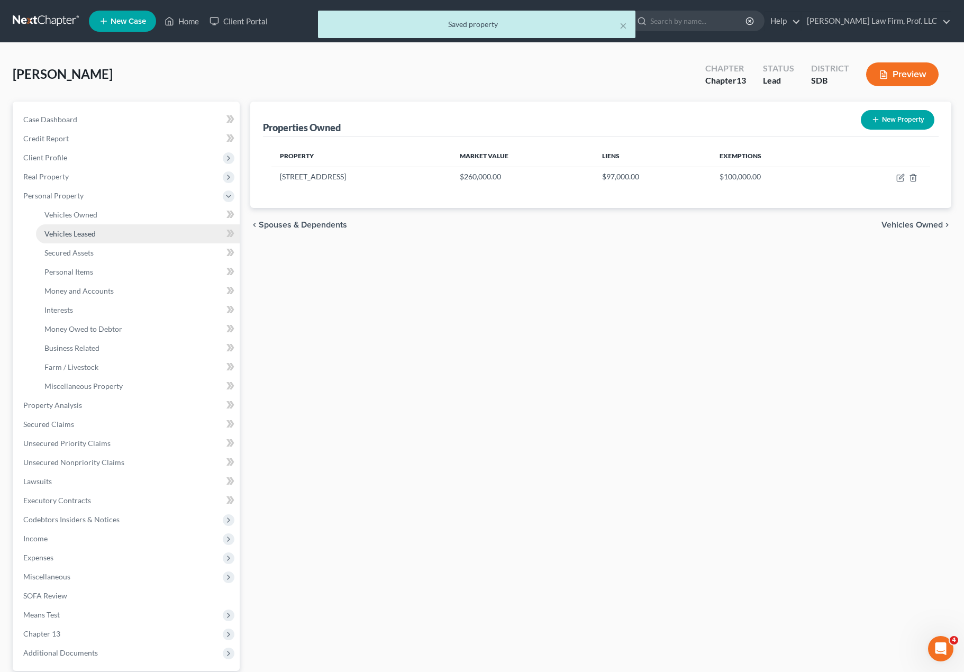
click at [86, 231] on span "Vehicles Leased" at bounding box center [69, 233] width 51 height 9
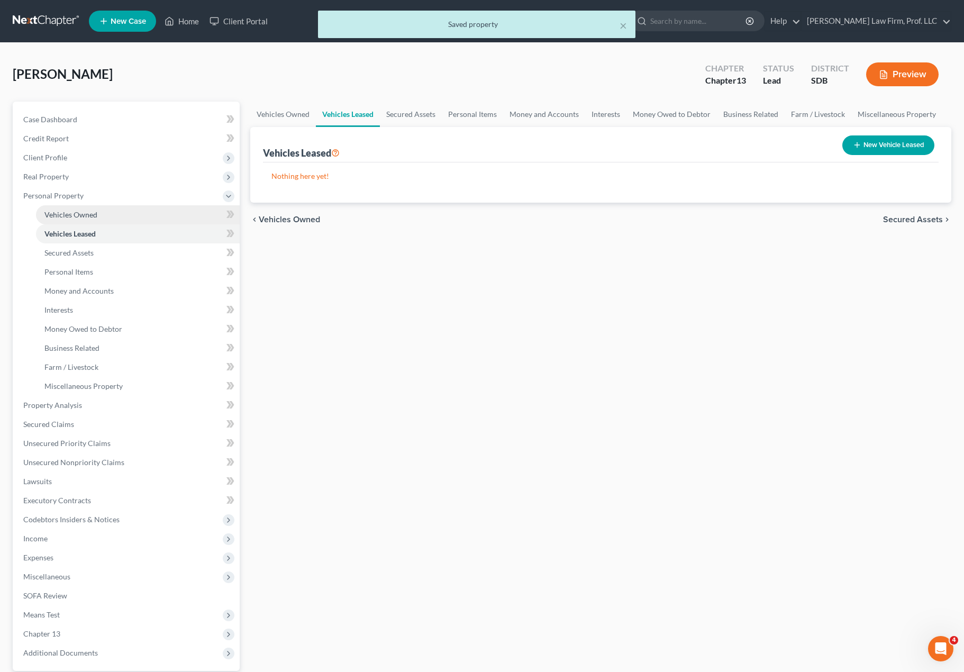
click at [88, 211] on span "Vehicles Owned" at bounding box center [70, 214] width 53 height 9
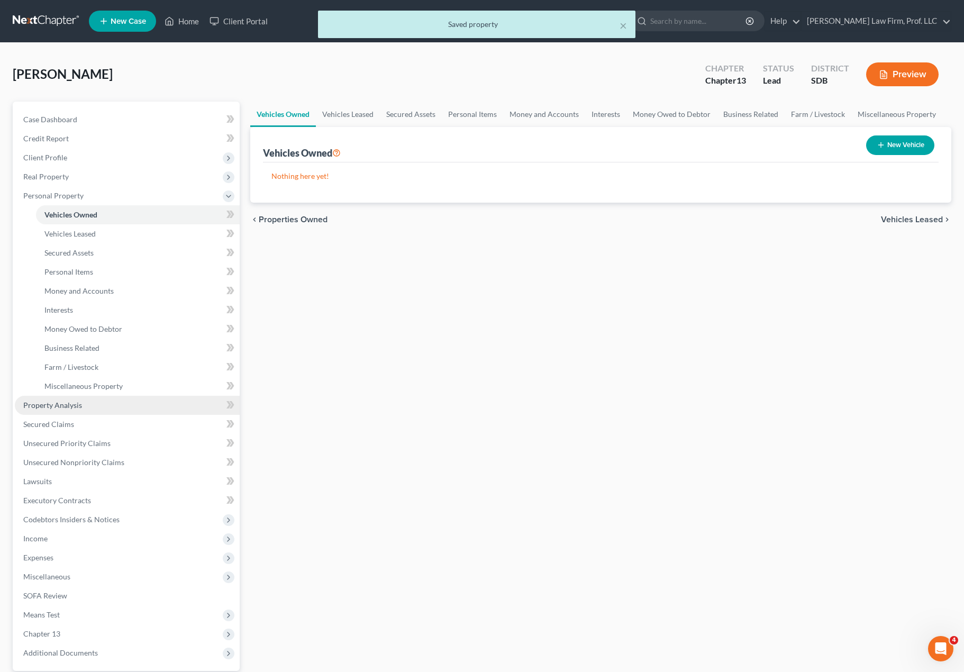
click at [82, 408] on link "Property Analysis" at bounding box center [127, 405] width 225 height 19
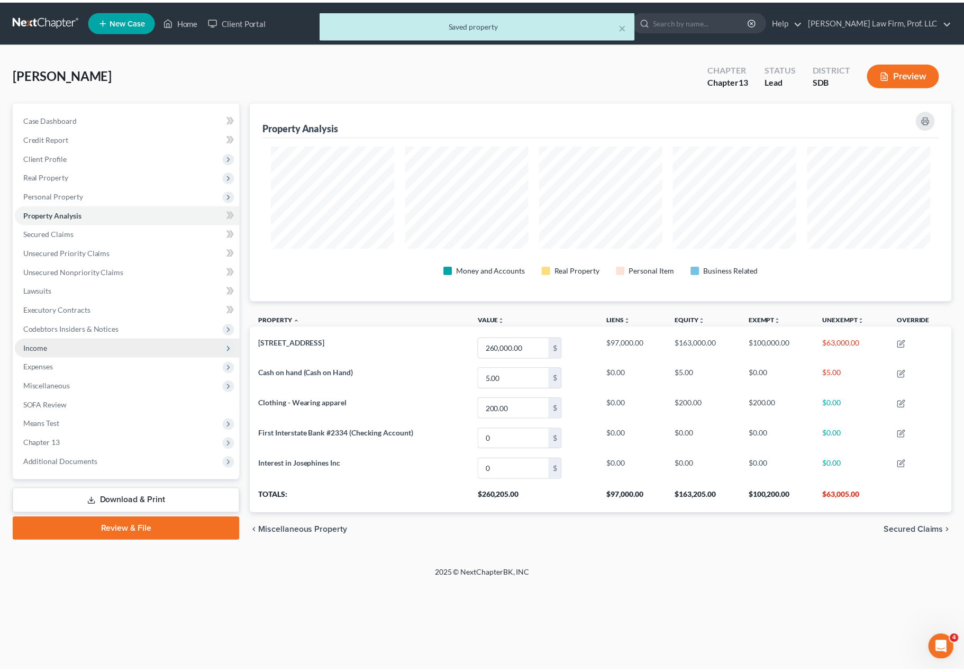
scroll to position [199, 707]
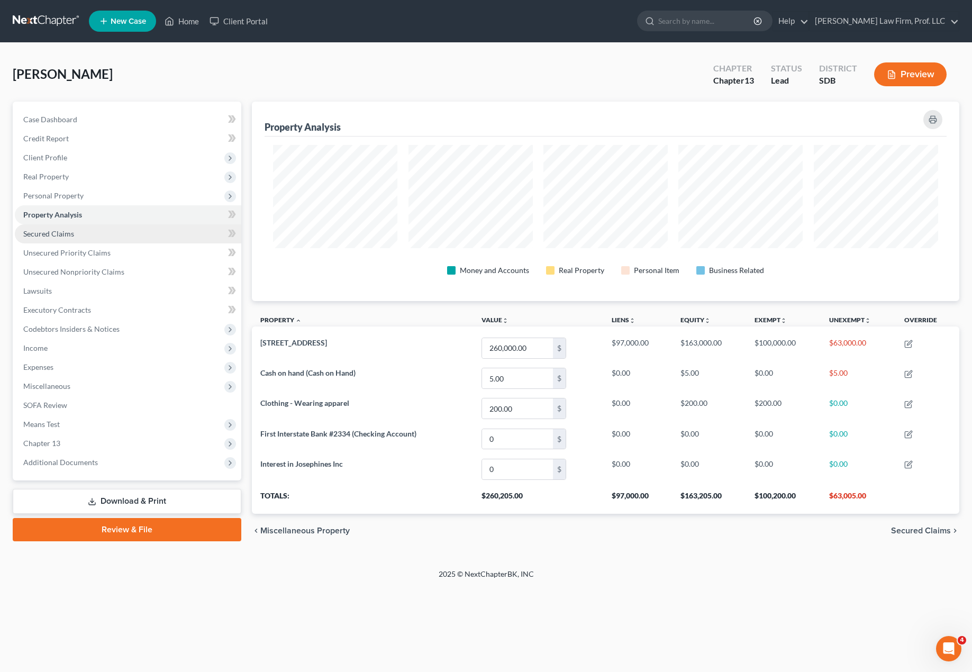
click at [69, 233] on span "Secured Claims" at bounding box center [48, 233] width 51 height 9
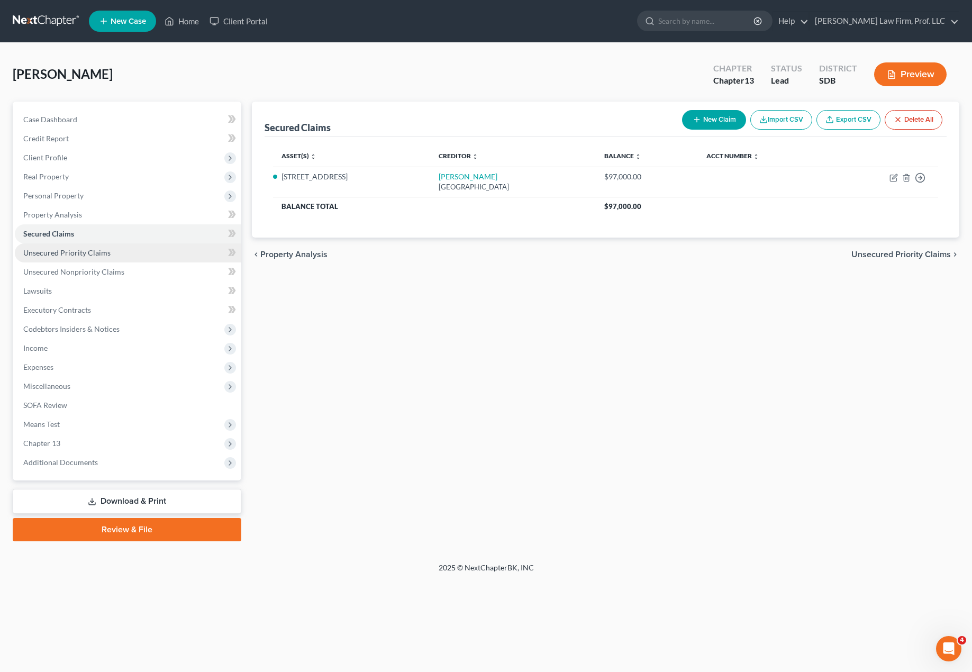
click at [105, 254] on span "Unsecured Priority Claims" at bounding box center [66, 252] width 87 height 9
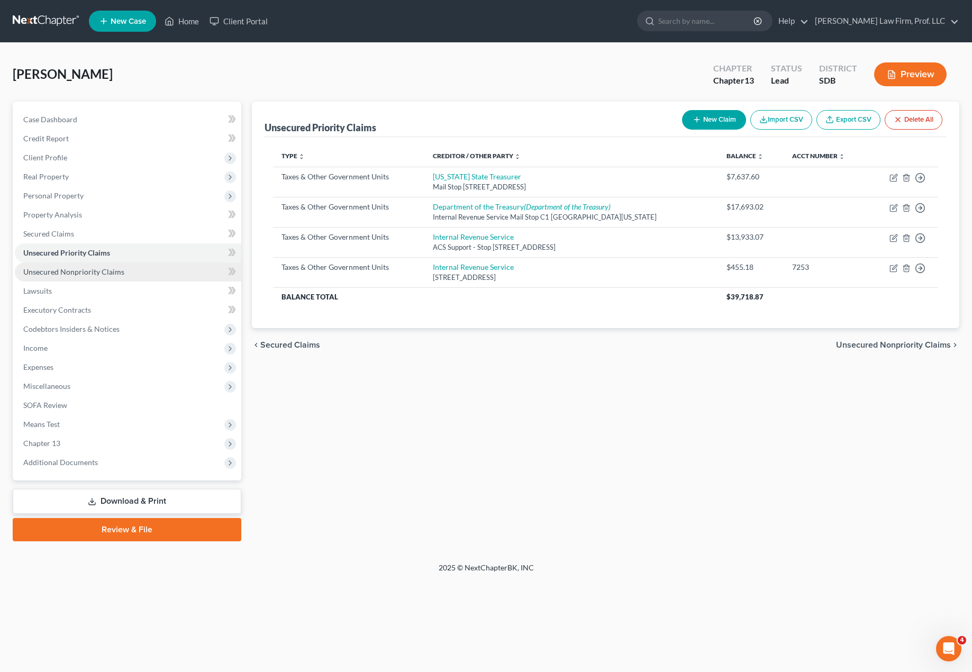
click at [96, 279] on link "Unsecured Nonpriority Claims" at bounding box center [128, 271] width 226 height 19
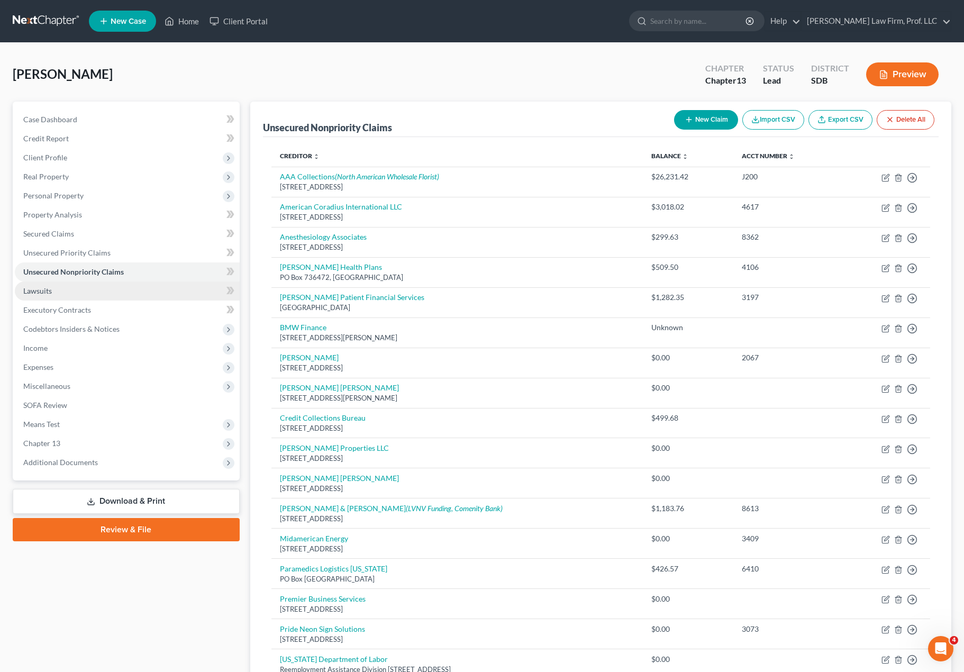
click at [46, 286] on span "Lawsuits" at bounding box center [37, 290] width 29 height 9
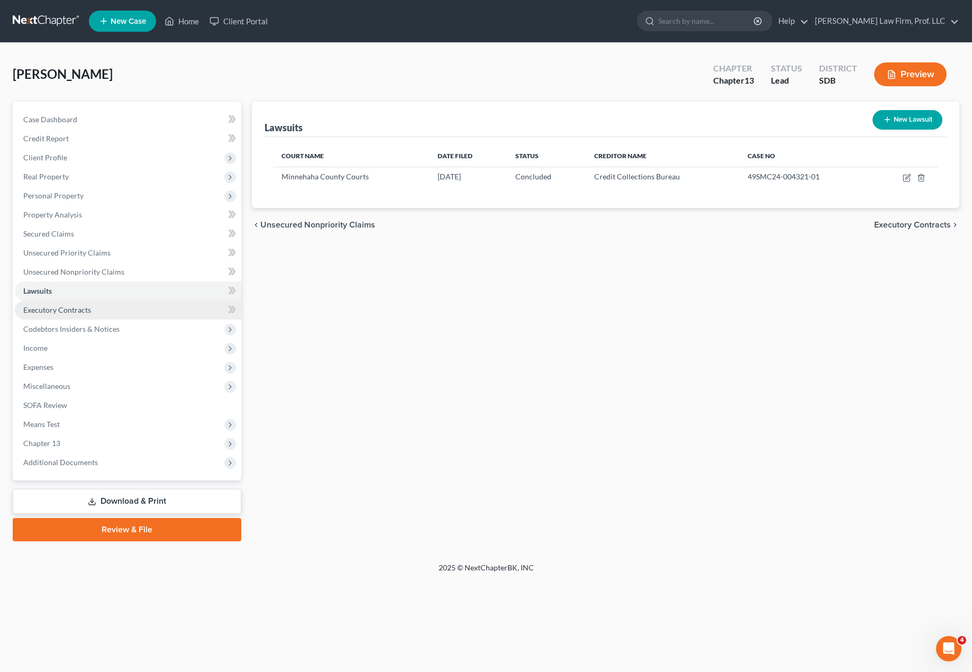
click at [42, 313] on span "Executory Contracts" at bounding box center [57, 309] width 68 height 9
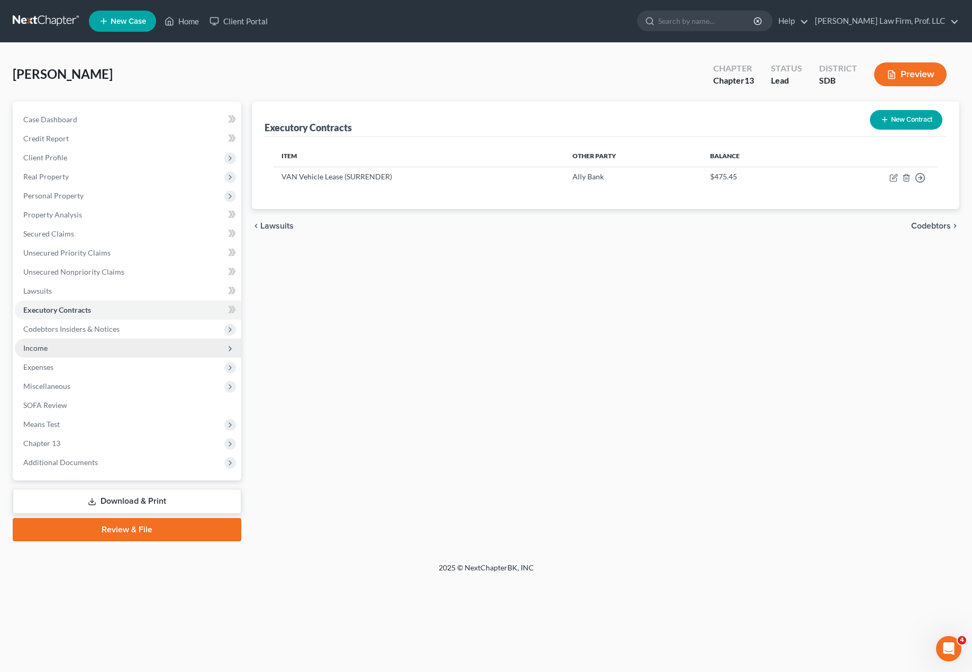
click at [34, 349] on span "Income" at bounding box center [35, 347] width 24 height 9
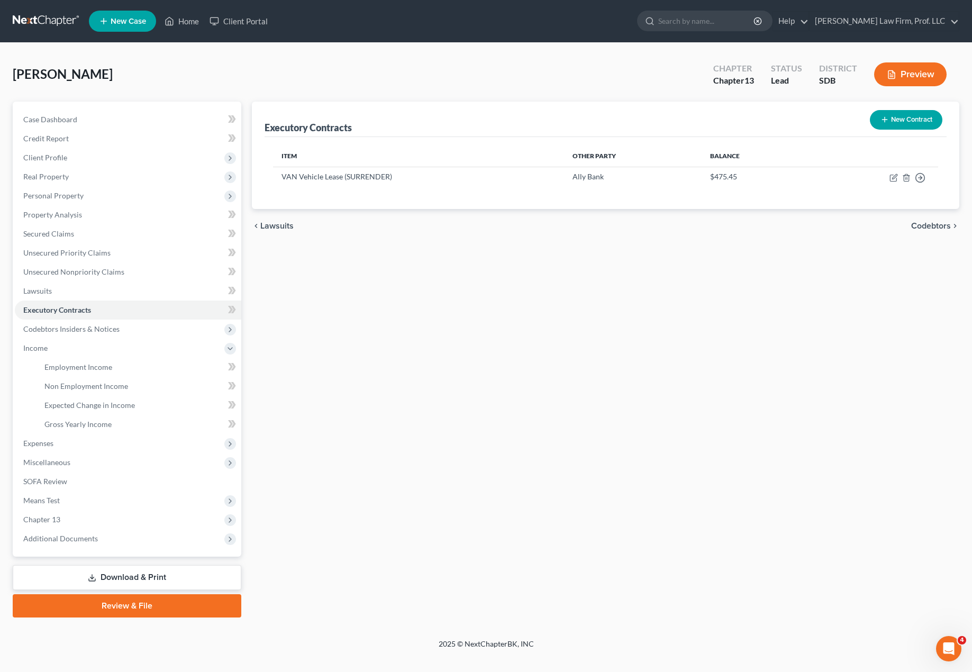
drag, startPoint x: 77, startPoint y: 450, endPoint x: 72, endPoint y: 459, distance: 10.2
click at [77, 450] on span "Expenses" at bounding box center [128, 443] width 226 height 19
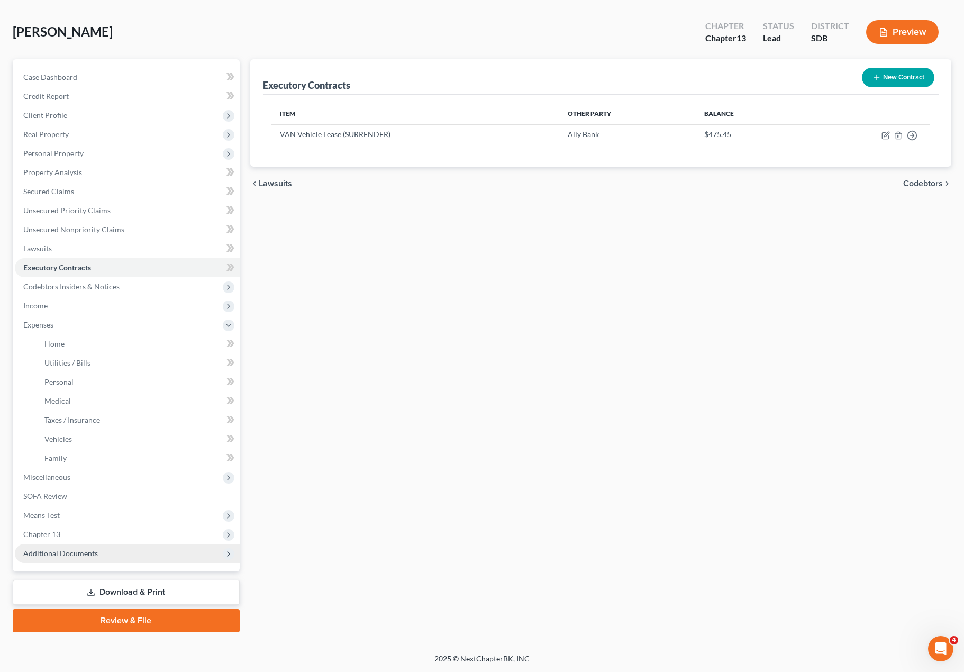
scroll to position [43, 0]
click at [37, 529] on span "Chapter 13" at bounding box center [41, 533] width 37 height 9
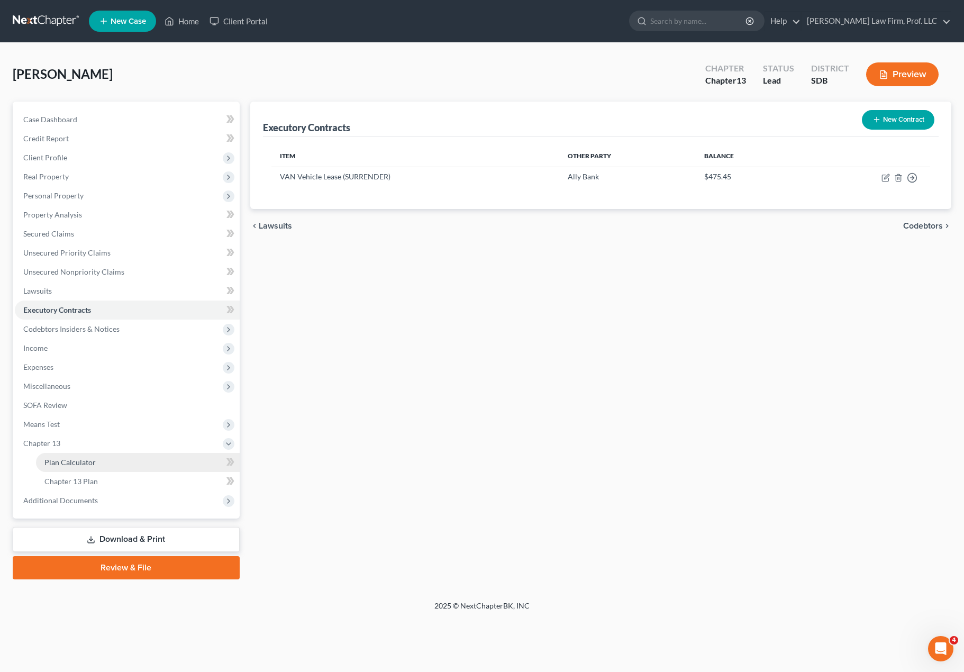
scroll to position [0, 0]
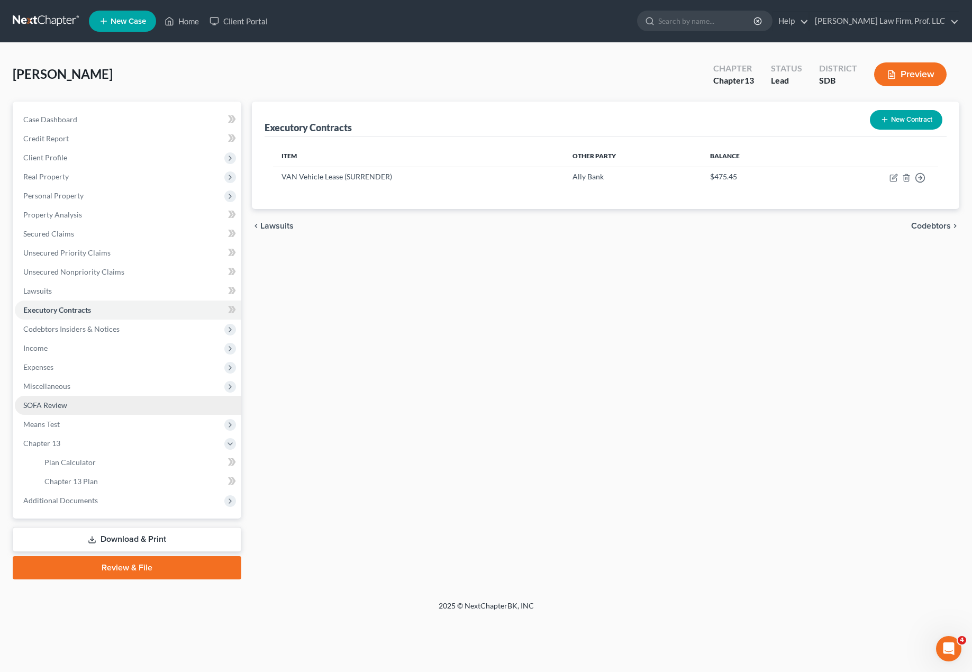
click at [56, 408] on span "SOFA Review" at bounding box center [45, 404] width 44 height 9
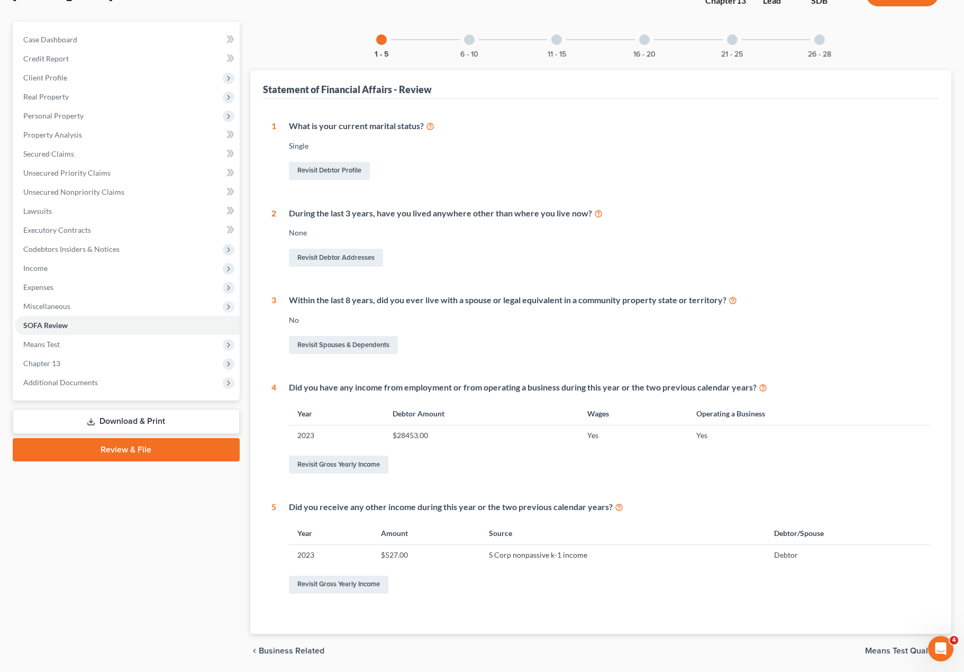
scroll to position [106, 0]
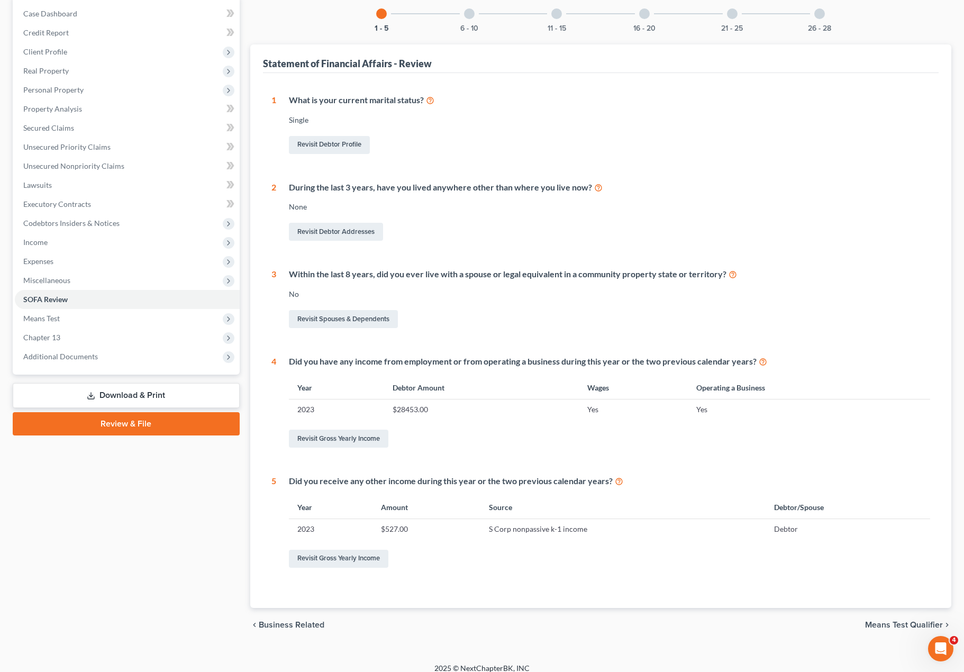
click at [467, 22] on div "6 - 10" at bounding box center [469, 14] width 36 height 36
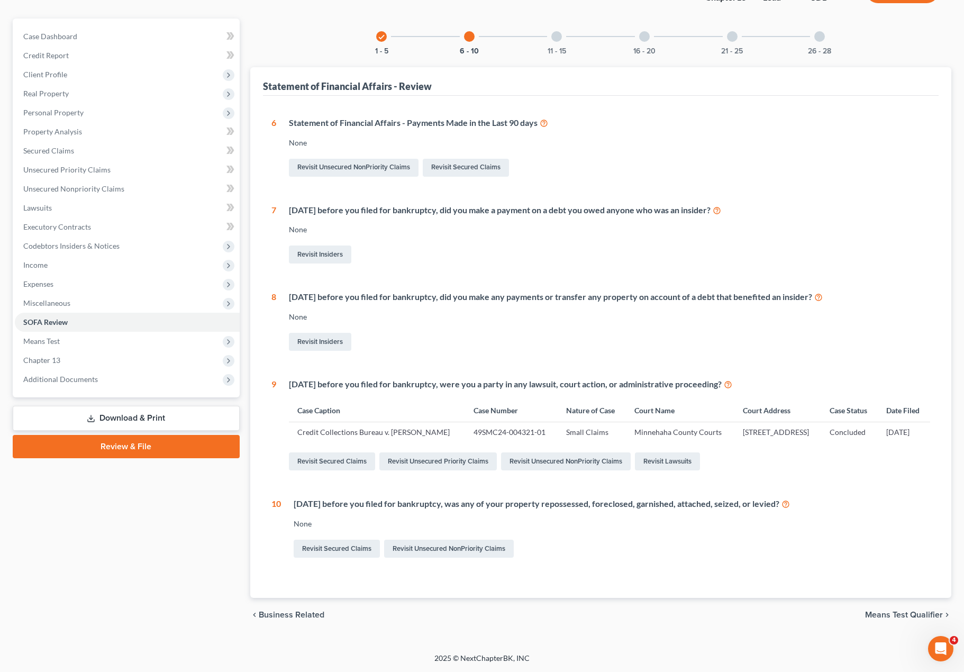
scroll to position [104, 0]
click at [553, 19] on div "11 - 15" at bounding box center [556, 37] width 36 height 36
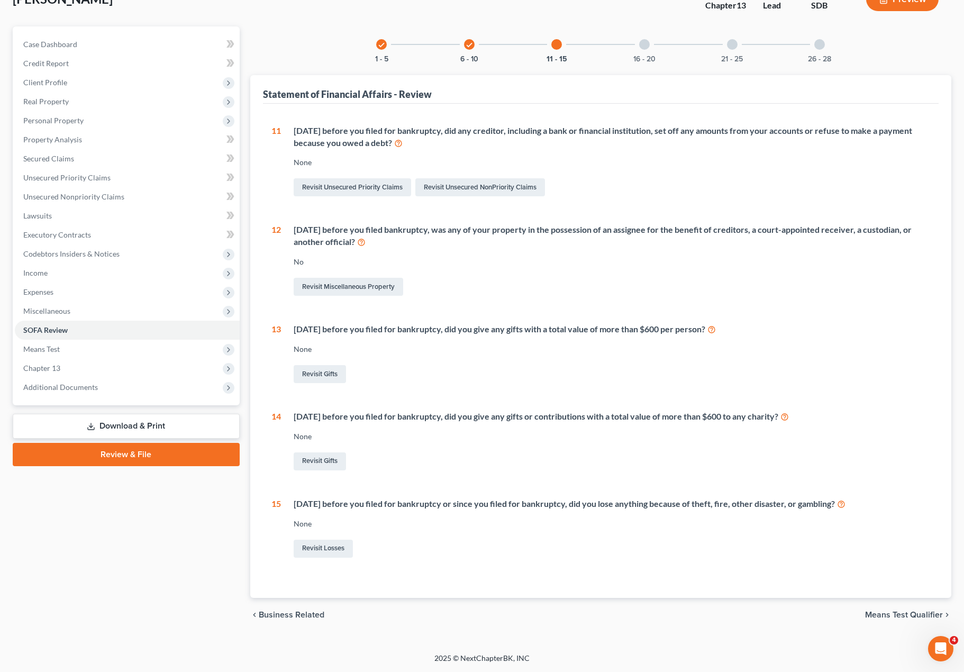
click at [577, 484] on div "11 [DATE] before you filed for bankruptcy, did any creditor, including a bank o…" at bounding box center [600, 342] width 659 height 435
click at [631, 532] on div "[DATE] before you filed for bankruptcy or since you filed for bankruptcy, did y…" at bounding box center [606, 529] width 650 height 62
click at [333, 553] on link "Revisit Losses" at bounding box center [323, 549] width 59 height 18
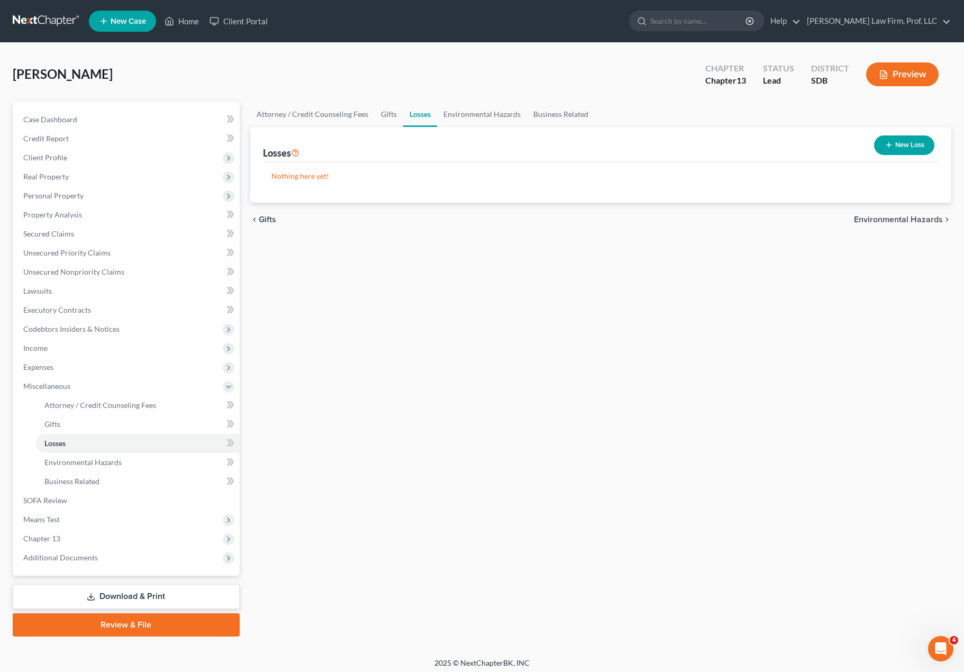
click at [730, 141] on button "New Loss" at bounding box center [904, 145] width 60 height 20
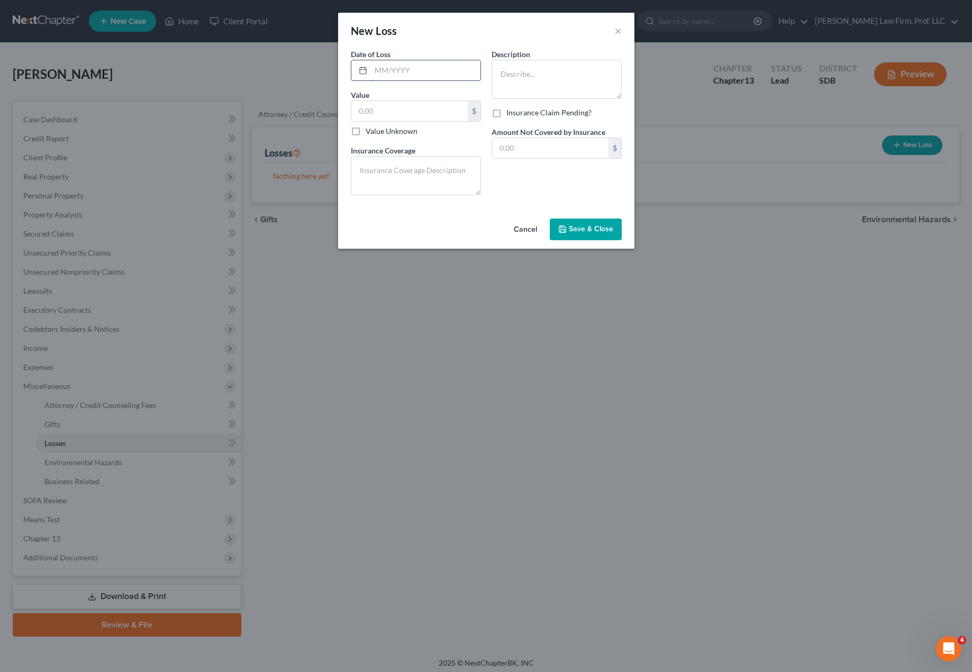
click at [399, 66] on input "text" at bounding box center [425, 70] width 109 height 20
click at [401, 187] on textarea at bounding box center [416, 175] width 130 height 39
click at [403, 115] on input "text" at bounding box center [409, 111] width 116 height 20
click at [399, 132] on label "Value Unknown" at bounding box center [392, 131] width 52 height 11
click at [377, 132] on input "Value Unknown" at bounding box center [373, 129] width 7 height 7
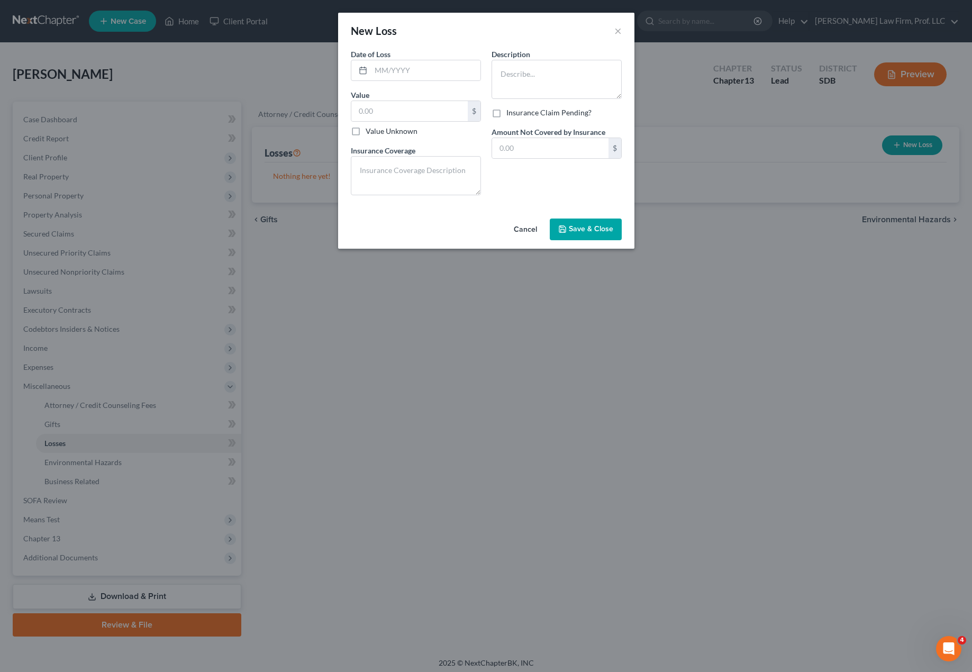
checkbox input "true"
type input "0.00"
click at [407, 179] on textarea at bounding box center [416, 175] width 130 height 39
click at [541, 91] on textarea at bounding box center [556, 79] width 130 height 39
click at [432, 174] on textarea at bounding box center [416, 175] width 130 height 39
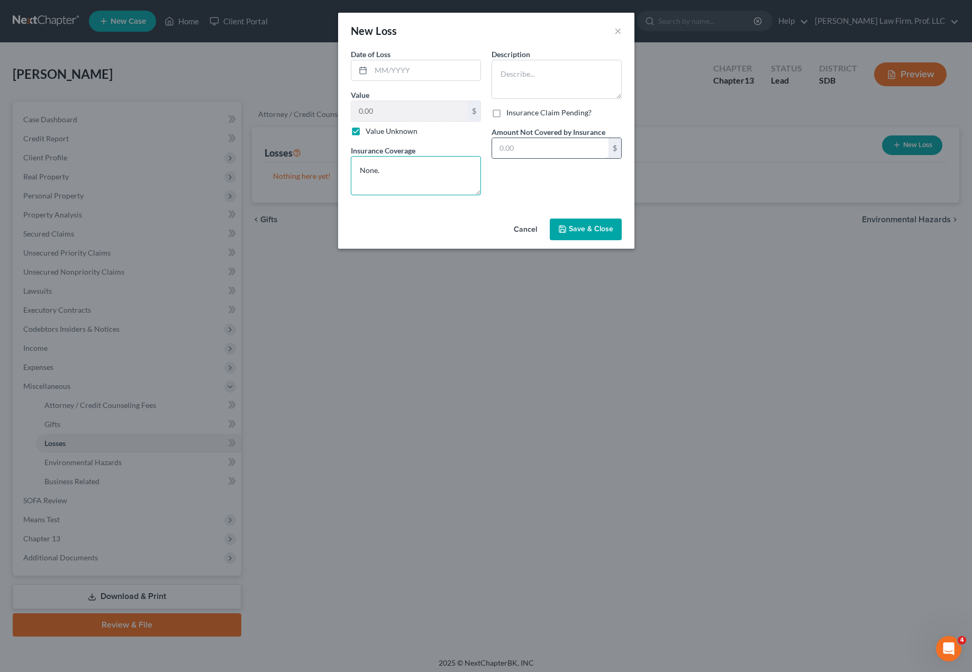
type textarea "None."
click at [558, 152] on input "text" at bounding box center [550, 148] width 116 height 20
type input "0.00"
click at [589, 91] on textarea at bounding box center [556, 79] width 130 height 39
type textarea "Sewer backup in unfinished basement"
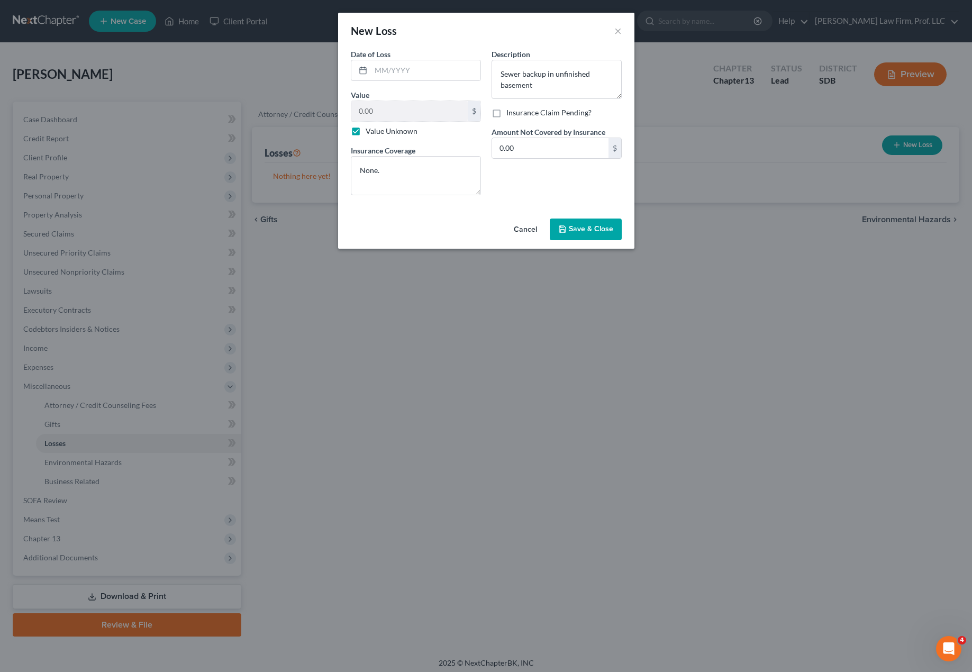
click at [583, 231] on span "Save & Close" at bounding box center [591, 229] width 44 height 9
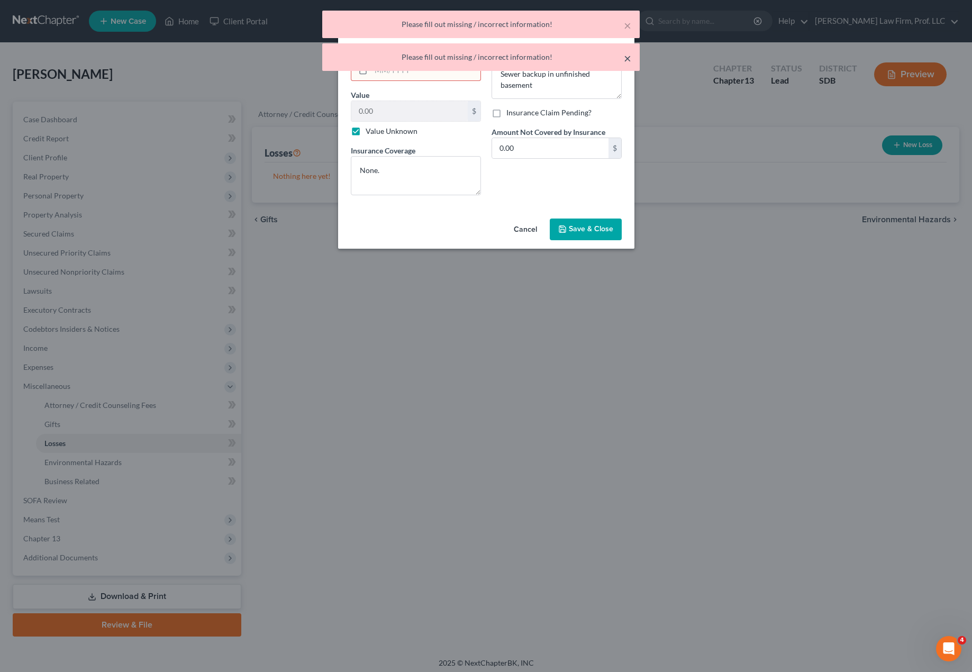
click at [627, 57] on button "×" at bounding box center [627, 58] width 7 height 13
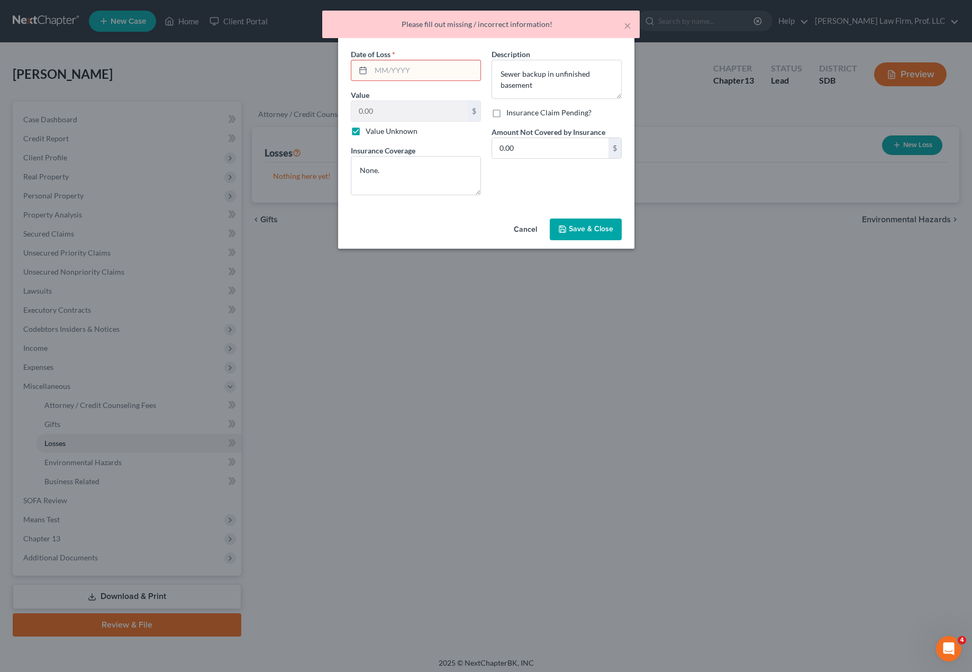
click at [622, 20] on div "Please fill out missing / incorrect information!" at bounding box center [481, 24] width 300 height 11
click at [631, 27] on div "× Please fill out missing / incorrect information!" at bounding box center [480, 25] width 317 height 28
click at [623, 26] on div "Please fill out missing / incorrect information!" at bounding box center [481, 24] width 300 height 11
drag, startPoint x: 414, startPoint y: 78, endPoint x: 414, endPoint y: 72, distance: 5.3
click at [414, 78] on input "text" at bounding box center [425, 70] width 109 height 20
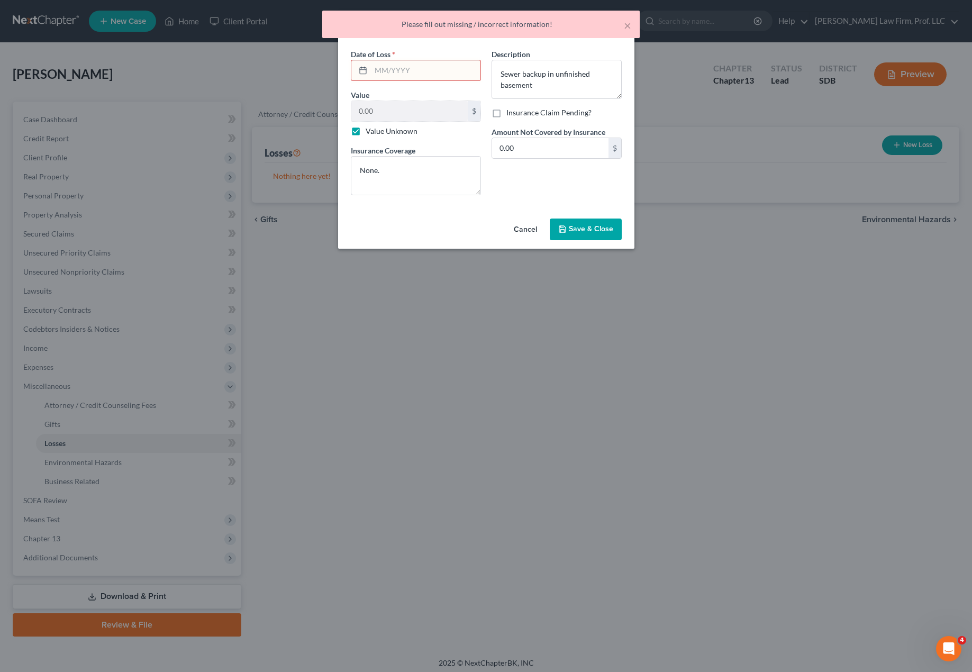
click at [415, 69] on input "text" at bounding box center [425, 70] width 109 height 20
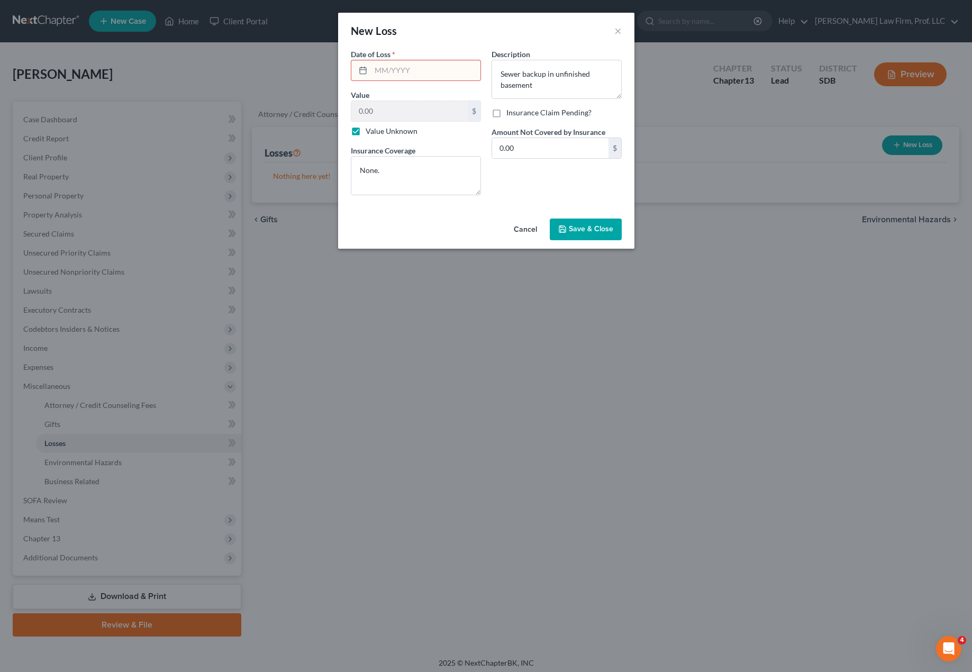
click at [569, 182] on div "Description * Sewer backup in unfinished basement Insurance Claim Pending? Amou…" at bounding box center [556, 126] width 141 height 155
click at [421, 63] on input "text" at bounding box center [425, 70] width 109 height 20
drag, startPoint x: 462, startPoint y: 173, endPoint x: 468, endPoint y: 172, distance: 6.4
click at [464, 172] on textarea "None." at bounding box center [416, 175] width 130 height 39
click at [534, 230] on button "Cancel" at bounding box center [525, 230] width 40 height 21
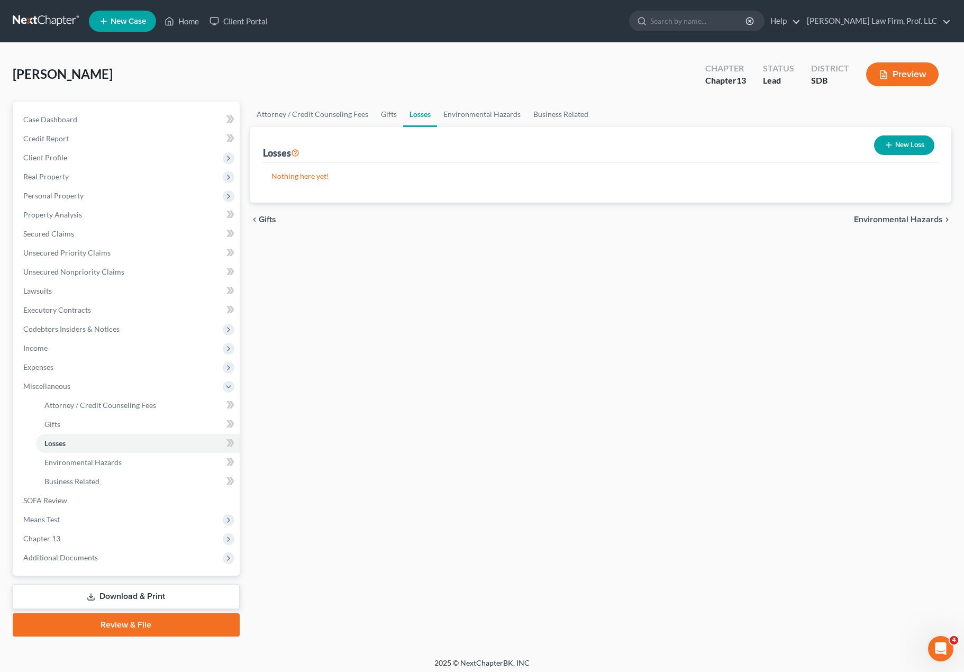
click at [469, 468] on div "Attorney / Credit Counseling Fees Gifts Losses Environmental Hazards Business R…" at bounding box center [601, 369] width 712 height 535
click at [55, 342] on span "Income" at bounding box center [127, 348] width 225 height 19
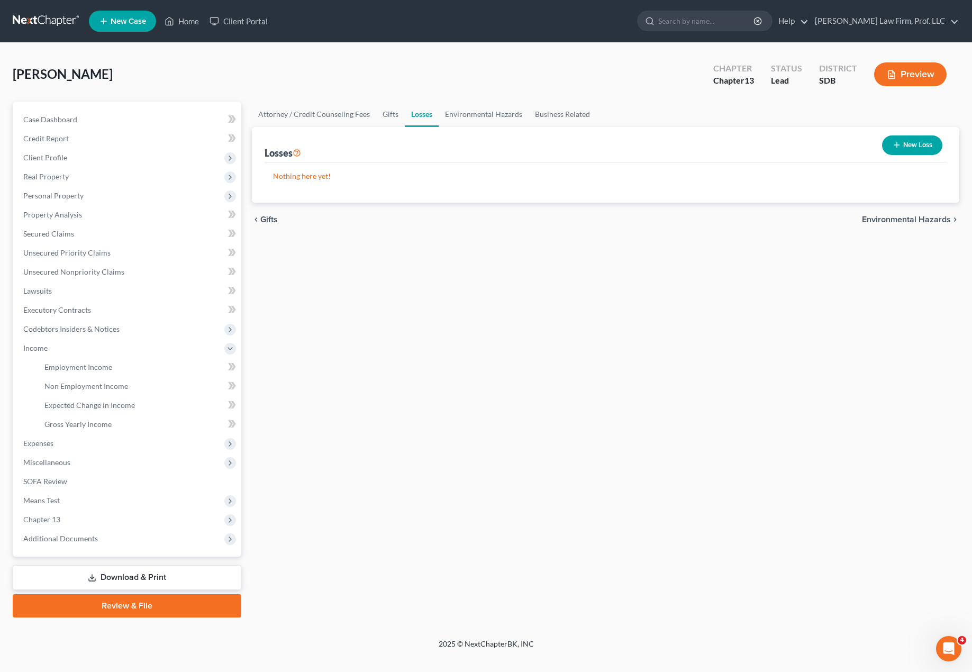
click at [730, 584] on div "Attorney / Credit Counseling Fees Gifts Losses Environmental Hazards Business R…" at bounding box center [606, 360] width 718 height 516
drag, startPoint x: 375, startPoint y: 272, endPoint x: 408, endPoint y: 289, distance: 37.4
click at [376, 272] on div "Attorney / Credit Counseling Fees Gifts Losses Environmental Hazards Business R…" at bounding box center [606, 360] width 718 height 516
click at [730, 150] on button "New Loss" at bounding box center [912, 145] width 60 height 20
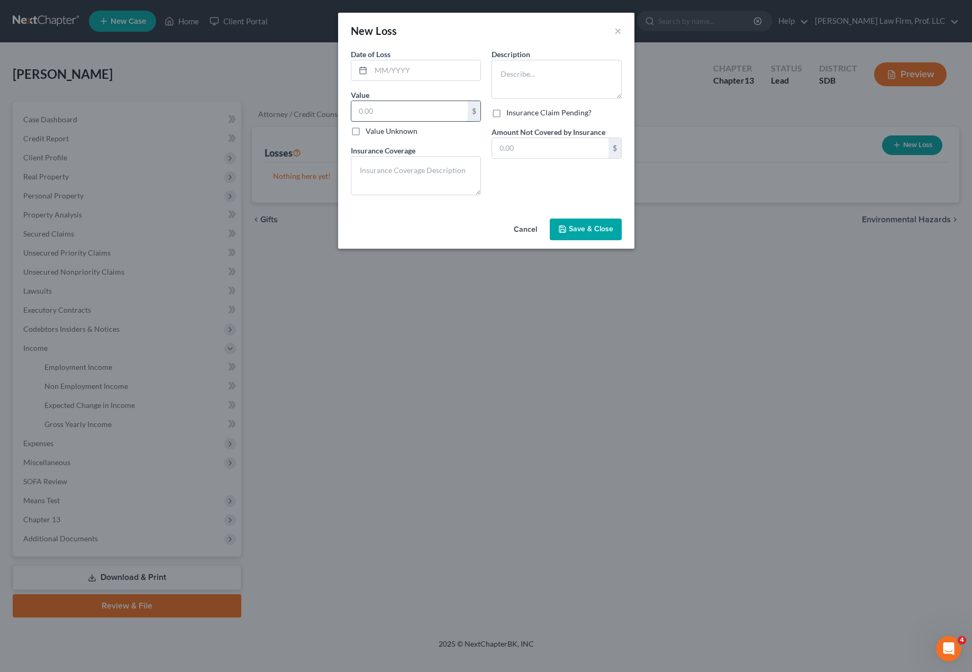
click at [436, 111] on input "text" at bounding box center [409, 111] width 116 height 20
click at [423, 69] on input "text" at bounding box center [425, 70] width 109 height 20
type input "[DATE]"
click at [515, 71] on textarea at bounding box center [556, 79] width 130 height 39
type textarea "Sewer flooding in basement (unfinished)"
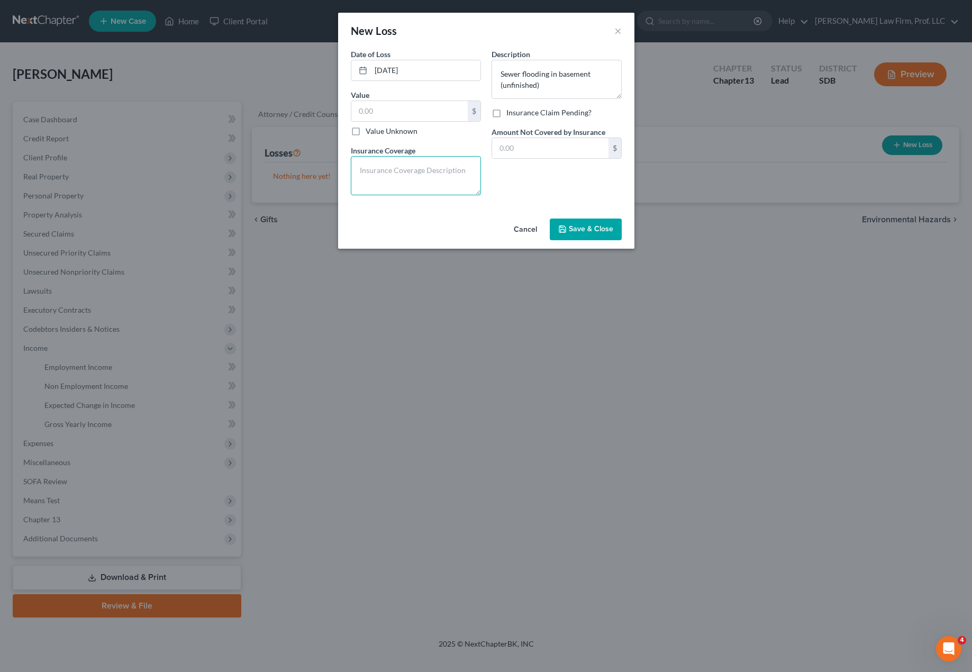
drag, startPoint x: 399, startPoint y: 192, endPoint x: 401, endPoint y: 186, distance: 6.0
click at [399, 190] on textarea at bounding box center [416, 175] width 130 height 39
click at [401, 186] on textarea at bounding box center [416, 175] width 130 height 39
type textarea "UNKNOWN????"
click at [612, 209] on div "Date of Loss * [DATE] Value $ Value Unknown Balance Undetermined $ Value Unknow…" at bounding box center [486, 132] width 296 height 166
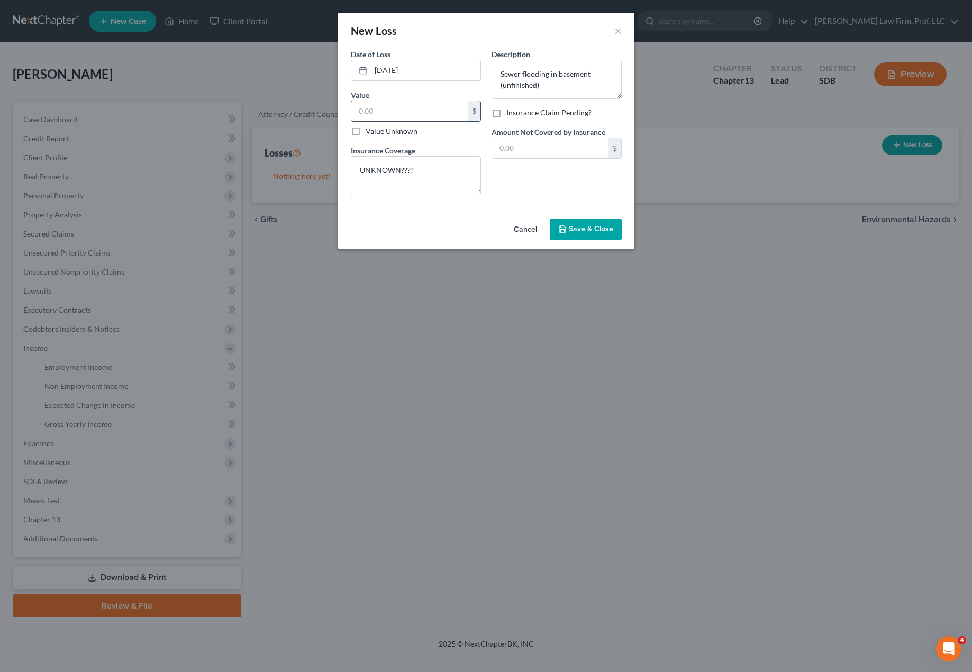
click at [421, 118] on input "text" at bounding box center [409, 111] width 116 height 20
click at [384, 127] on label "Value Unknown" at bounding box center [392, 131] width 52 height 11
click at [377, 127] on input "Value Unknown" at bounding box center [373, 129] width 7 height 7
checkbox input "true"
type input "0.00"
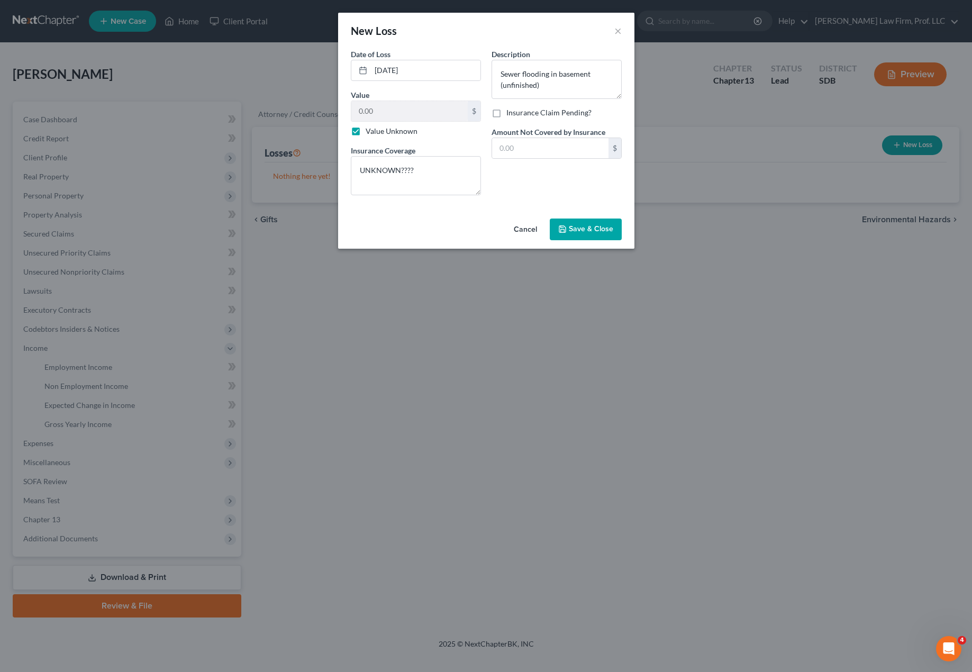
click at [617, 235] on button "Save & Close" at bounding box center [586, 229] width 72 height 22
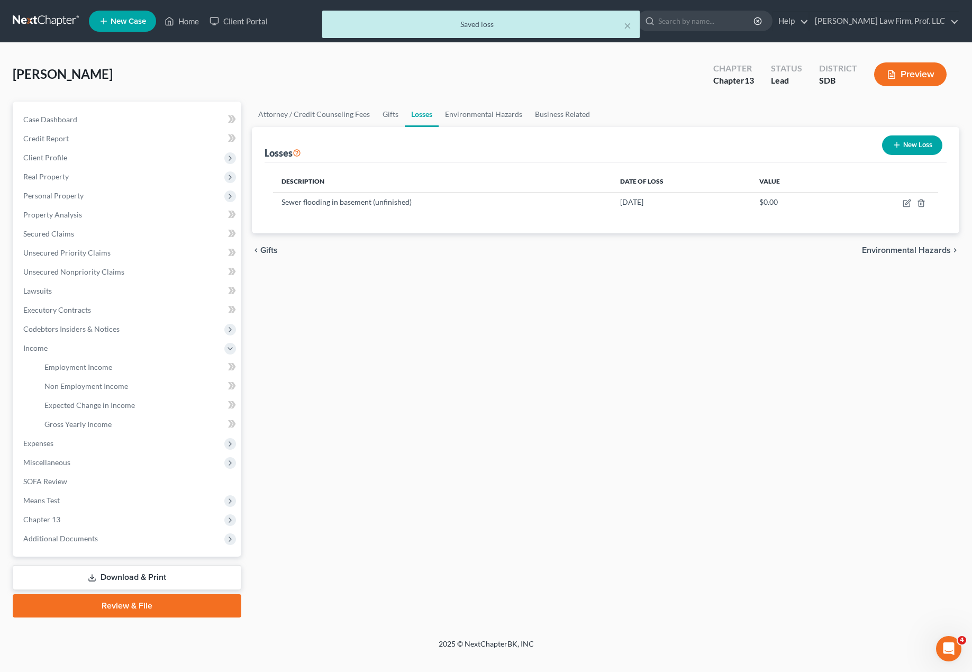
click at [606, 423] on div "Attorney / Credit Counseling Fees Gifts Losses Environmental Hazards Business R…" at bounding box center [606, 360] width 718 height 516
click at [679, 293] on div "Attorney / Credit Counseling Fees Gifts Losses Environmental Hazards Business R…" at bounding box center [606, 360] width 718 height 516
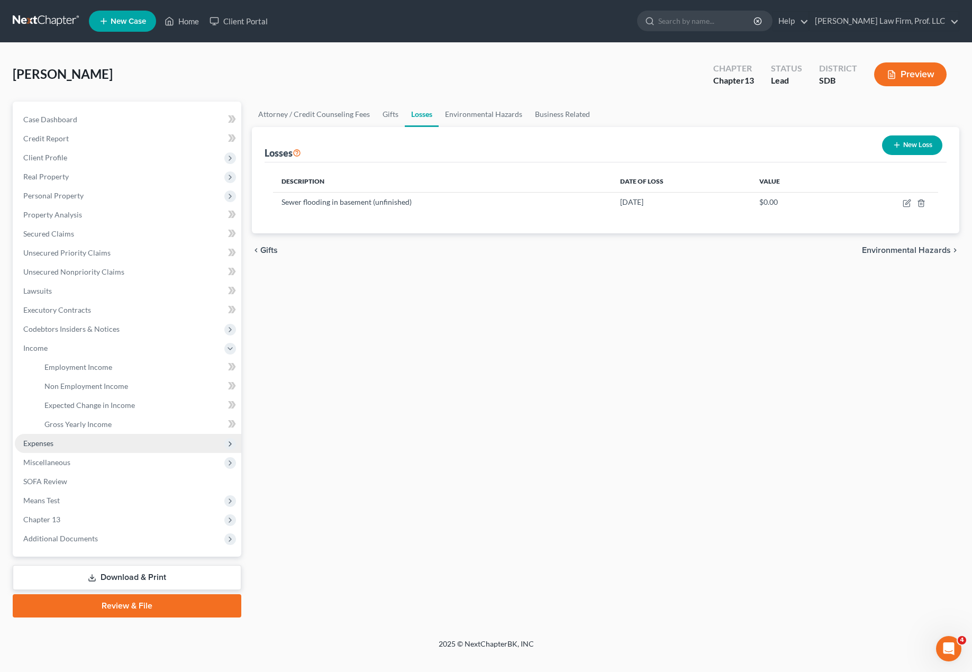
click at [52, 441] on span "Expenses" at bounding box center [38, 443] width 30 height 9
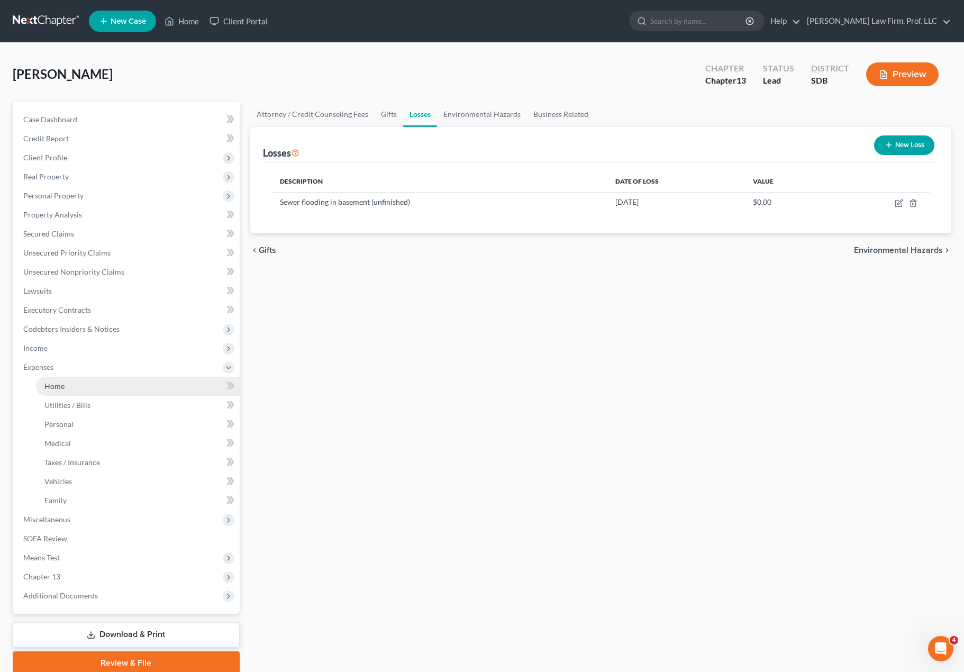
click at [98, 391] on link "Home" at bounding box center [138, 386] width 204 height 19
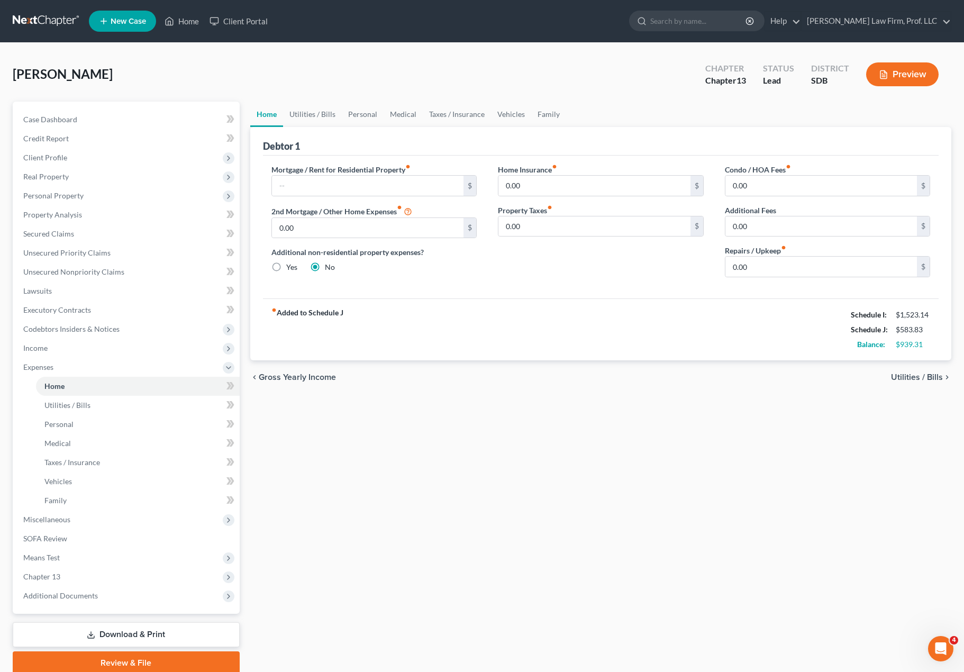
click at [486, 286] on div "Mortgage / Rent for Residential Property fiber_manual_record $ 2nd Mortgage / O…" at bounding box center [374, 225] width 227 height 122
click at [66, 203] on span "Personal Property" at bounding box center [127, 195] width 225 height 19
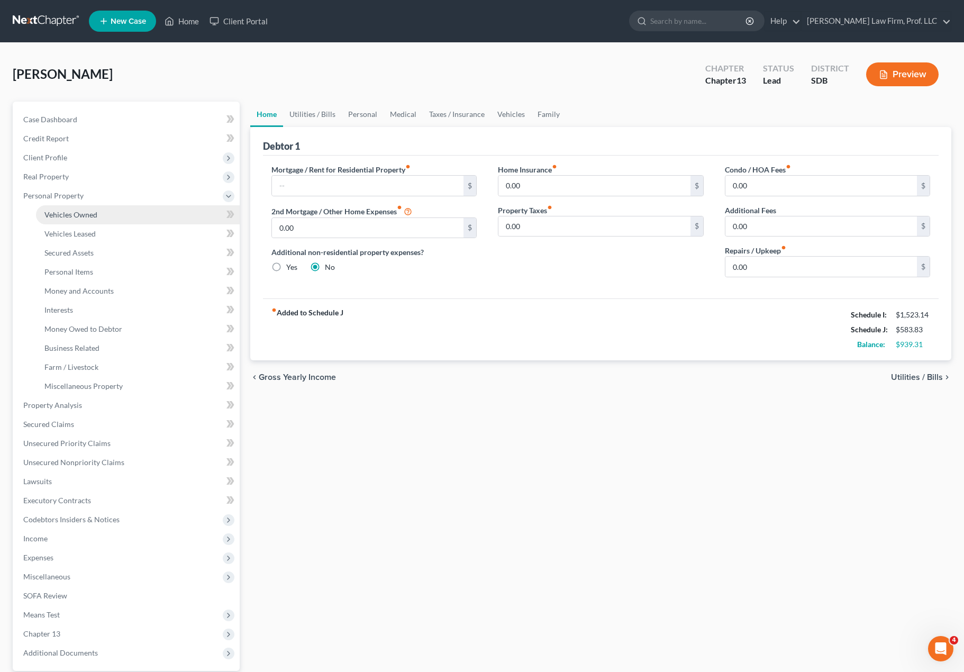
click at [76, 217] on span "Vehicles Owned" at bounding box center [70, 214] width 53 height 9
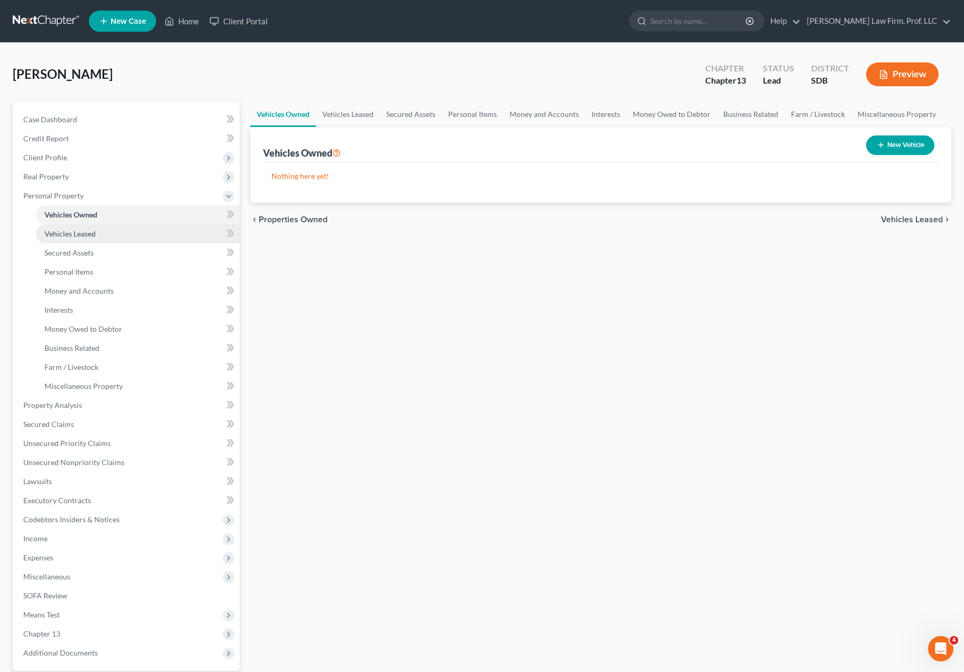
click at [79, 233] on span "Vehicles Leased" at bounding box center [69, 233] width 51 height 9
click at [78, 218] on span "Vehicles Owned" at bounding box center [70, 214] width 53 height 9
click at [79, 233] on span "Vehicles Leased" at bounding box center [69, 233] width 51 height 9
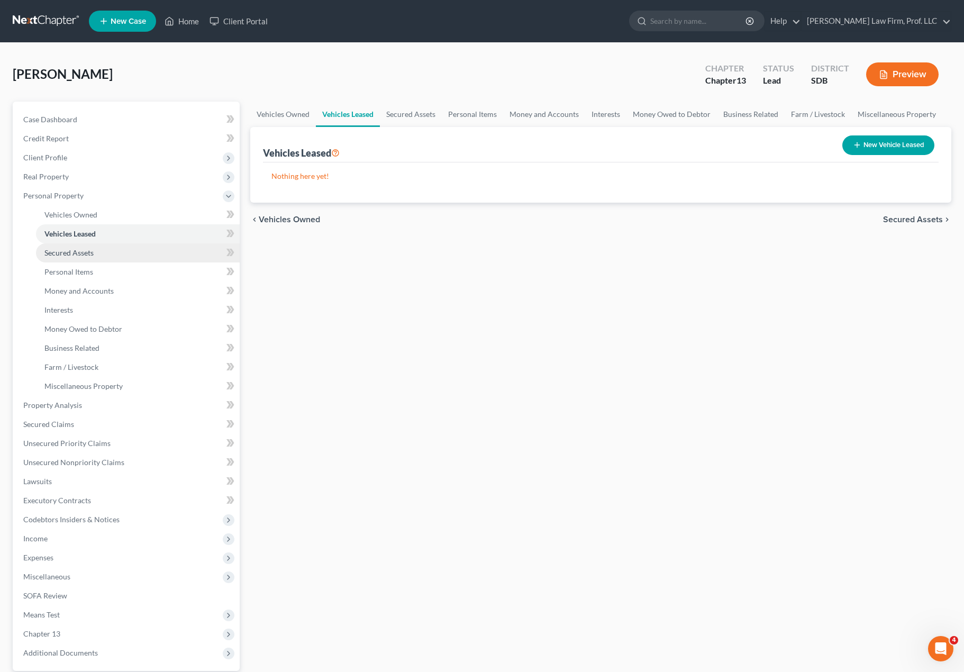
click at [84, 246] on link "Secured Assets" at bounding box center [138, 252] width 204 height 19
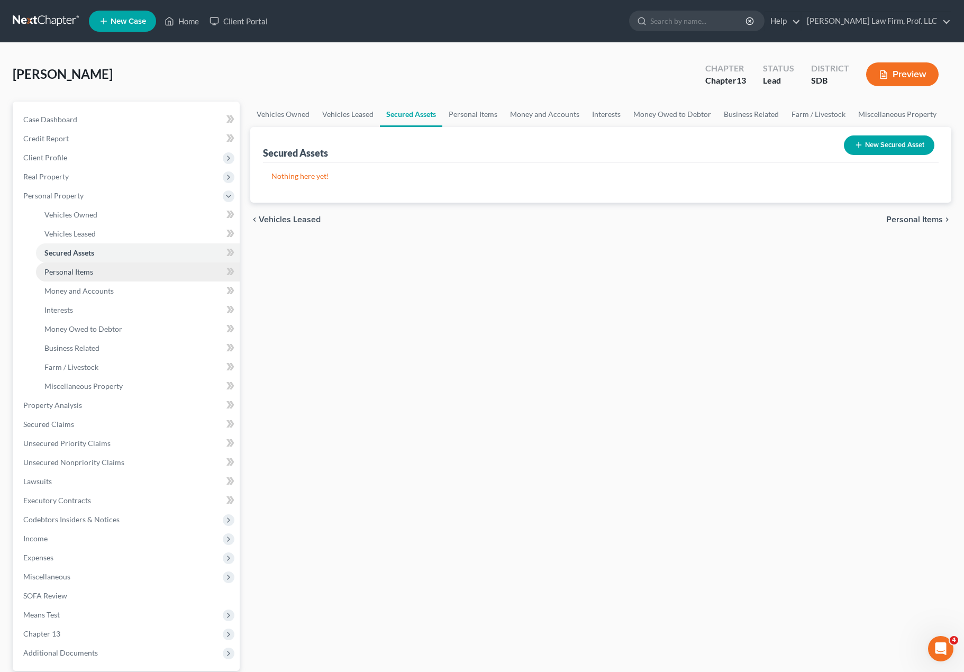
click at [83, 266] on link "Personal Items" at bounding box center [138, 271] width 204 height 19
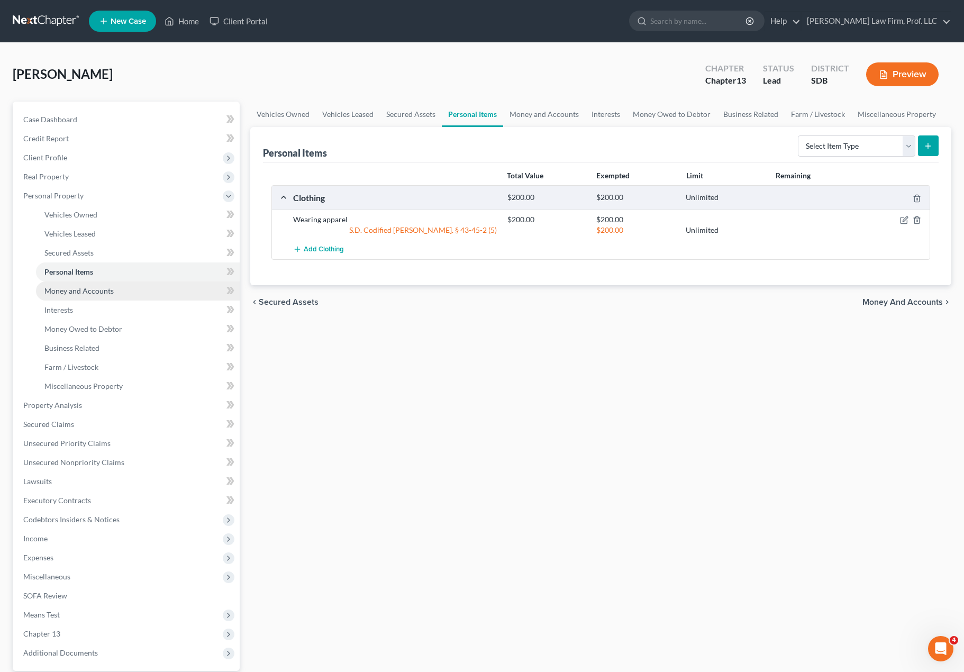
click at [83, 289] on span "Money and Accounts" at bounding box center [78, 290] width 69 height 9
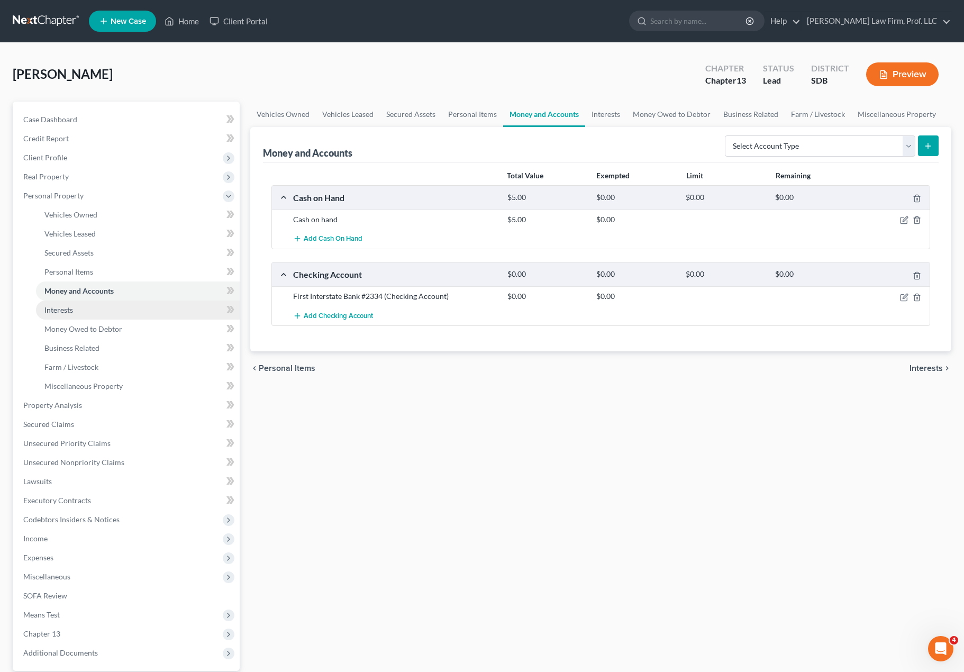
click at [74, 314] on link "Interests" at bounding box center [138, 309] width 204 height 19
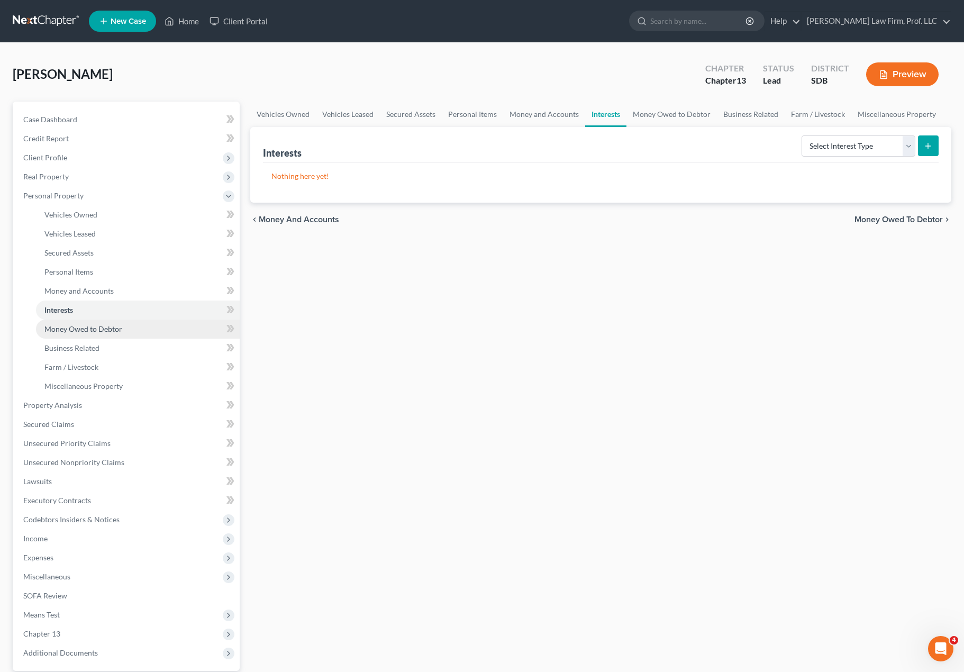
click at [76, 334] on link "Money Owed to Debtor" at bounding box center [138, 328] width 204 height 19
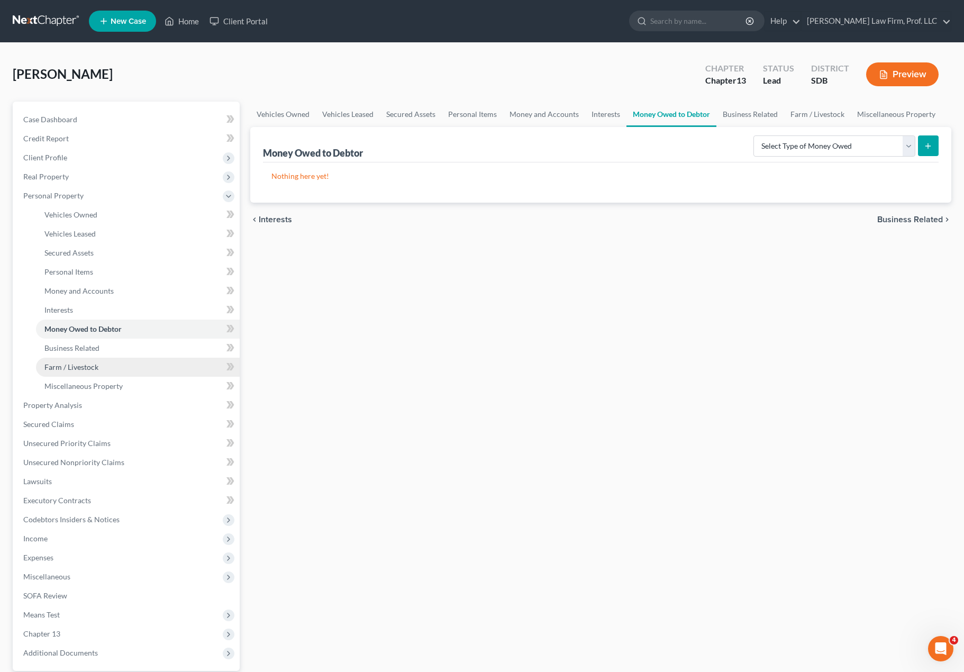
click at [77, 358] on link "Farm / Livestock" at bounding box center [138, 367] width 204 height 19
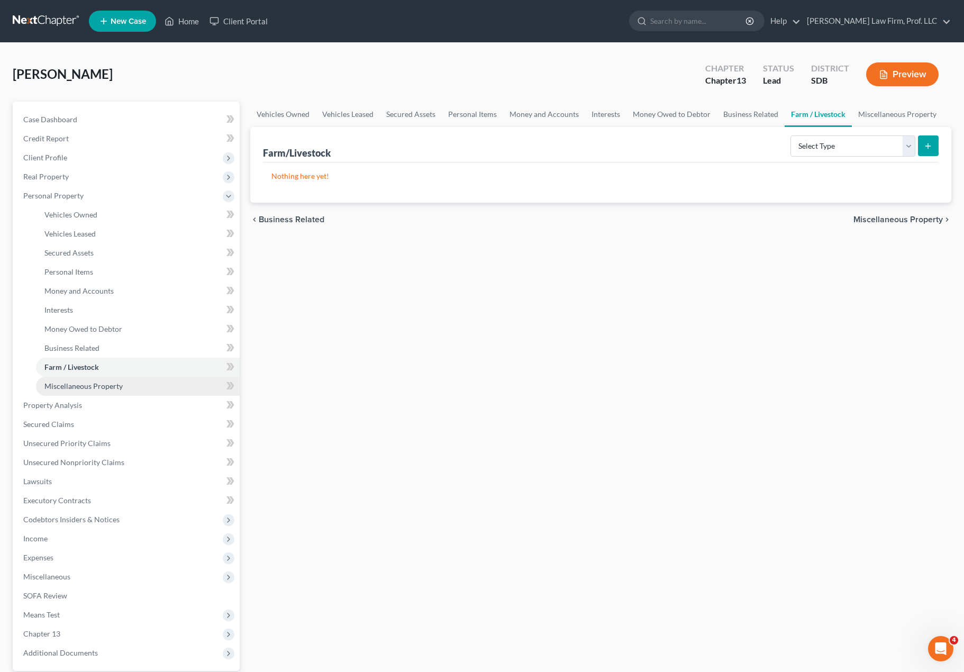
click at [86, 385] on span "Miscellaneous Property" at bounding box center [83, 385] width 78 height 9
click at [631, 296] on div "Vehicles Owned Vehicles Leased Secured Assets Personal Items Money and Accounts…" at bounding box center [601, 417] width 712 height 630
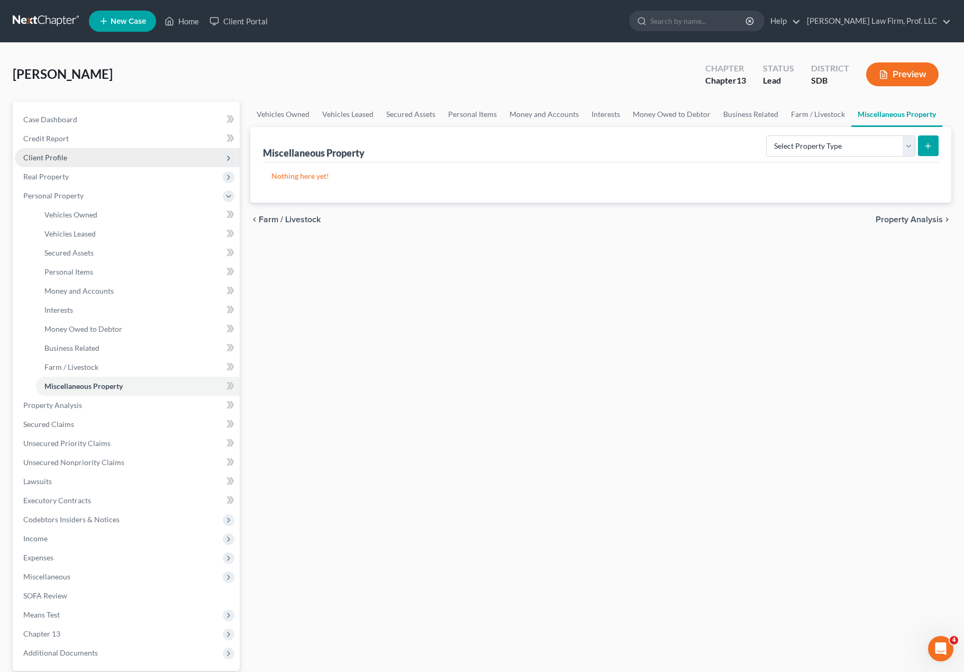
click at [54, 158] on span "Client Profile" at bounding box center [45, 157] width 44 height 9
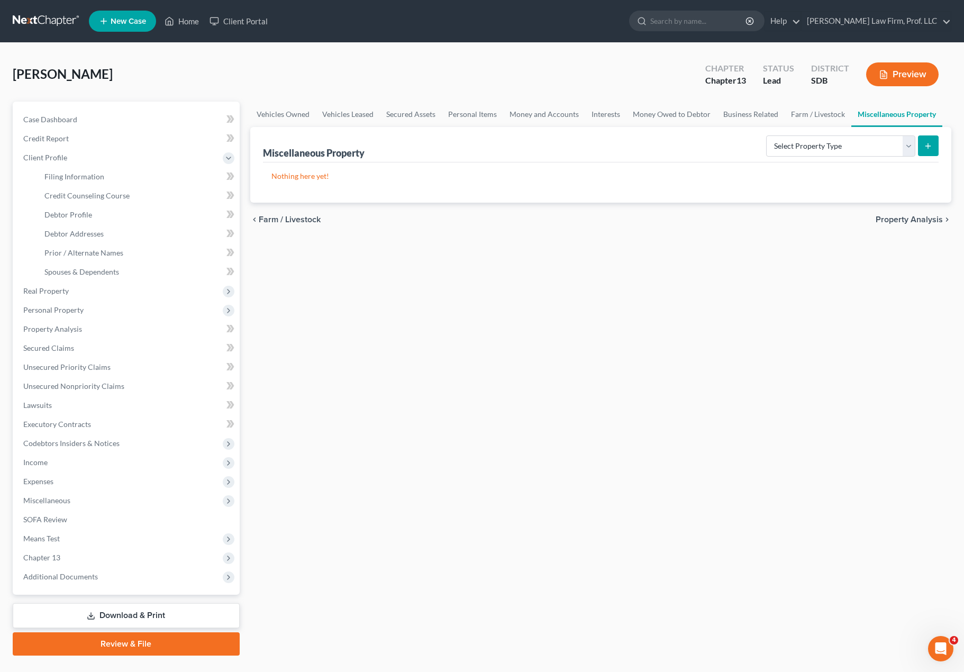
drag, startPoint x: 425, startPoint y: 590, endPoint x: 412, endPoint y: 611, distance: 25.2
click at [426, 591] on div "Vehicles Owned Vehicles Leased Secured Assets Personal Items Money and Accounts…" at bounding box center [601, 379] width 712 height 554
click at [455, 322] on div "Vehicles Owned Vehicles Leased Secured Assets Personal Items Money and Accounts…" at bounding box center [601, 379] width 712 height 554
drag, startPoint x: 51, startPoint y: 367, endPoint x: 257, endPoint y: 524, distance: 258.5
click at [51, 366] on span "Unsecured Priority Claims" at bounding box center [66, 366] width 87 height 9
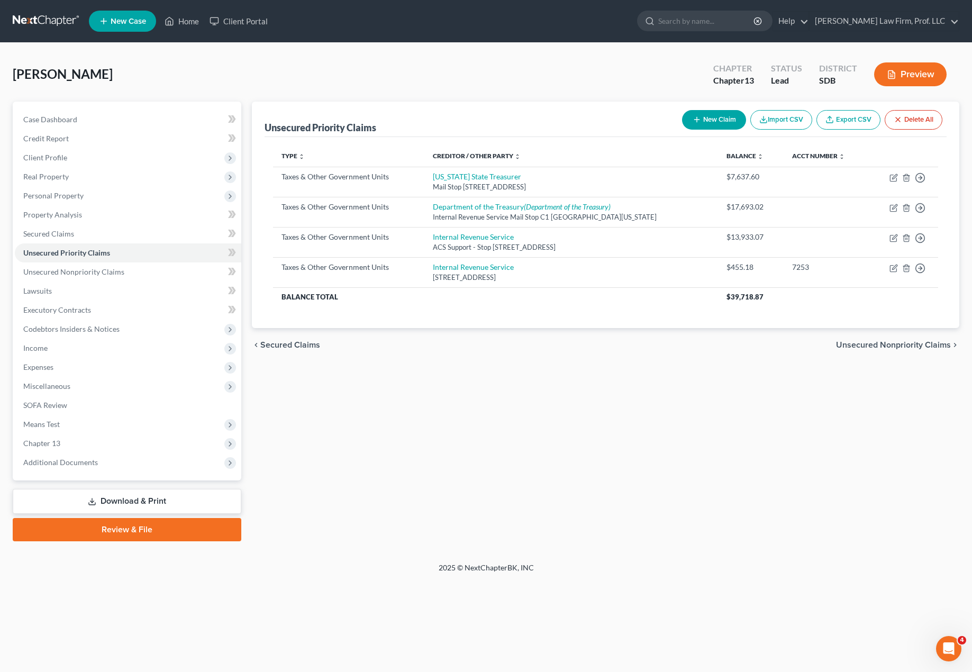
click at [730, 456] on div "Unsecured Priority Claims New Claim Import CSV Export CSV Delete All Type expan…" at bounding box center [606, 322] width 718 height 440
click at [652, 464] on div "Unsecured Priority Claims New Claim Import CSV Export CSV Delete All Type expan…" at bounding box center [606, 322] width 718 height 440
click at [730, 573] on footer "2025 © NextChapterBK, INC" at bounding box center [486, 571] width 972 height 19
click at [552, 494] on div "Unsecured Priority Claims New Claim Import CSV Export CSV Delete All Type expan…" at bounding box center [606, 322] width 718 height 440
click at [67, 141] on span "Credit Report" at bounding box center [45, 138] width 45 height 9
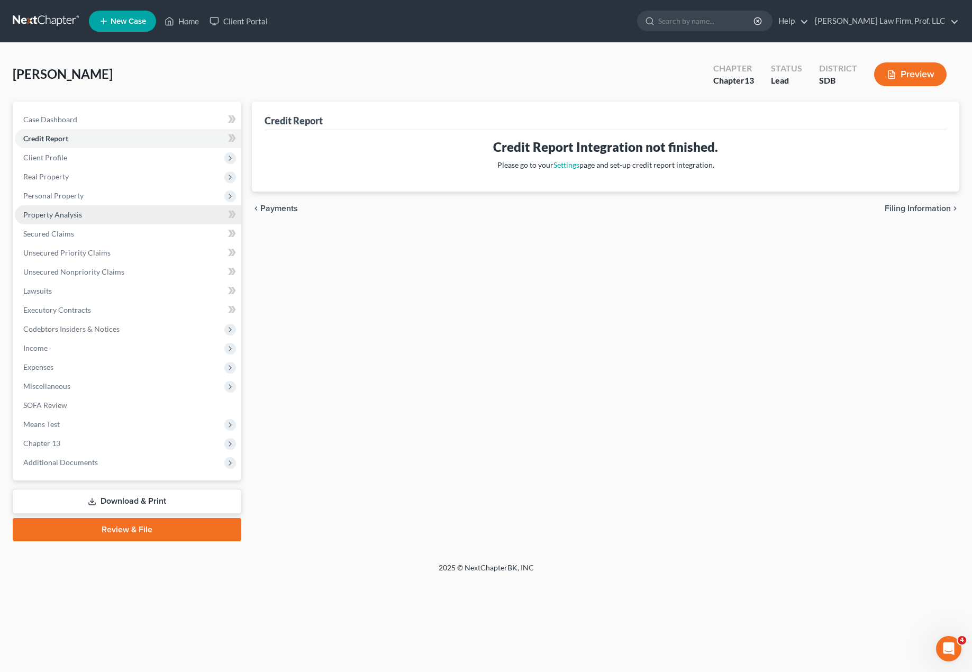
click at [96, 208] on link "Property Analysis" at bounding box center [128, 214] width 226 height 19
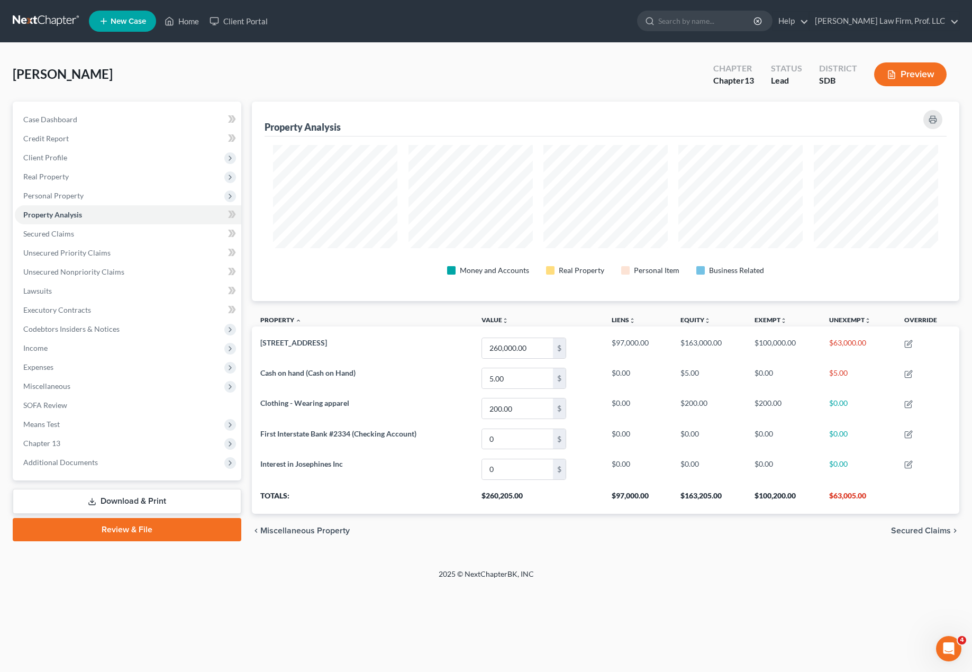
scroll to position [199, 707]
click at [730, 611] on div "Home New Case Client Portal [PERSON_NAME] Law Firm, Prof. LLC [PERSON_NAME][EMA…" at bounding box center [486, 336] width 972 height 672
click at [730, 625] on div "Home New Case Client Portal [PERSON_NAME] Law Firm, Prof. LLC [PERSON_NAME][EMA…" at bounding box center [486, 336] width 972 height 672
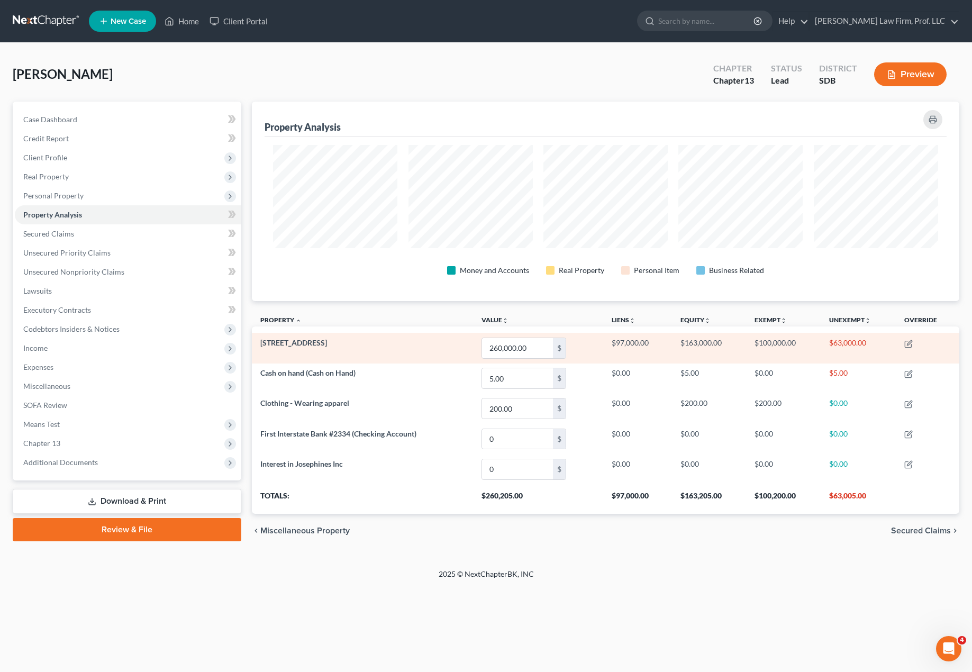
click at [730, 341] on td "$100,000.00" at bounding box center [783, 348] width 75 height 30
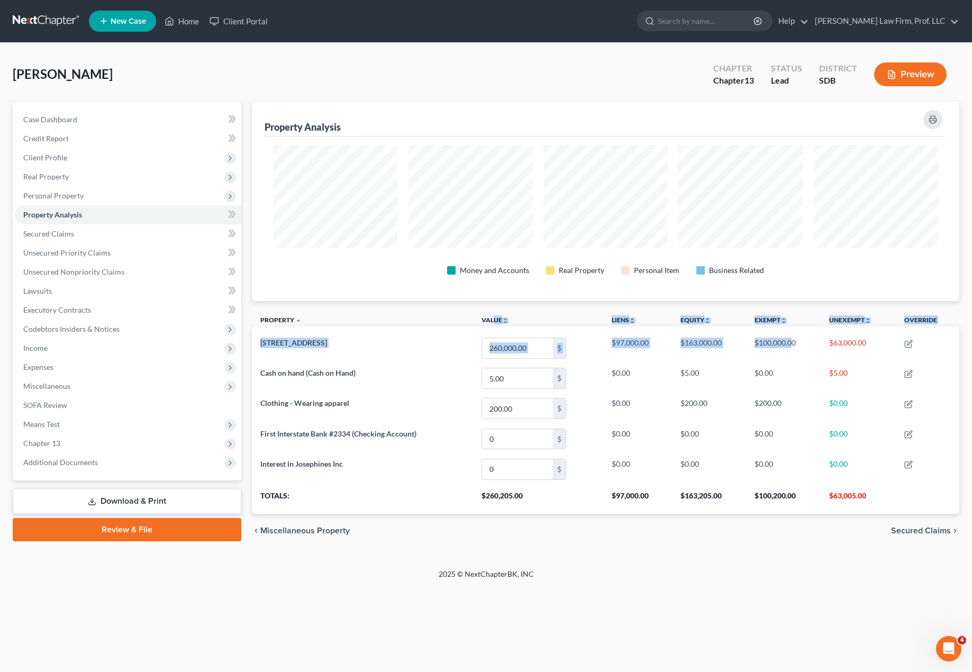
drag, startPoint x: 793, startPoint y: 344, endPoint x: 400, endPoint y: 324, distance: 393.5
click at [378, 296] on div "Property Analysis Money and Accounts Real Property Personal Item Business Relat…" at bounding box center [605, 308] width 707 height 413
click at [718, 620] on div "Home New Case Client Portal [PERSON_NAME] Law Firm, Prof. LLC [PERSON_NAME][EMA…" at bounding box center [486, 336] width 972 height 672
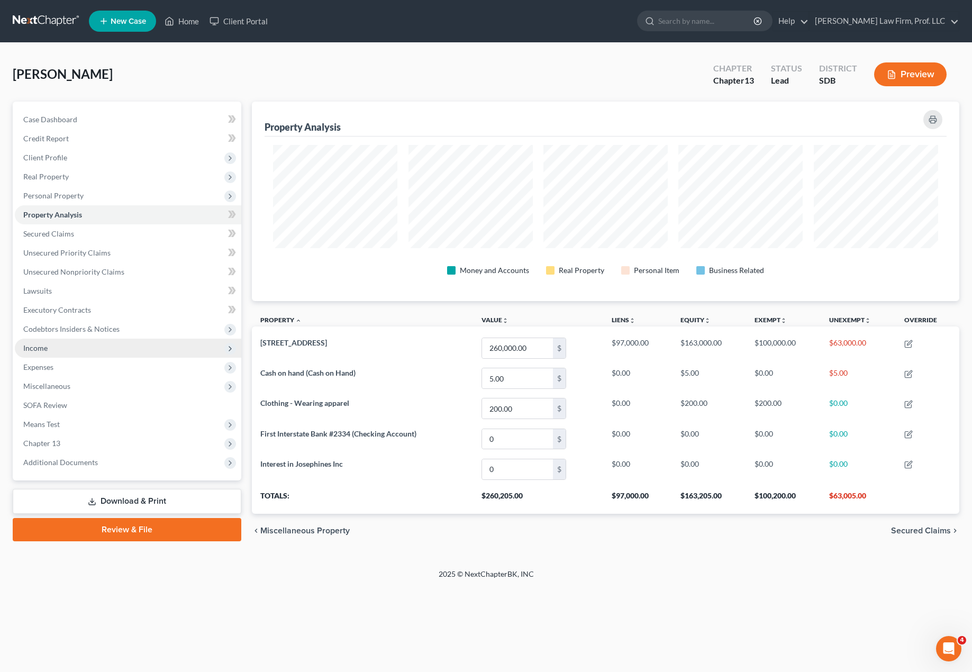
drag, startPoint x: 39, startPoint y: 344, endPoint x: 46, endPoint y: 345, distance: 7.5
click at [39, 344] on span "Income" at bounding box center [35, 347] width 24 height 9
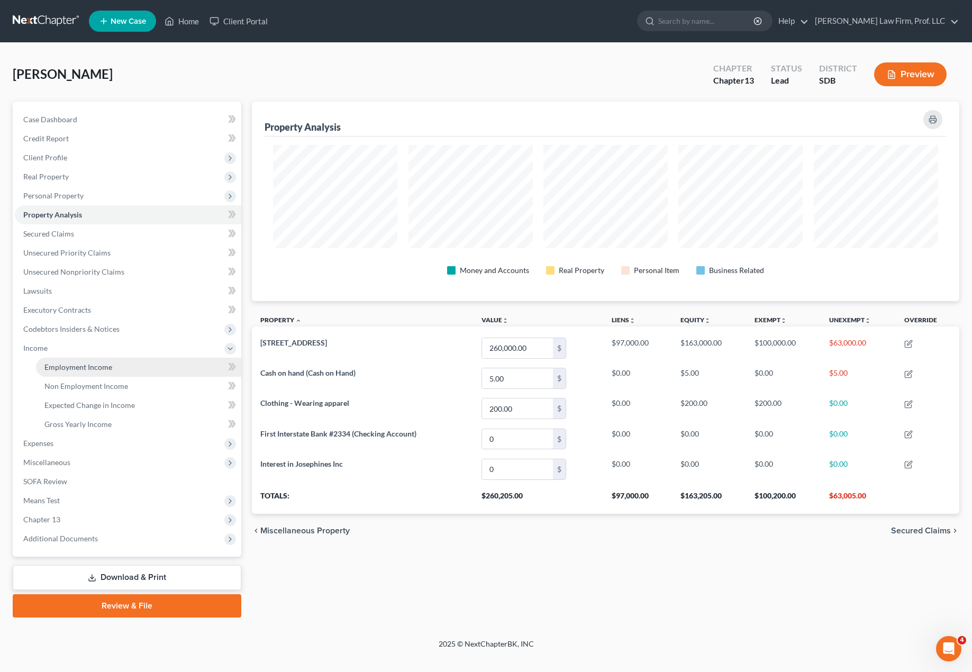
click at [86, 368] on span "Employment Income" at bounding box center [78, 366] width 68 height 9
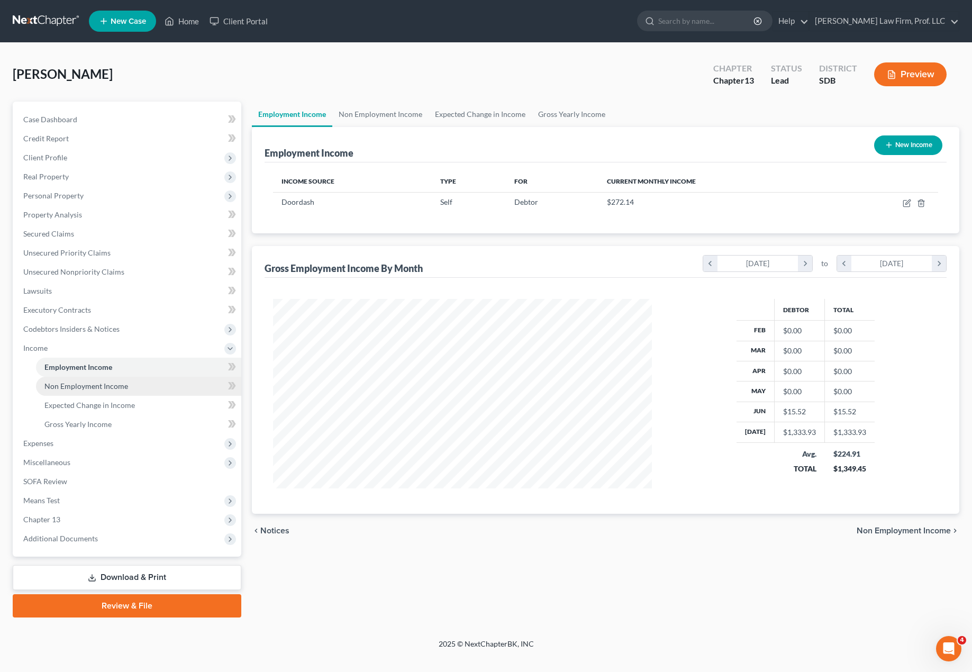
click at [72, 385] on span "Non Employment Income" at bounding box center [86, 385] width 84 height 9
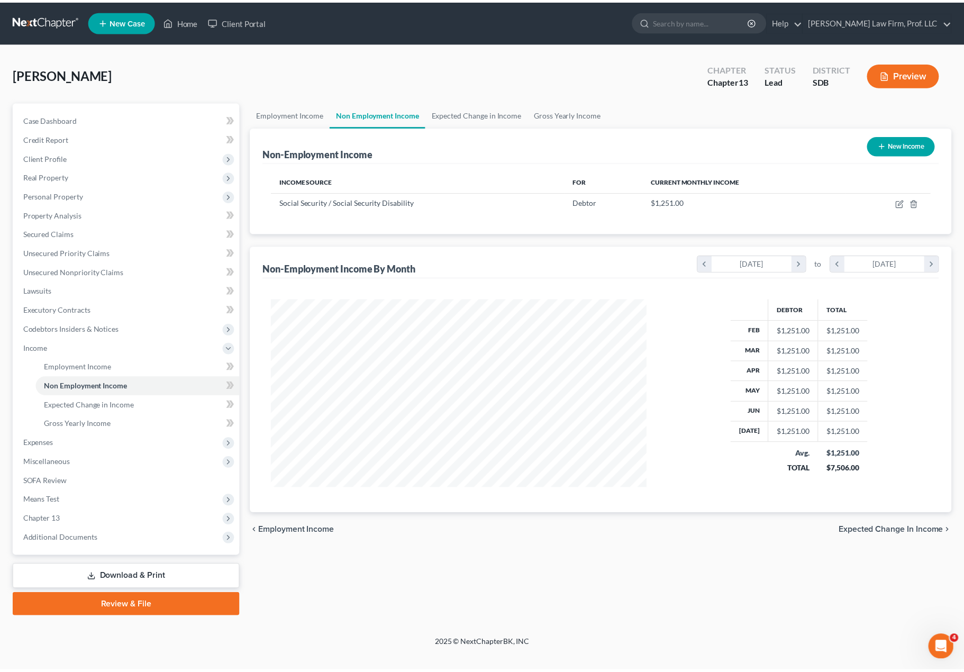
scroll to position [190, 400]
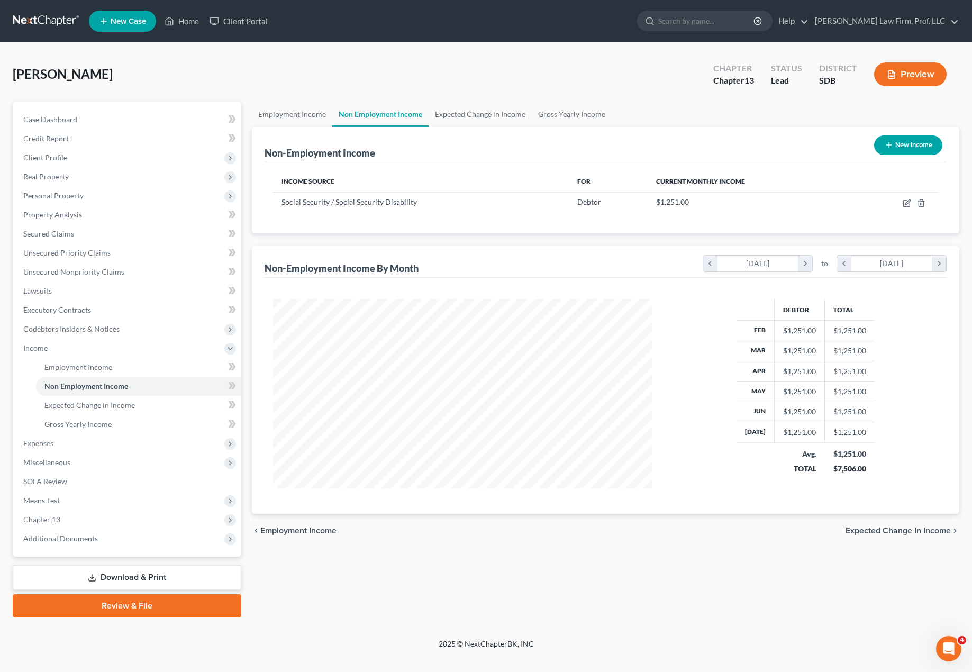
click at [730, 141] on button "New Income" at bounding box center [908, 145] width 68 height 20
select select "0"
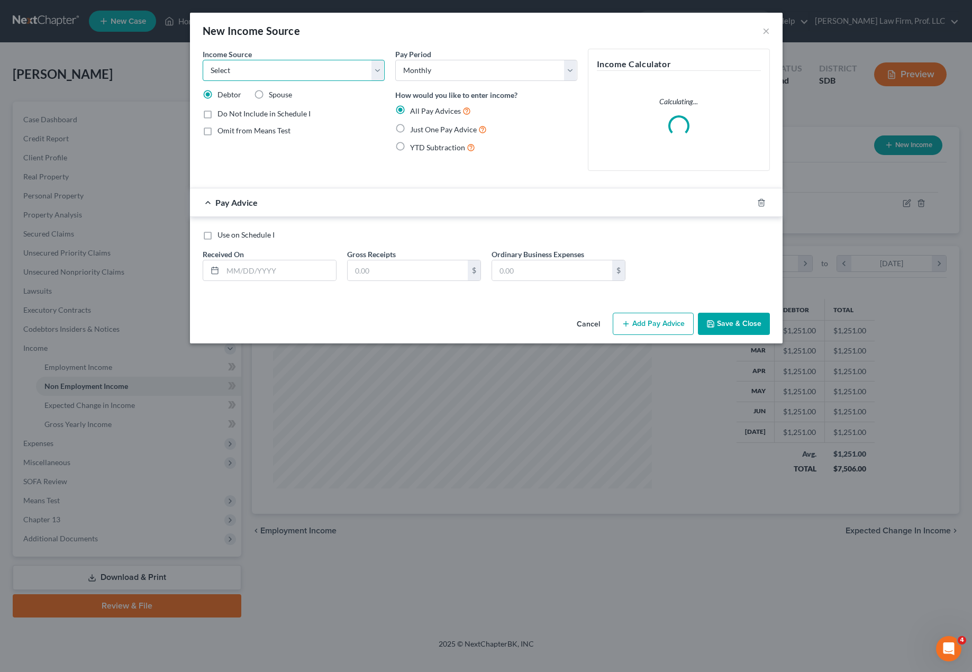
click at [324, 74] on select "Select Unemployment Disability (from employer) Pension Retirement Social Securi…" at bounding box center [294, 70] width 182 height 21
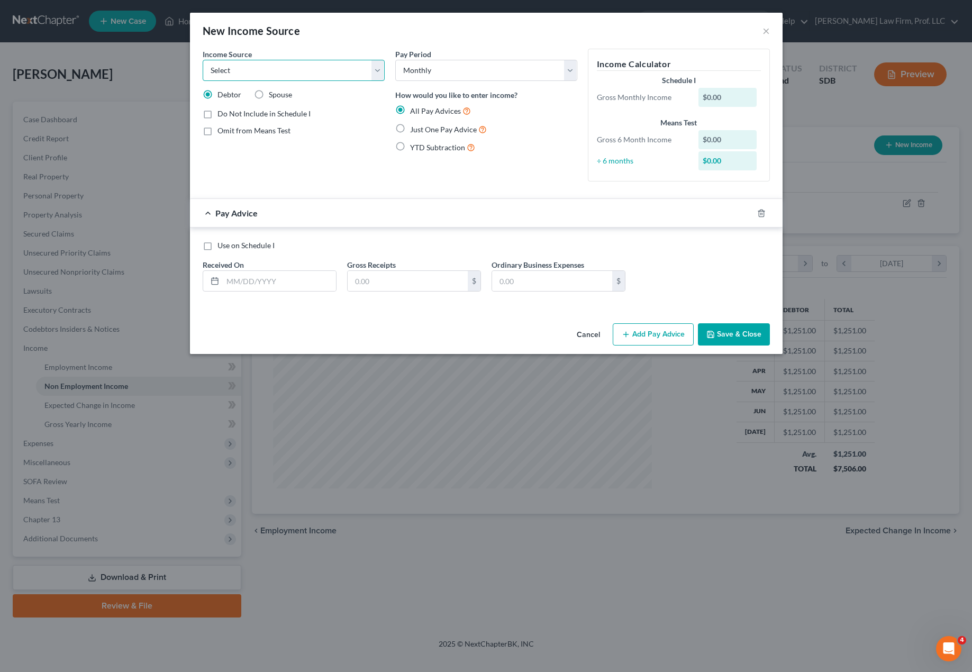
select select "13"
click at [203, 60] on select "Select Unemployment Disability (from employer) Pension Retirement Social Securi…" at bounding box center [294, 70] width 182 height 21
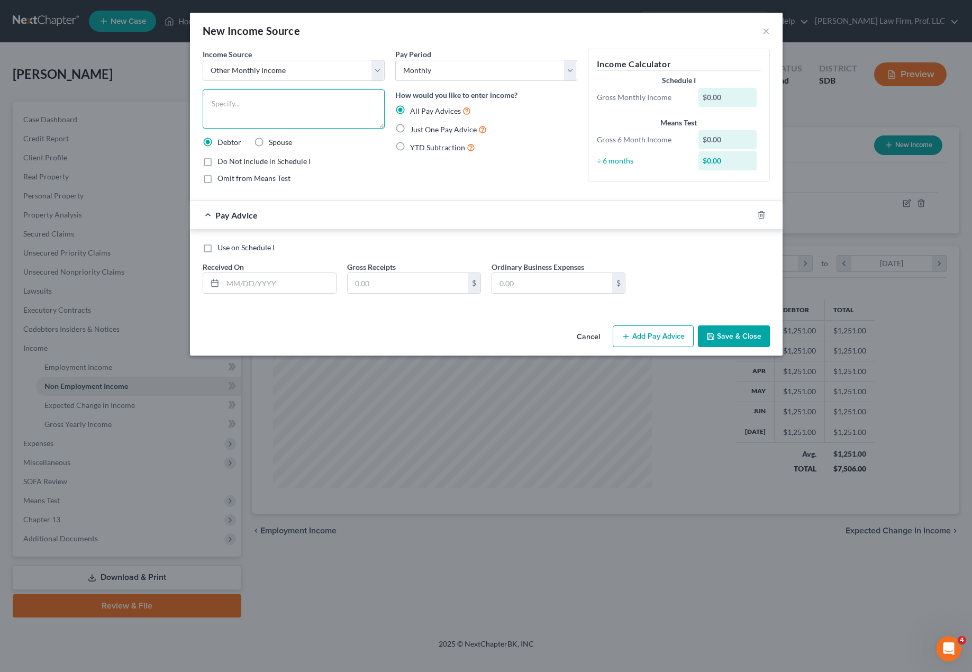
drag, startPoint x: 315, startPoint y: 94, endPoint x: 325, endPoint y: 97, distance: 10.0
click at [315, 94] on textarea at bounding box center [294, 108] width 182 height 39
type textarea "FROM MOTHER"
drag, startPoint x: 713, startPoint y: 328, endPoint x: 700, endPoint y: 335, distance: 14.0
click at [712, 330] on button "Save & Close" at bounding box center [734, 336] width 72 height 22
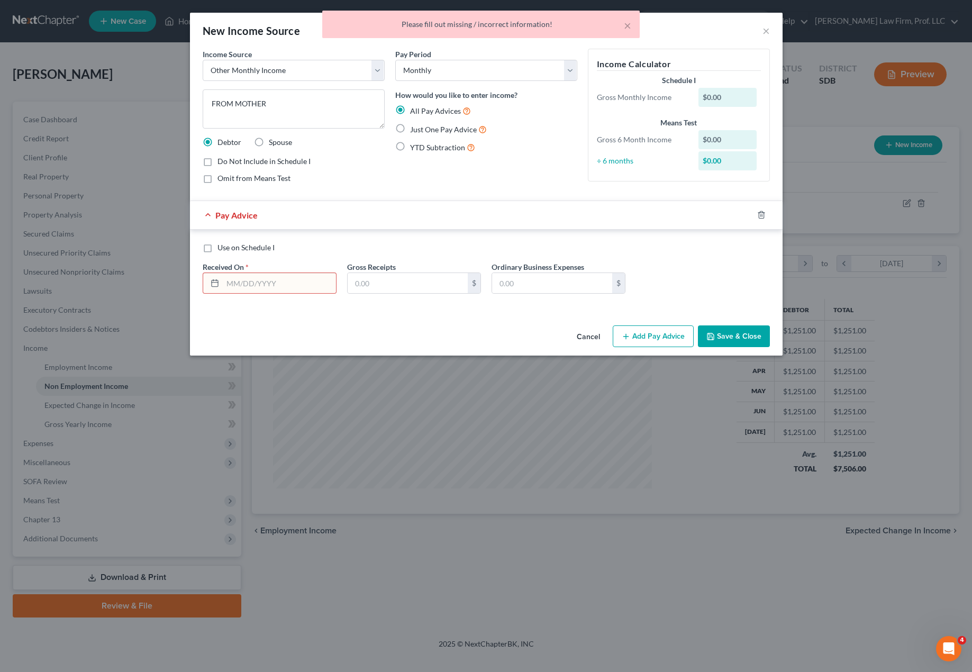
click at [231, 285] on input "text" at bounding box center [279, 283] width 113 height 20
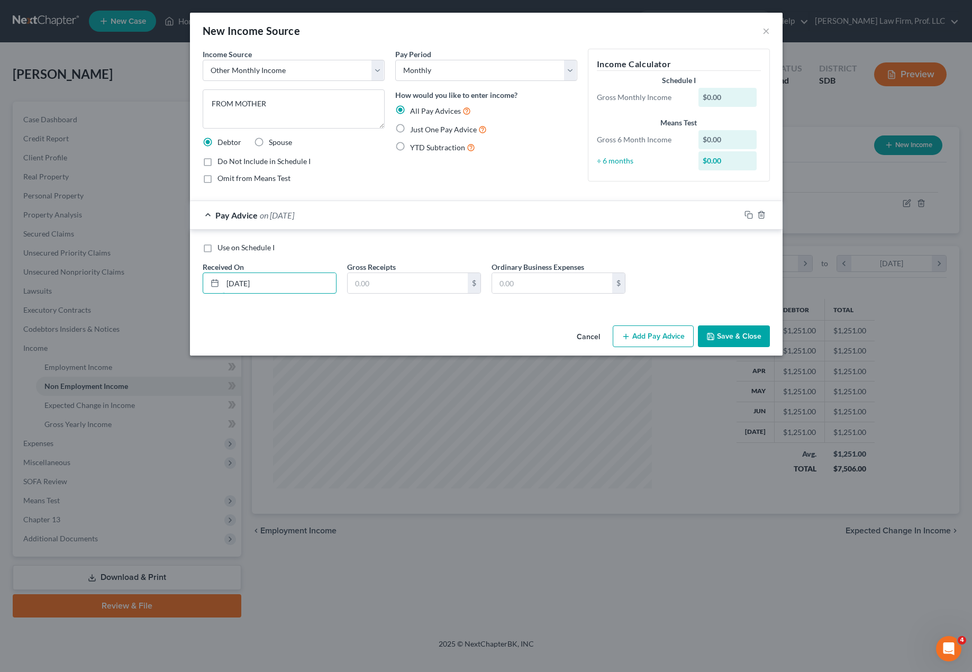
type input "[DATE]"
click at [727, 322] on div "Cancel Add Pay Advice Save & Close" at bounding box center [486, 338] width 592 height 35
click at [726, 335] on button "Save & Close" at bounding box center [734, 336] width 72 height 22
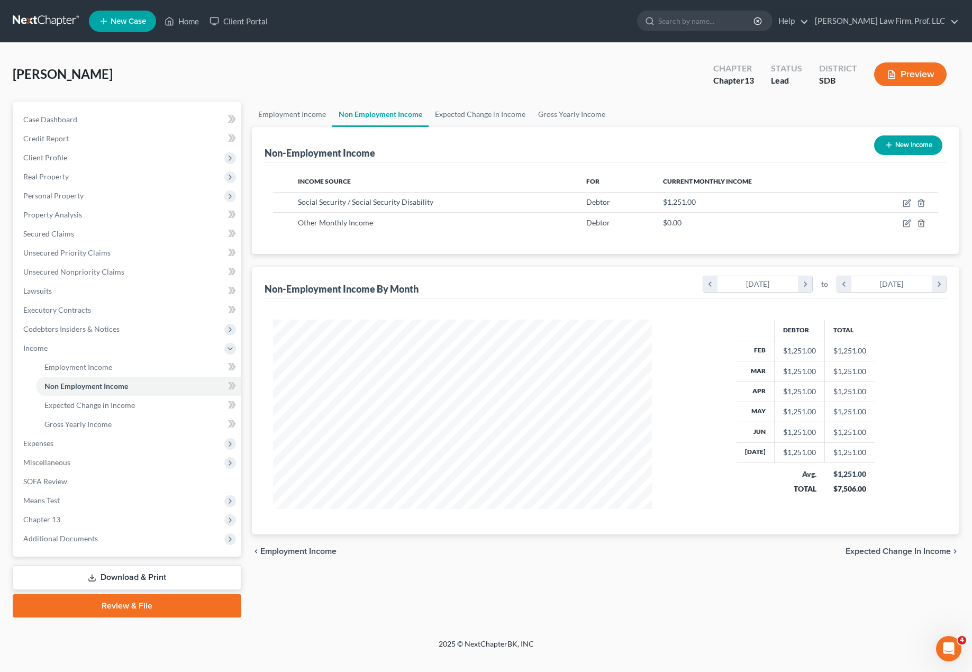
click at [641, 542] on div "chevron_left Employment Income Expected Change in Income chevron_right" at bounding box center [605, 551] width 707 height 34
click at [299, 227] on div "Other Monthly Income" at bounding box center [433, 222] width 271 height 11
click at [339, 225] on span "Other Monthly Income" at bounding box center [335, 222] width 75 height 9
click at [730, 223] on icon "button" at bounding box center [907, 222] width 5 height 5
select select "13"
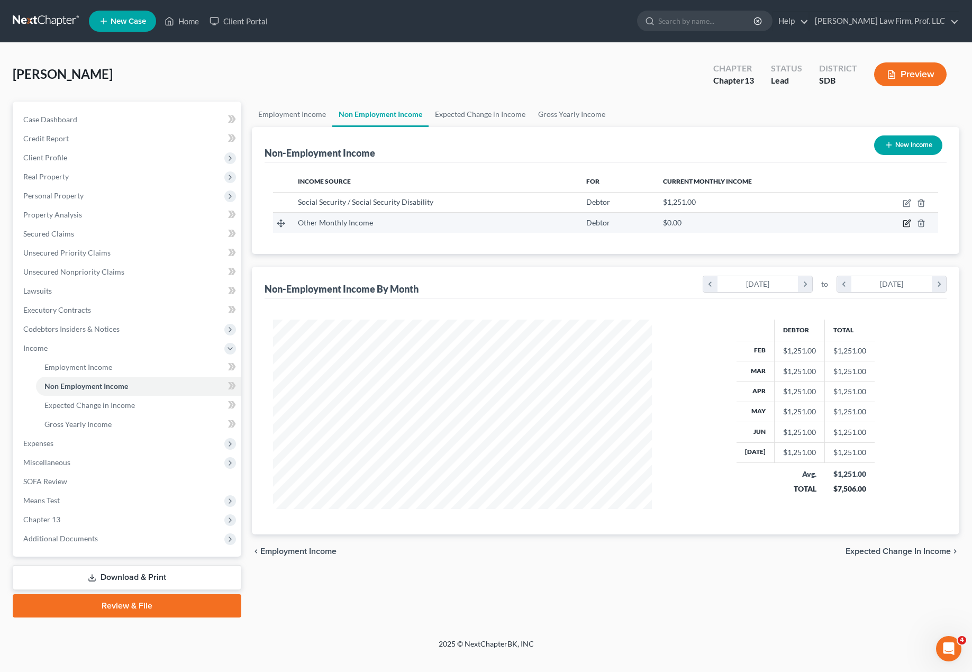
select select "0"
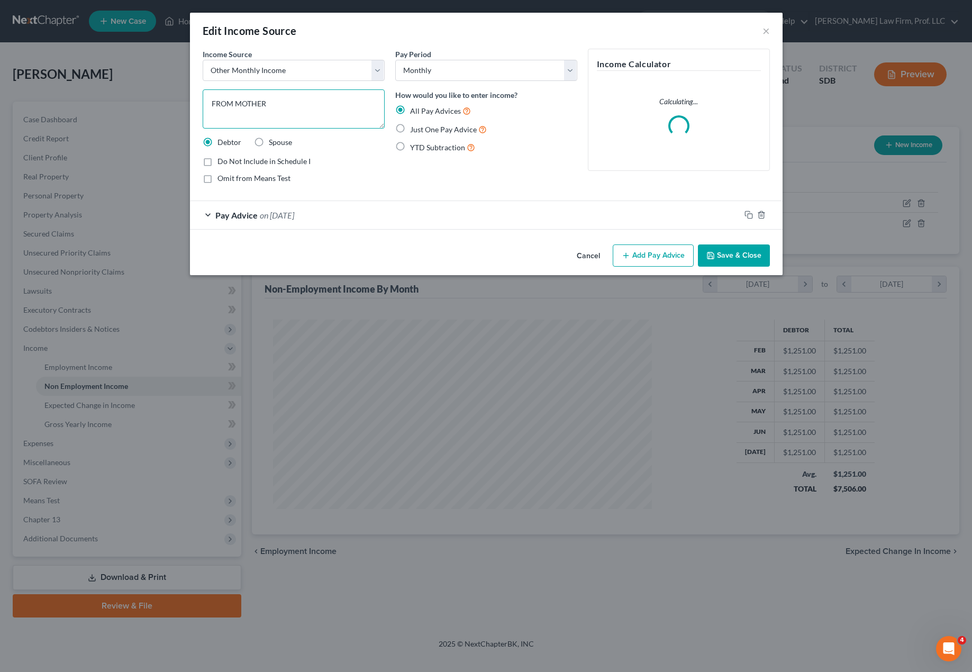
click at [311, 111] on textarea "FROM MOTHER" at bounding box center [294, 108] width 182 height 39
click at [305, 72] on select "Select Unemployment Disability (from employer) Pension Retirement Social Securi…" at bounding box center [294, 70] width 182 height 21
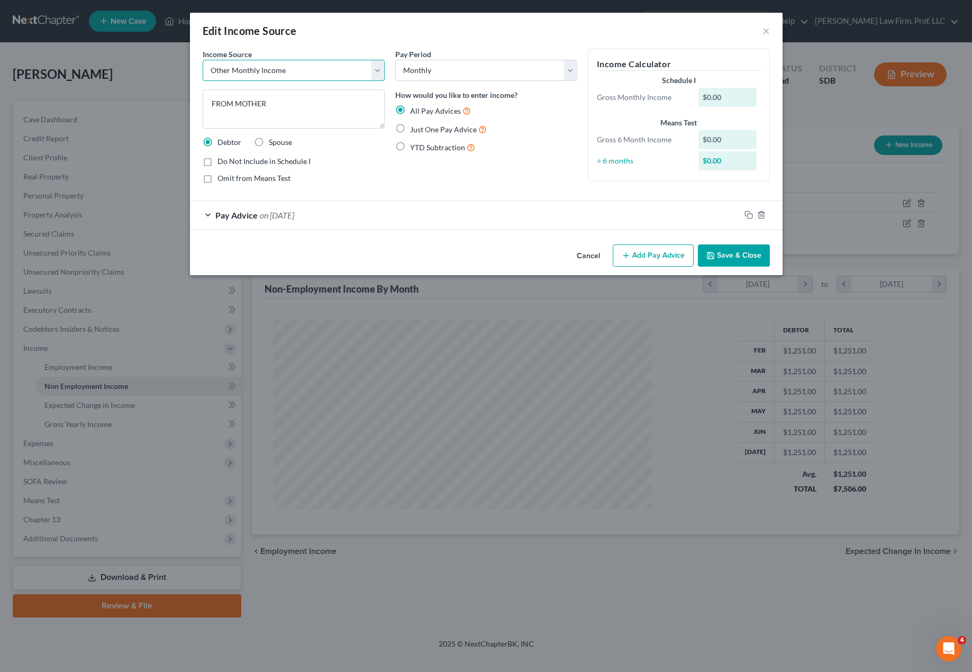
drag, startPoint x: 305, startPoint y: 69, endPoint x: 312, endPoint y: 81, distance: 14.0
click at [305, 69] on select "Select Unemployment Disability (from employer) Pension Retirement Social Securi…" at bounding box center [294, 70] width 182 height 21
click at [730, 261] on button "Save & Close" at bounding box center [734, 255] width 72 height 22
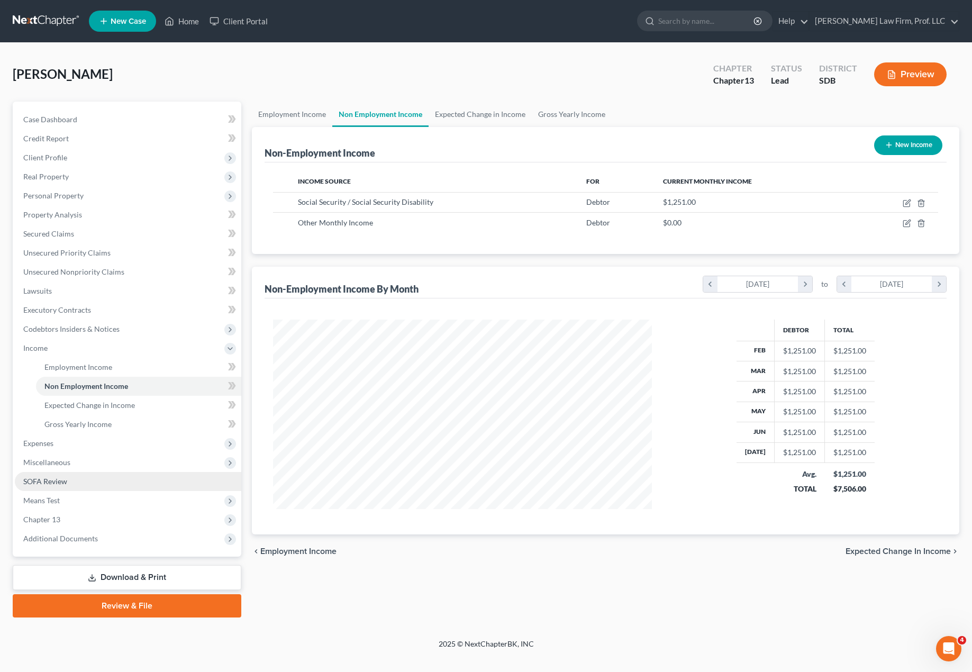
click at [39, 479] on span "SOFA Review" at bounding box center [45, 481] width 44 height 9
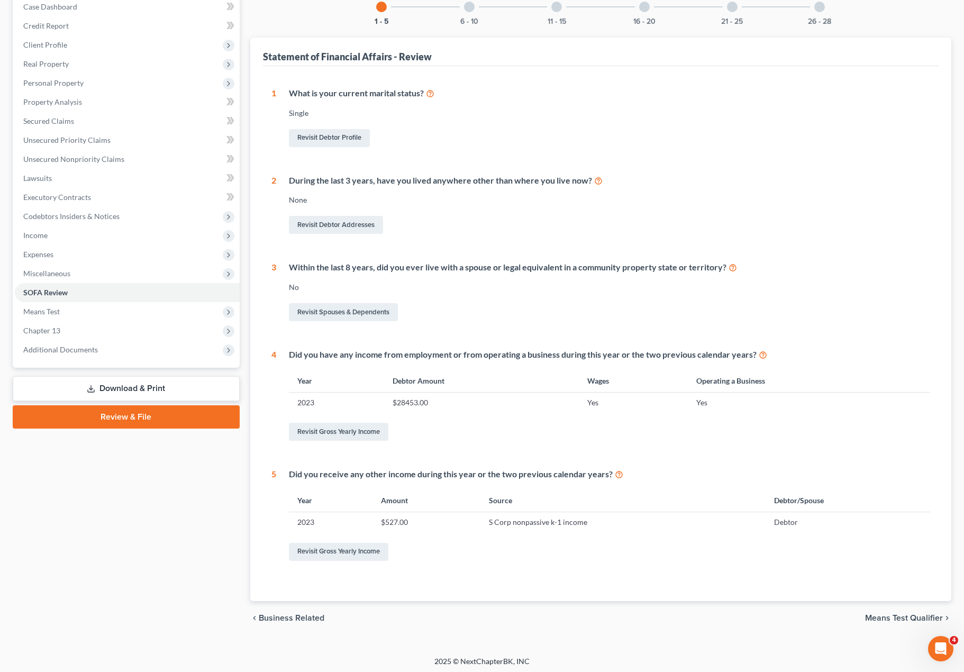
scroll to position [116, 0]
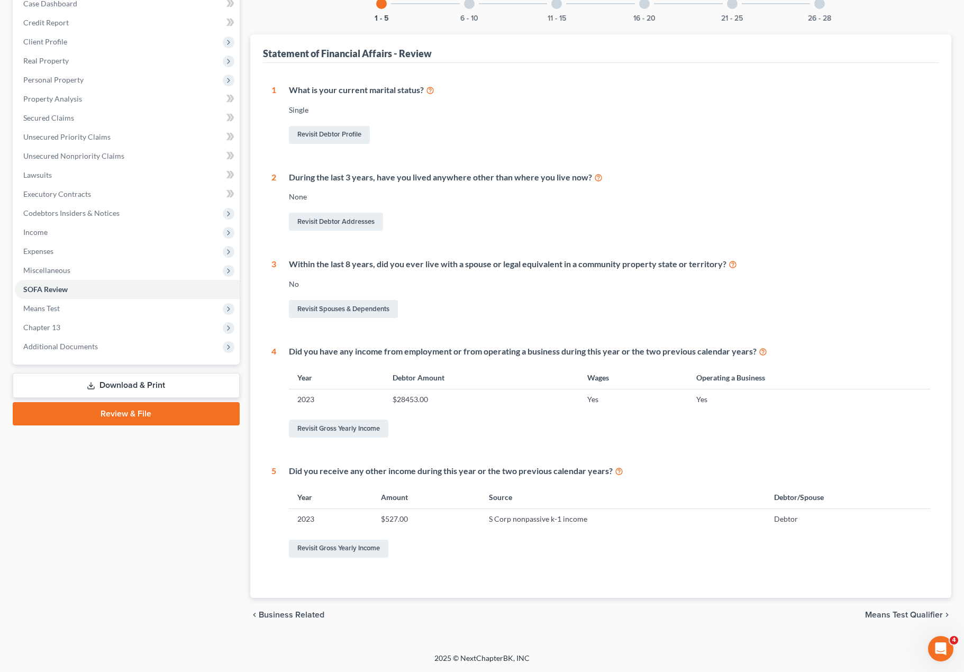
click at [116, 613] on div "Case Dashboard Payments Invoices Payments Payments Credit Report Client Profile" at bounding box center [126, 309] width 238 height 646
click at [388, 553] on link "Revisit Gross Yearly Income" at bounding box center [338, 549] width 99 height 18
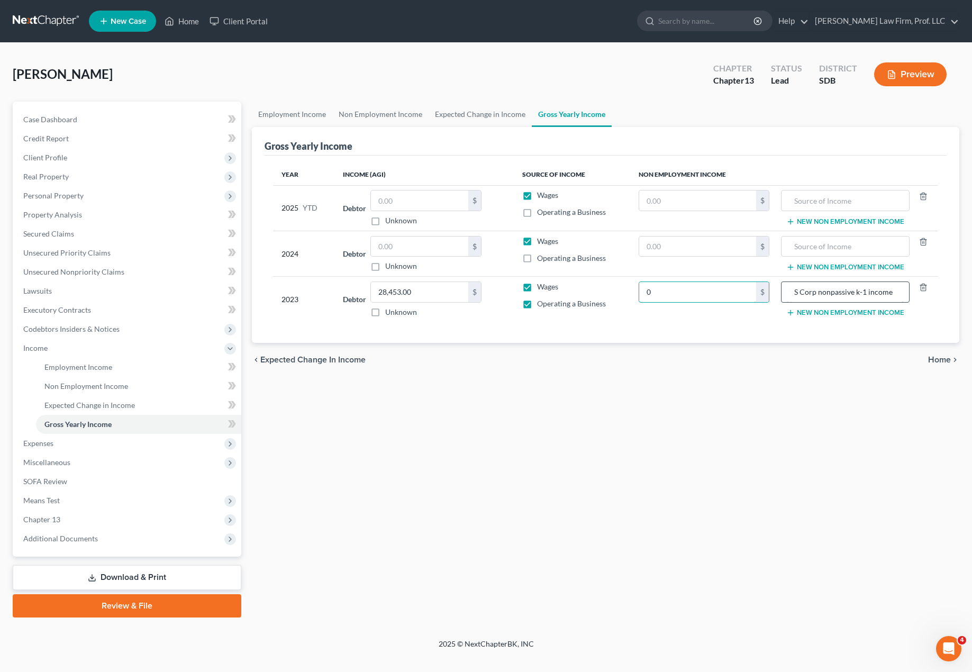
type input "0"
click at [730, 300] on input "S Corp nonpassive k-1 income" at bounding box center [845, 292] width 116 height 20
click at [730, 299] on input "S Corp nonpassive k-1 income" at bounding box center [845, 292] width 116 height 20
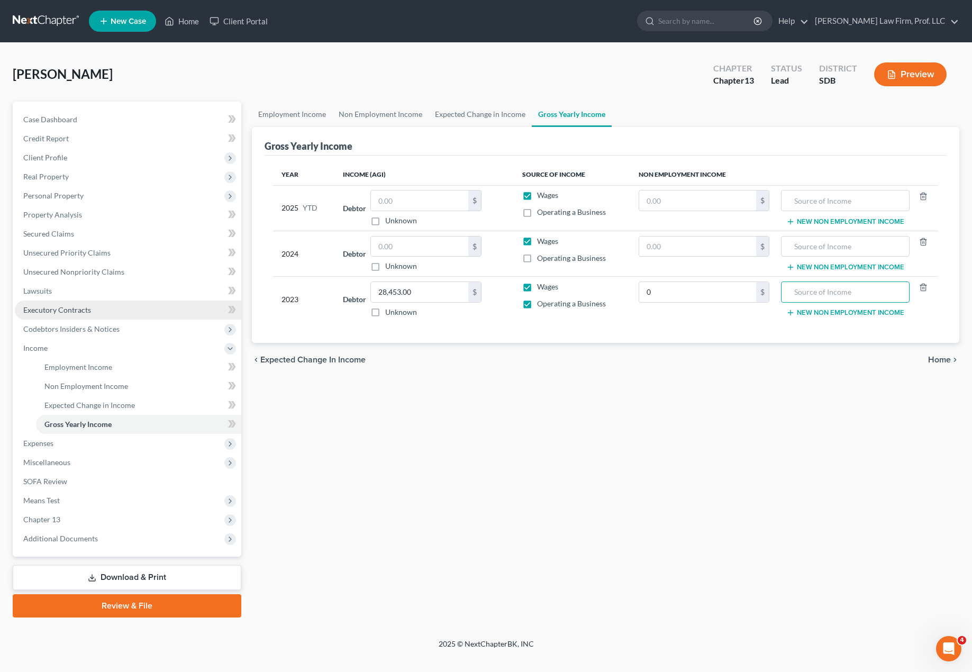
click at [103, 310] on link "Executory Contracts" at bounding box center [128, 309] width 226 height 19
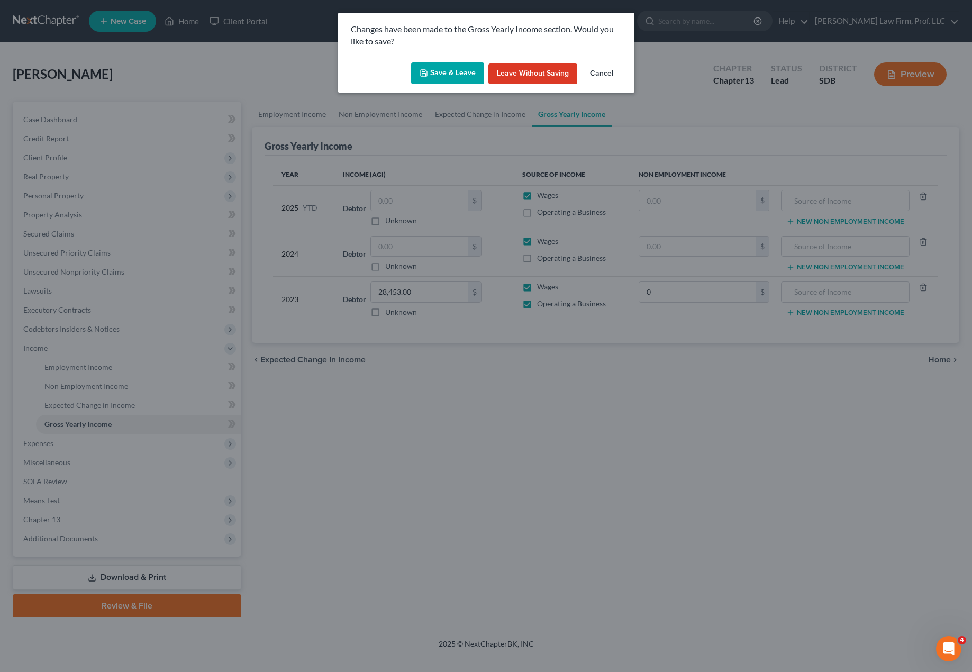
click at [459, 71] on button "Save & Leave" at bounding box center [447, 73] width 73 height 22
type input "0.00"
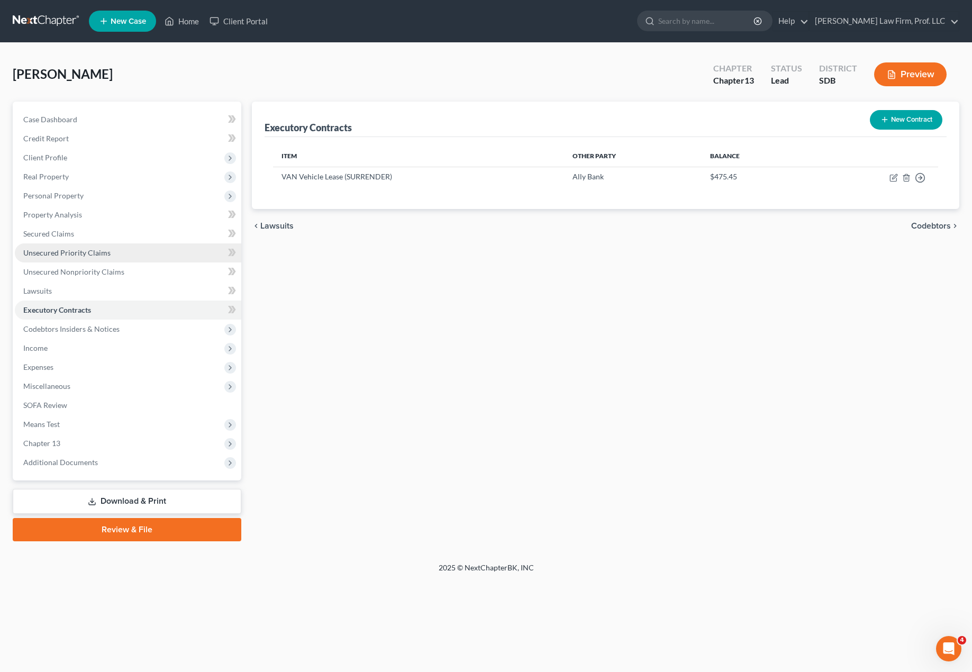
click at [54, 244] on link "Unsecured Priority Claims" at bounding box center [128, 252] width 226 height 19
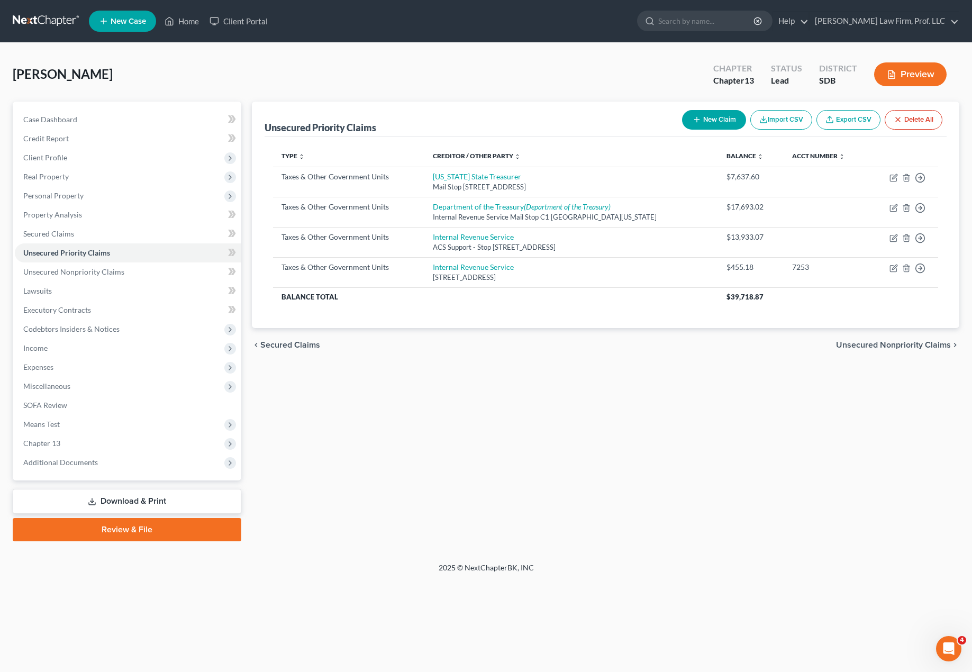
drag, startPoint x: 471, startPoint y: 409, endPoint x: 282, endPoint y: 442, distance: 191.6
click at [471, 409] on div "Unsecured Priority Claims New Claim Import CSV Export CSV Delete All Type expan…" at bounding box center [606, 322] width 718 height 440
drag, startPoint x: 61, startPoint y: 446, endPoint x: 77, endPoint y: 451, distance: 16.4
click at [61, 447] on span "Chapter 13" at bounding box center [128, 443] width 226 height 19
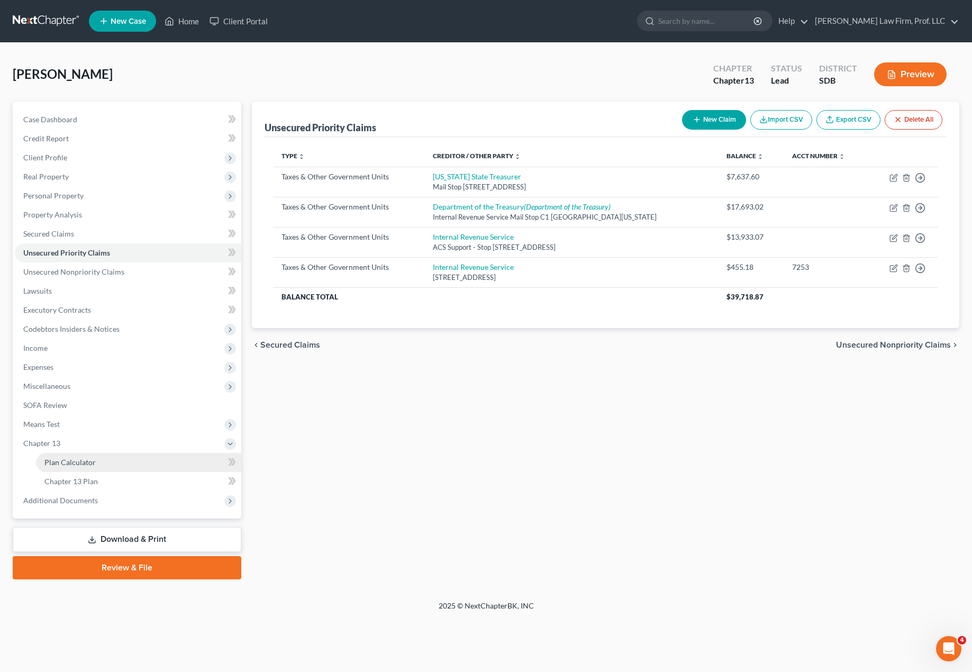
click at [98, 465] on link "Plan Calculator" at bounding box center [138, 462] width 205 height 19
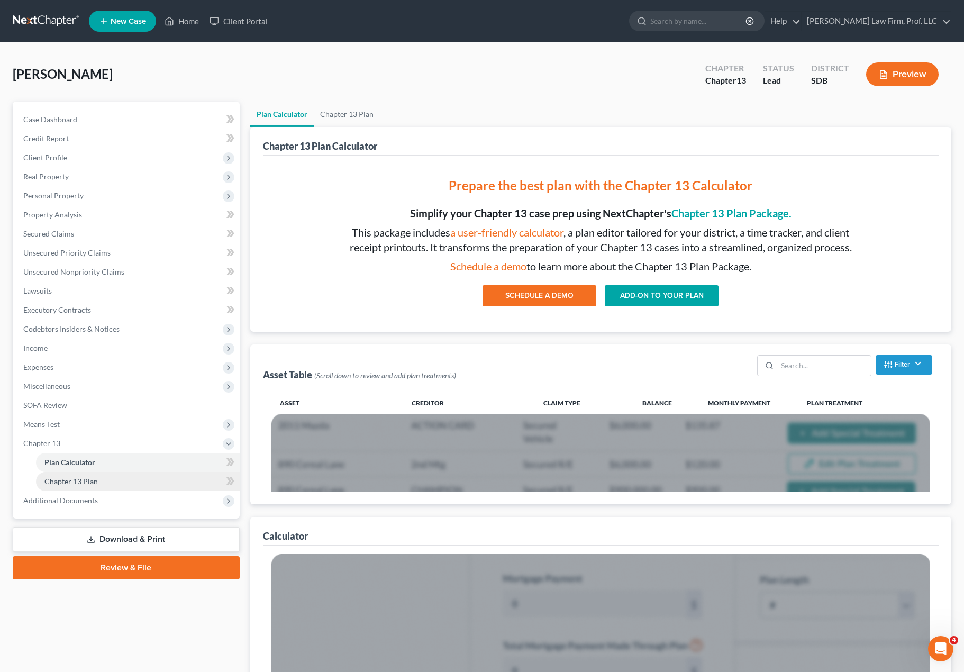
click at [103, 481] on link "Chapter 13 Plan" at bounding box center [138, 481] width 204 height 19
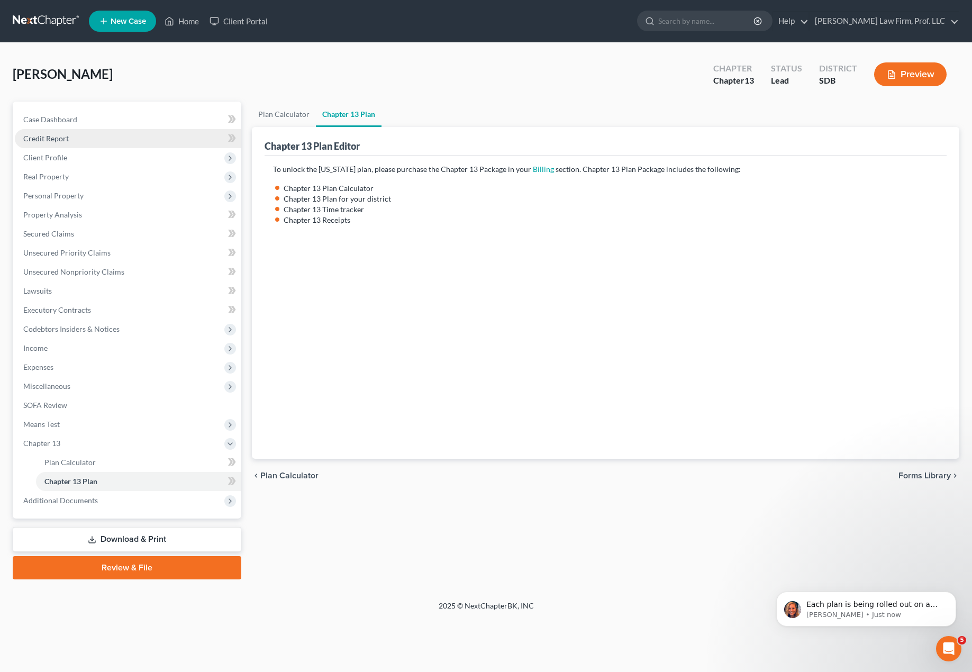
click at [121, 140] on link "Credit Report" at bounding box center [128, 138] width 226 height 19
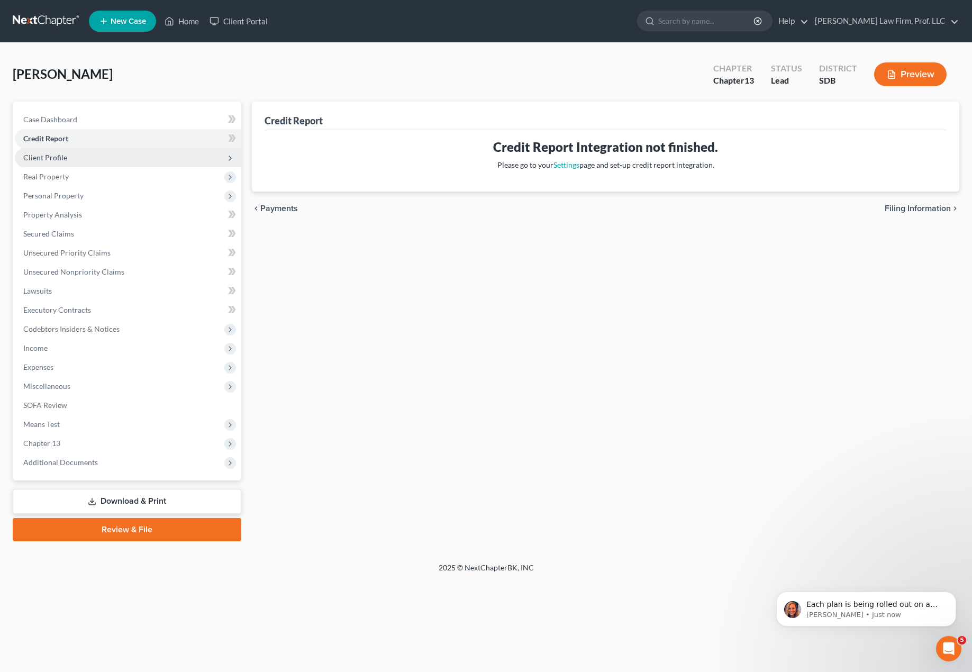
click at [109, 165] on span "Client Profile" at bounding box center [128, 157] width 226 height 19
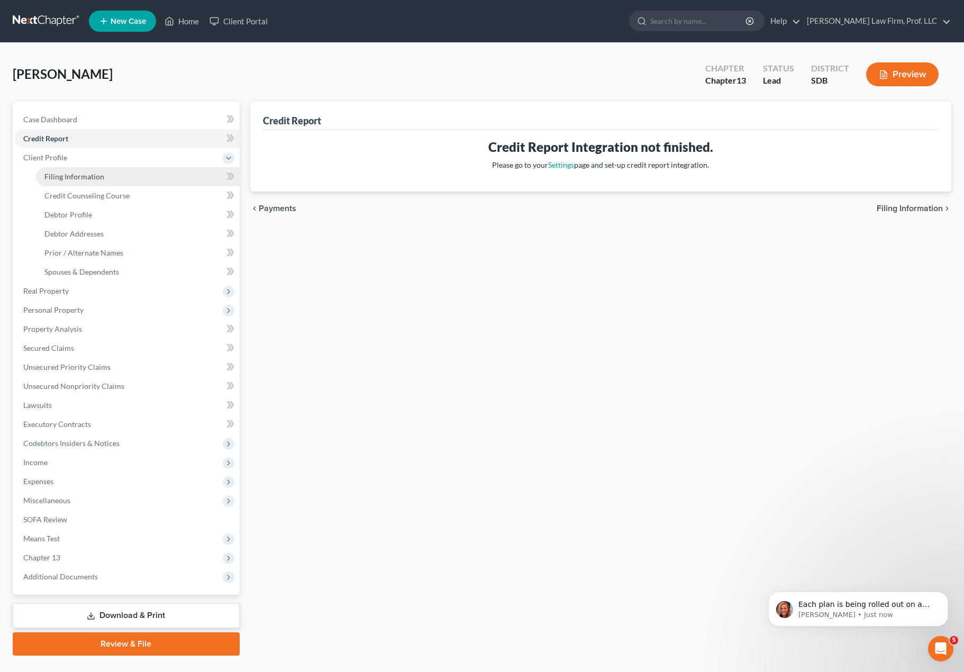
click at [112, 184] on link "Filing Information" at bounding box center [138, 176] width 204 height 19
select select "0"
select select "3"
select select "0"
select select "3"
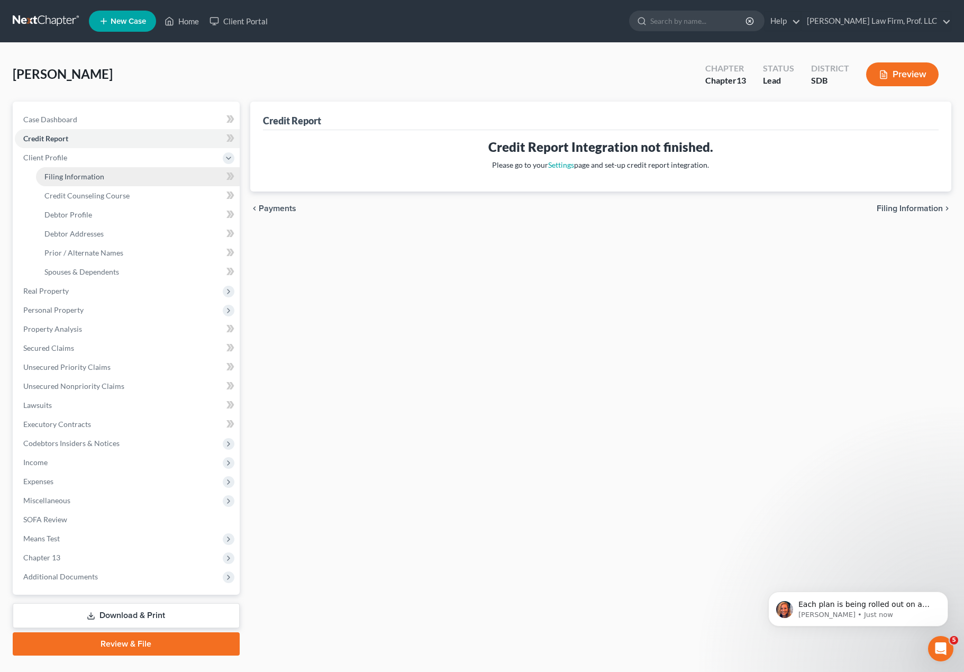
select select "73"
select select "0"
select select "43"
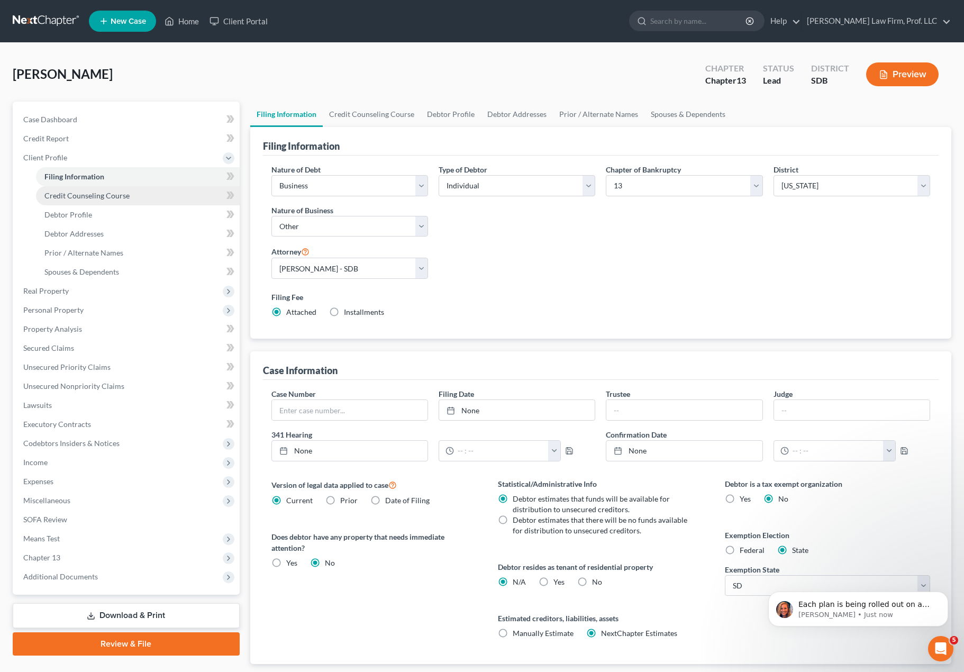
click at [88, 199] on span "Credit Counseling Course" at bounding box center [86, 195] width 85 height 9
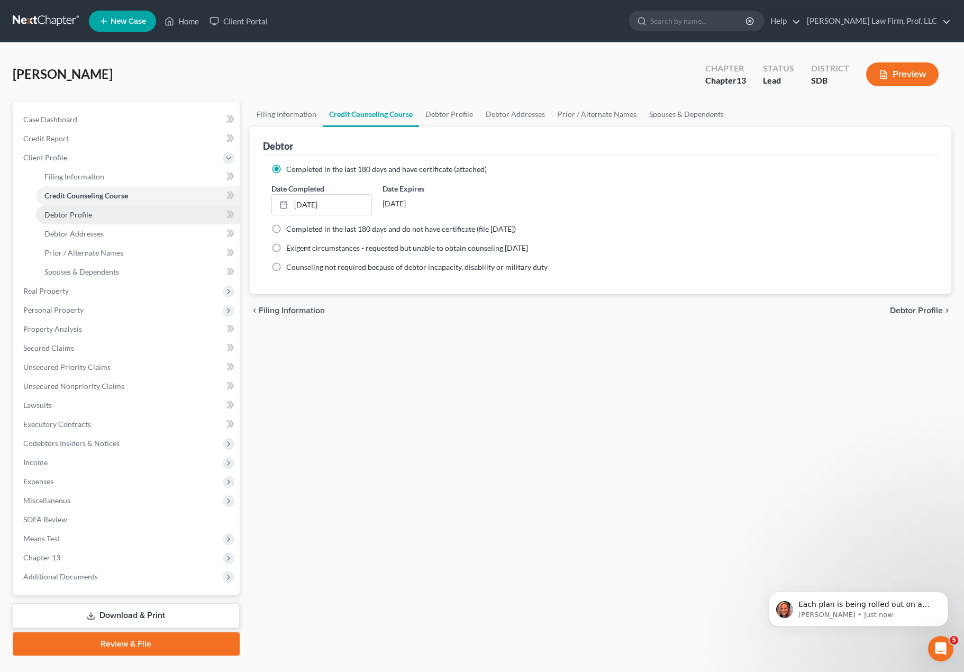
click at [82, 213] on span "Debtor Profile" at bounding box center [68, 214] width 48 height 9
select select "0"
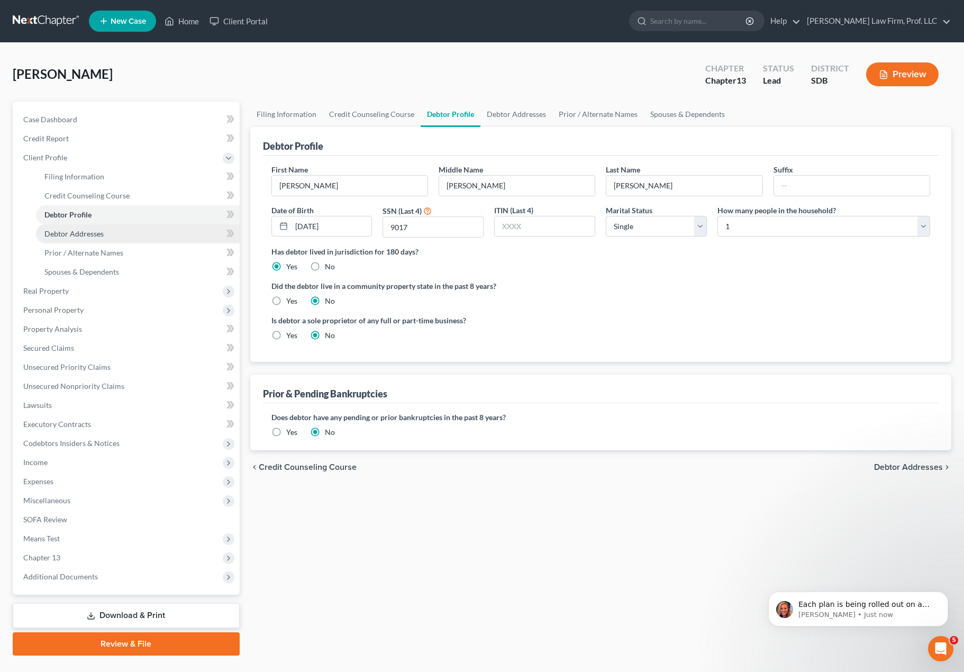
click at [70, 231] on span "Debtor Addresses" at bounding box center [73, 233] width 59 height 9
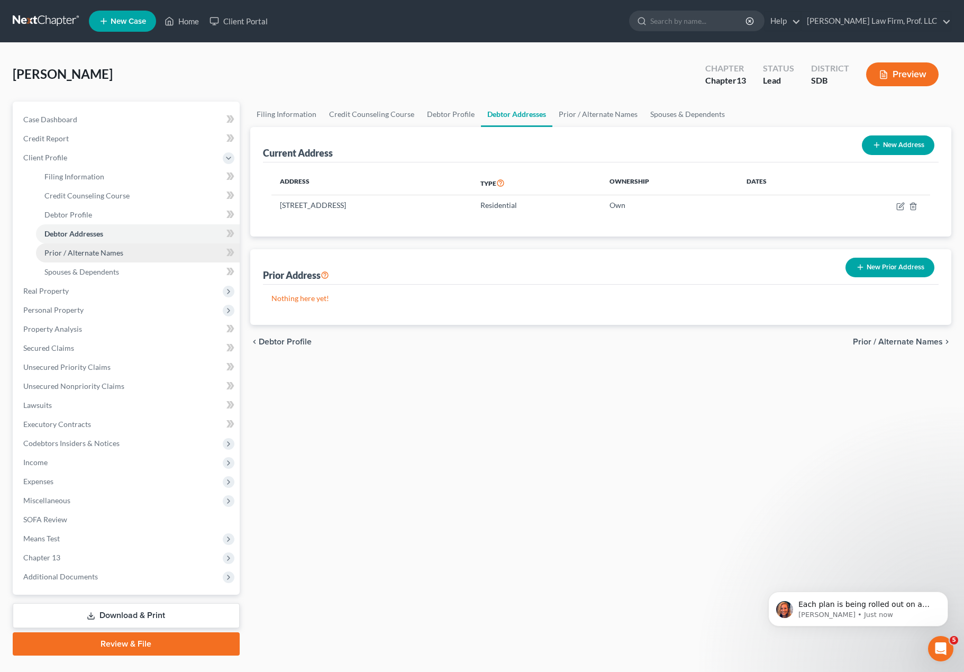
click at [82, 250] on span "Prior / Alternate Names" at bounding box center [83, 252] width 79 height 9
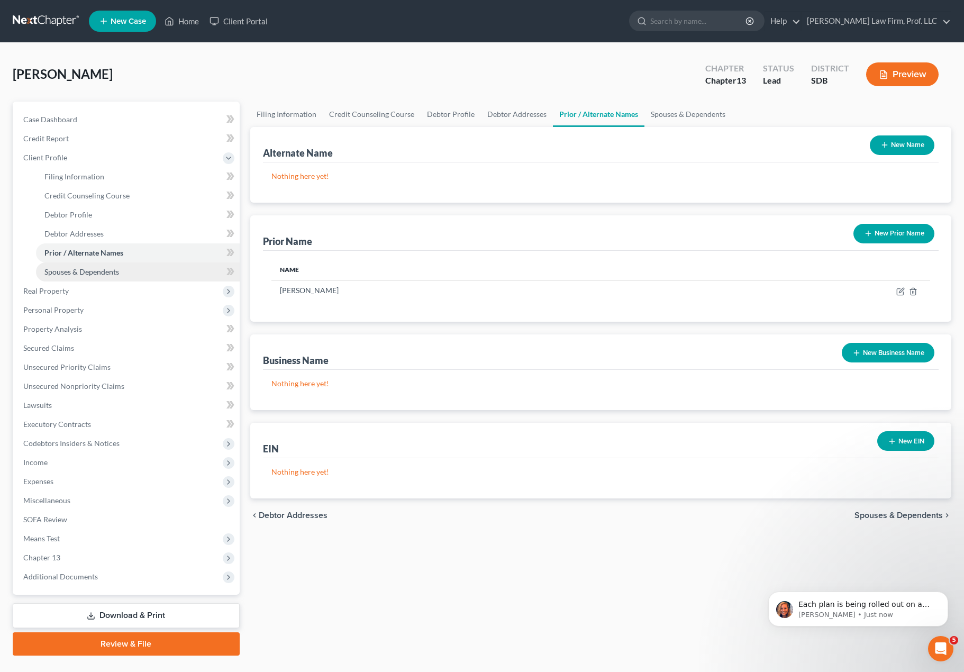
click at [92, 277] on link "Spouses & Dependents" at bounding box center [138, 271] width 204 height 19
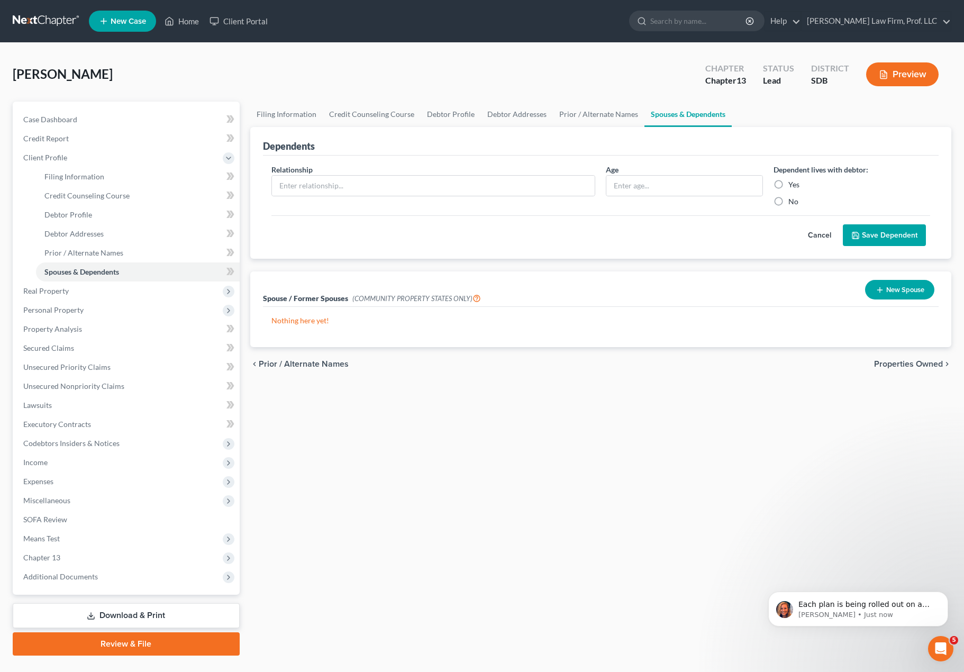
click at [446, 446] on div "Filing Information Credit Counseling Course Debtor Profile Debtor Addresses Pri…" at bounding box center [601, 379] width 712 height 554
drag, startPoint x: 431, startPoint y: 477, endPoint x: 650, endPoint y: 544, distance: 229.7
click at [431, 477] on div "Filing Information Credit Counseling Course Debtor Profile Debtor Addresses Pri…" at bounding box center [601, 379] width 712 height 554
click at [67, 115] on span "Case Dashboard" at bounding box center [50, 119] width 54 height 9
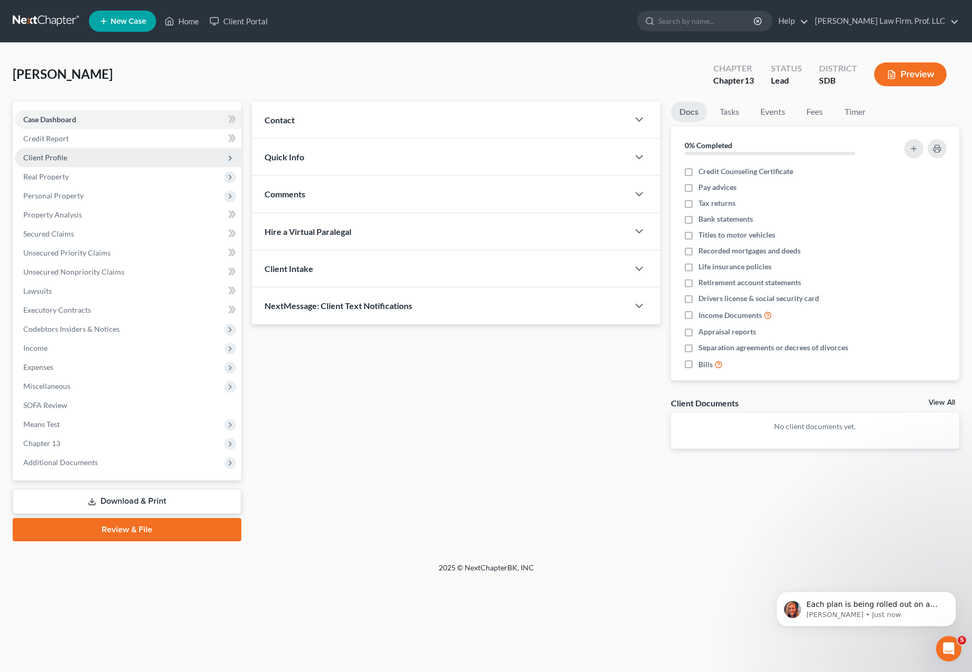
click at [66, 165] on span "Client Profile" at bounding box center [128, 157] width 226 height 19
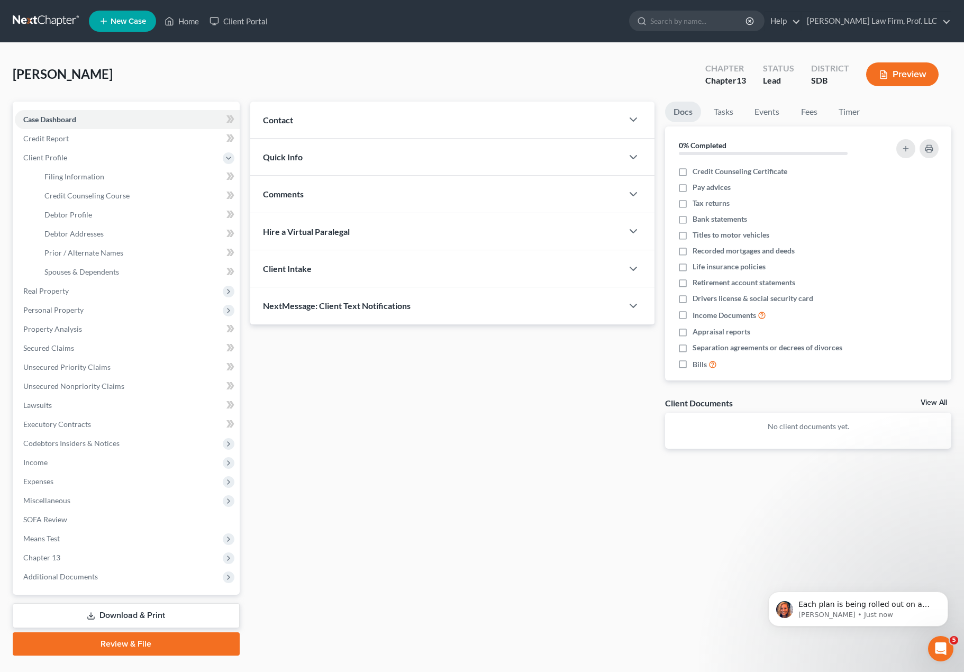
drag, startPoint x: 482, startPoint y: 514, endPoint x: 498, endPoint y: 478, distance: 39.8
click at [483, 515] on div "Updates & News × Contact New Contact Quick Info Status Discharged Discharged & …" at bounding box center [601, 379] width 712 height 554
click at [75, 217] on span "Debtor Profile" at bounding box center [68, 214] width 48 height 9
select select "0"
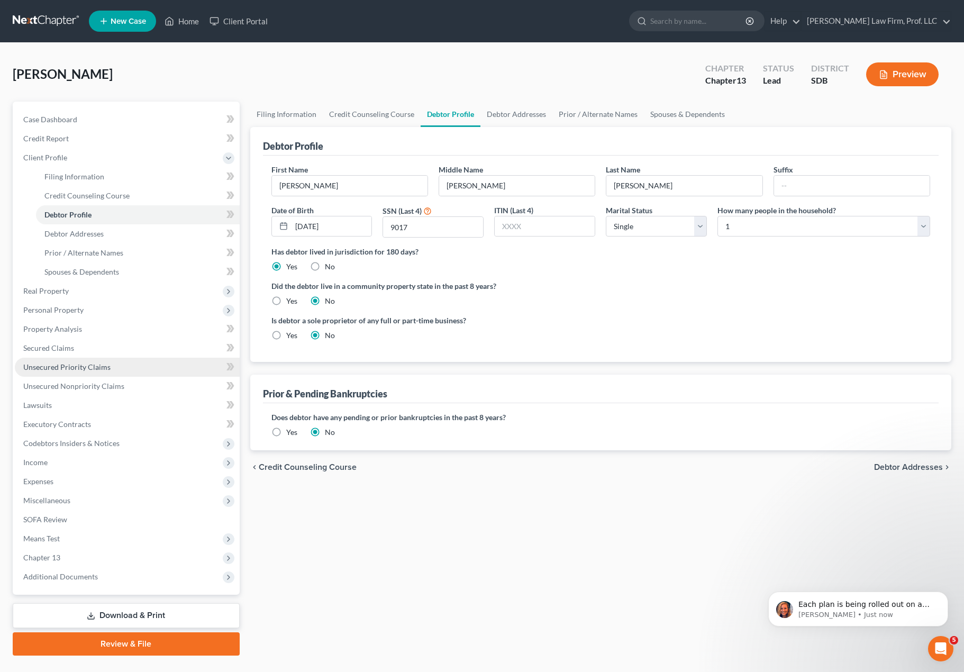
click at [93, 365] on span "Unsecured Priority Claims" at bounding box center [66, 366] width 87 height 9
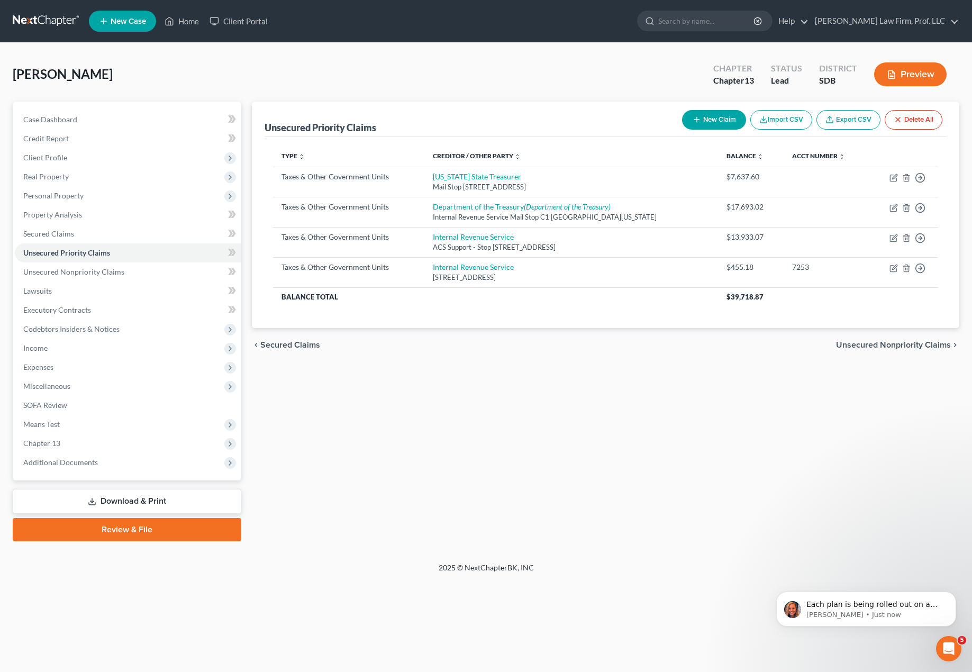
click at [553, 425] on div "Unsecured Priority Claims New Claim Import CSV Export CSV Delete All Type expan…" at bounding box center [606, 322] width 718 height 440
click at [74, 272] on span "Unsecured Nonpriority Claims" at bounding box center [73, 271] width 101 height 9
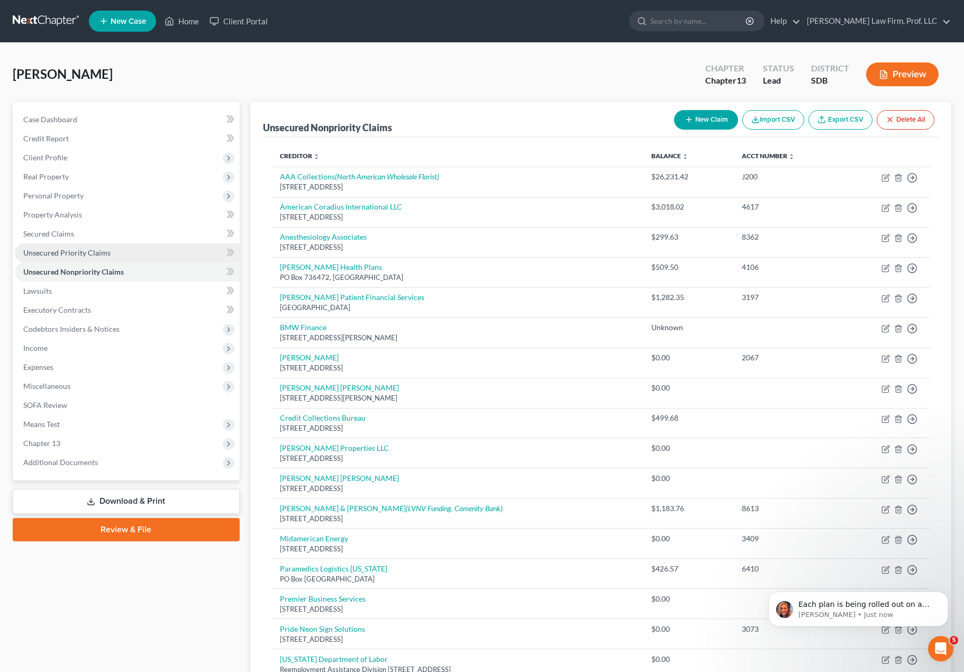
click at [105, 257] on span "Unsecured Priority Claims" at bounding box center [66, 252] width 87 height 9
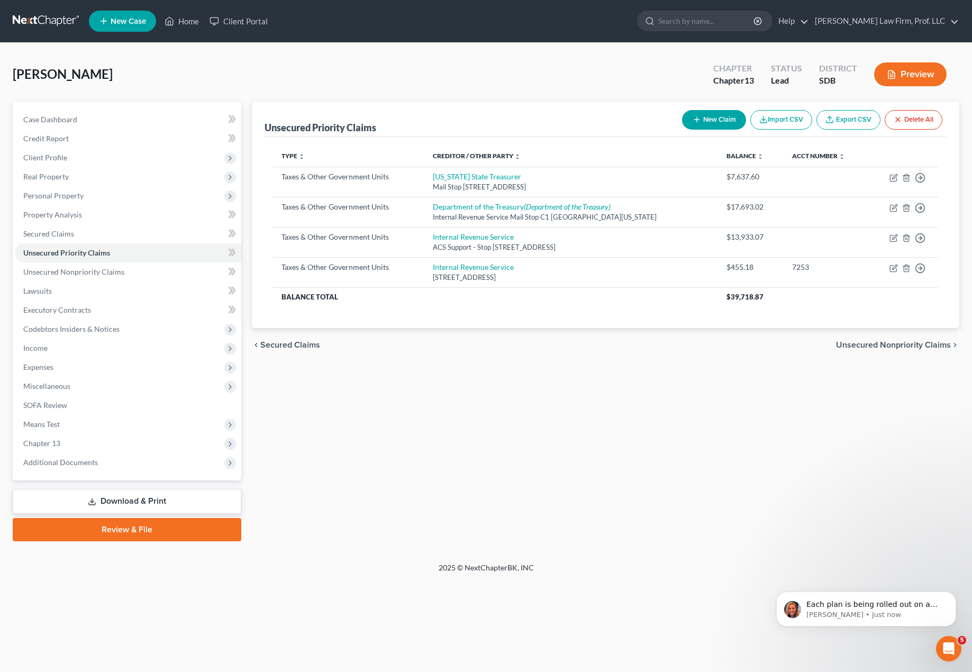
click at [636, 502] on div "Unsecured Priority Claims New Claim Import CSV Export CSV Delete All Type expan…" at bounding box center [606, 322] width 718 height 440
click at [85, 272] on span "Unsecured Nonpriority Claims" at bounding box center [73, 271] width 101 height 9
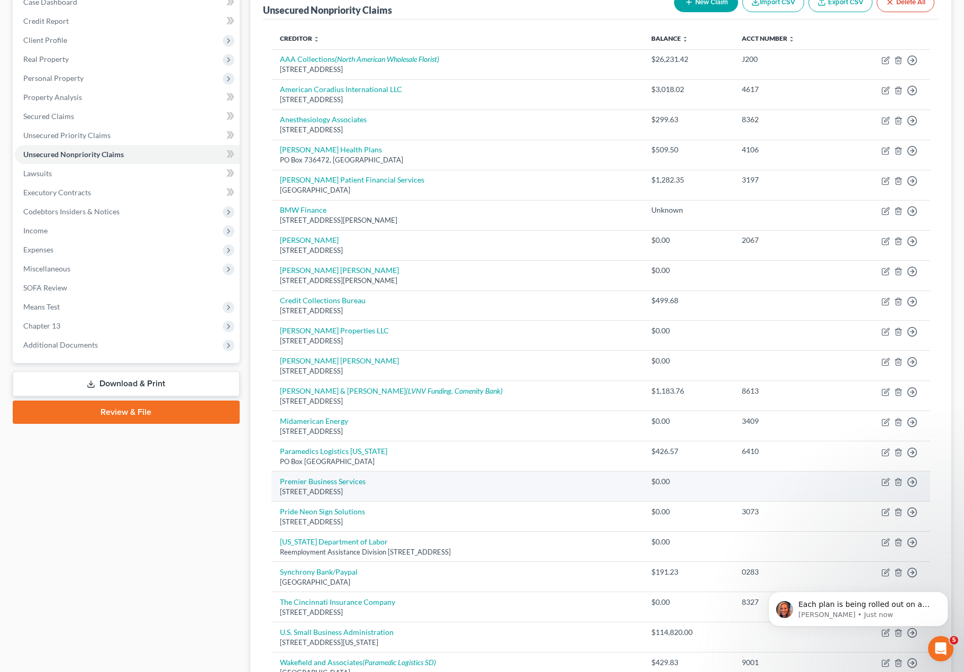
scroll to position [242, 0]
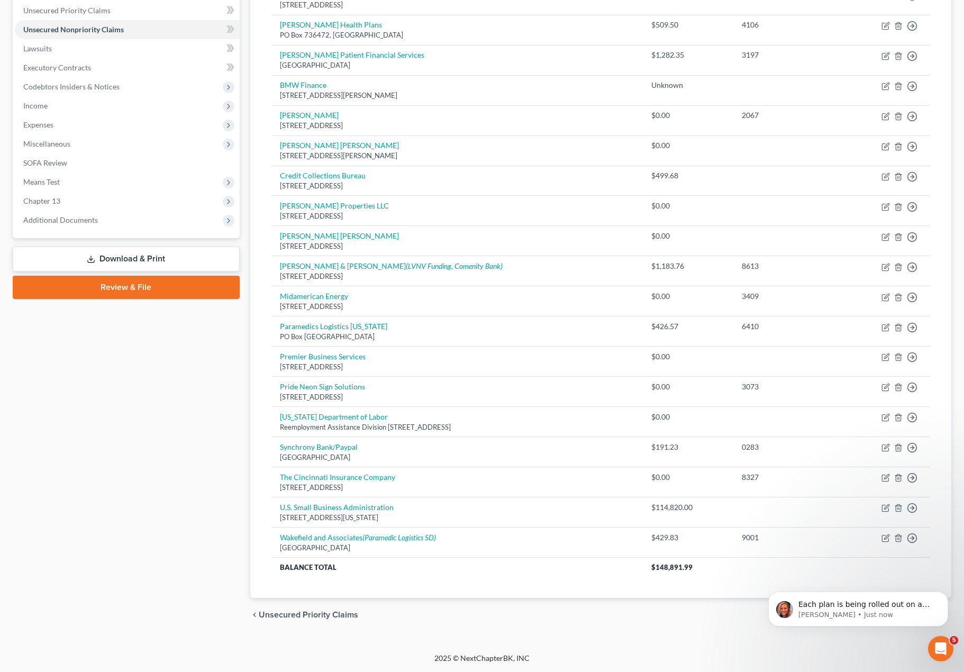
click at [76, 483] on div "Case Dashboard Payments Invoices Payments Payments Credit Report Client Profile" at bounding box center [126, 245] width 238 height 772
